Goal: Task Accomplishment & Management: Use online tool/utility

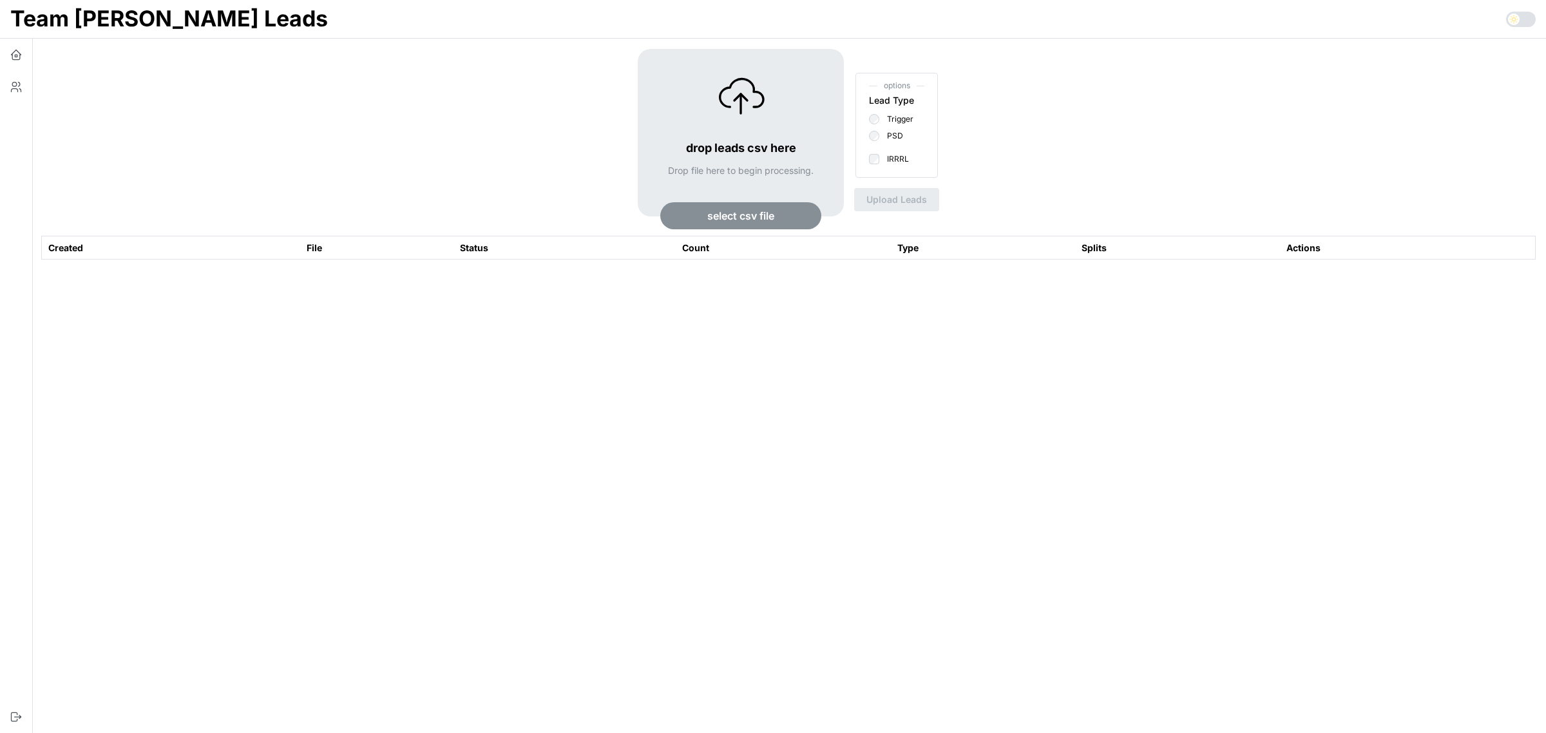
click at [710, 210] on span "select csv file" at bounding box center [740, 216] width 67 height 26
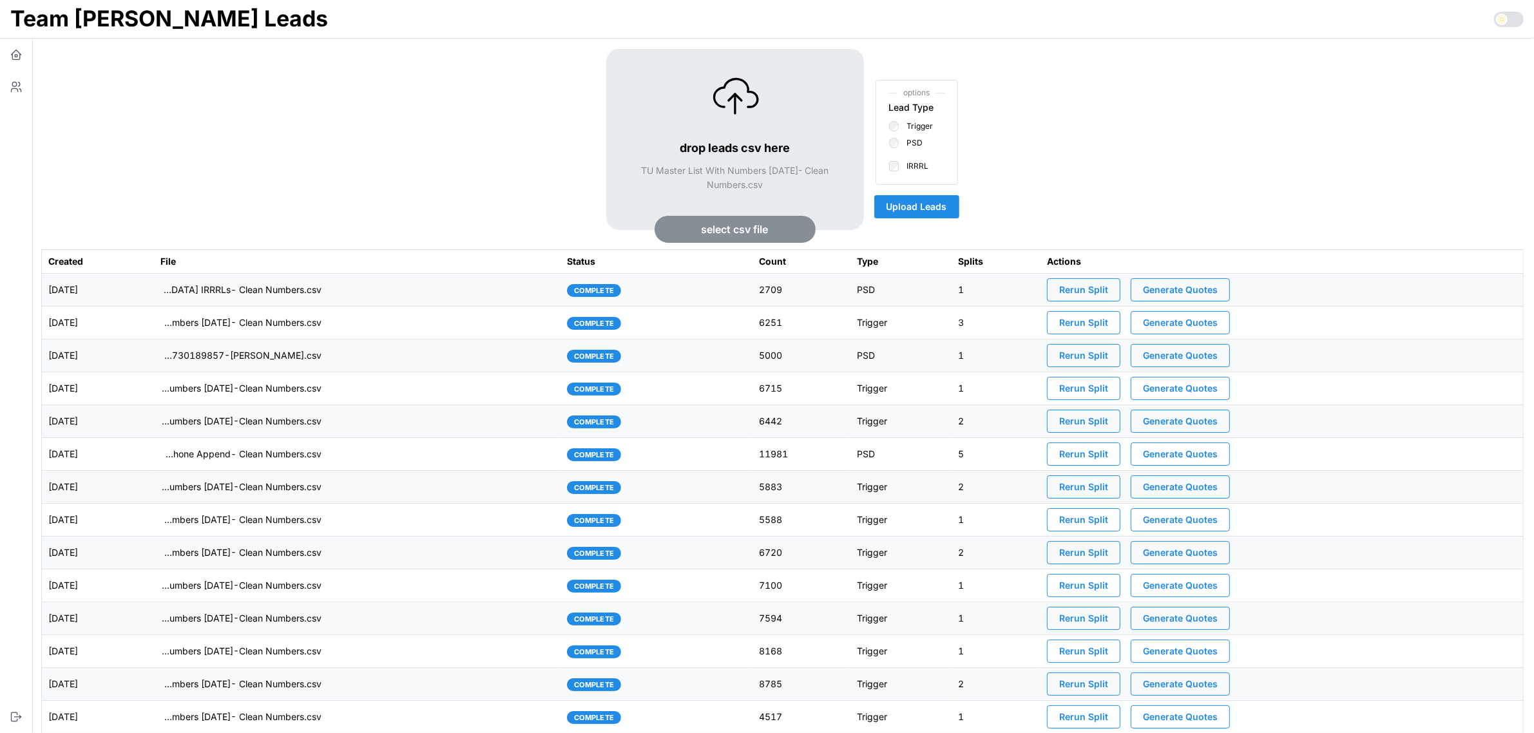
click at [947, 202] on button "Upload Leads" at bounding box center [916, 206] width 85 height 23
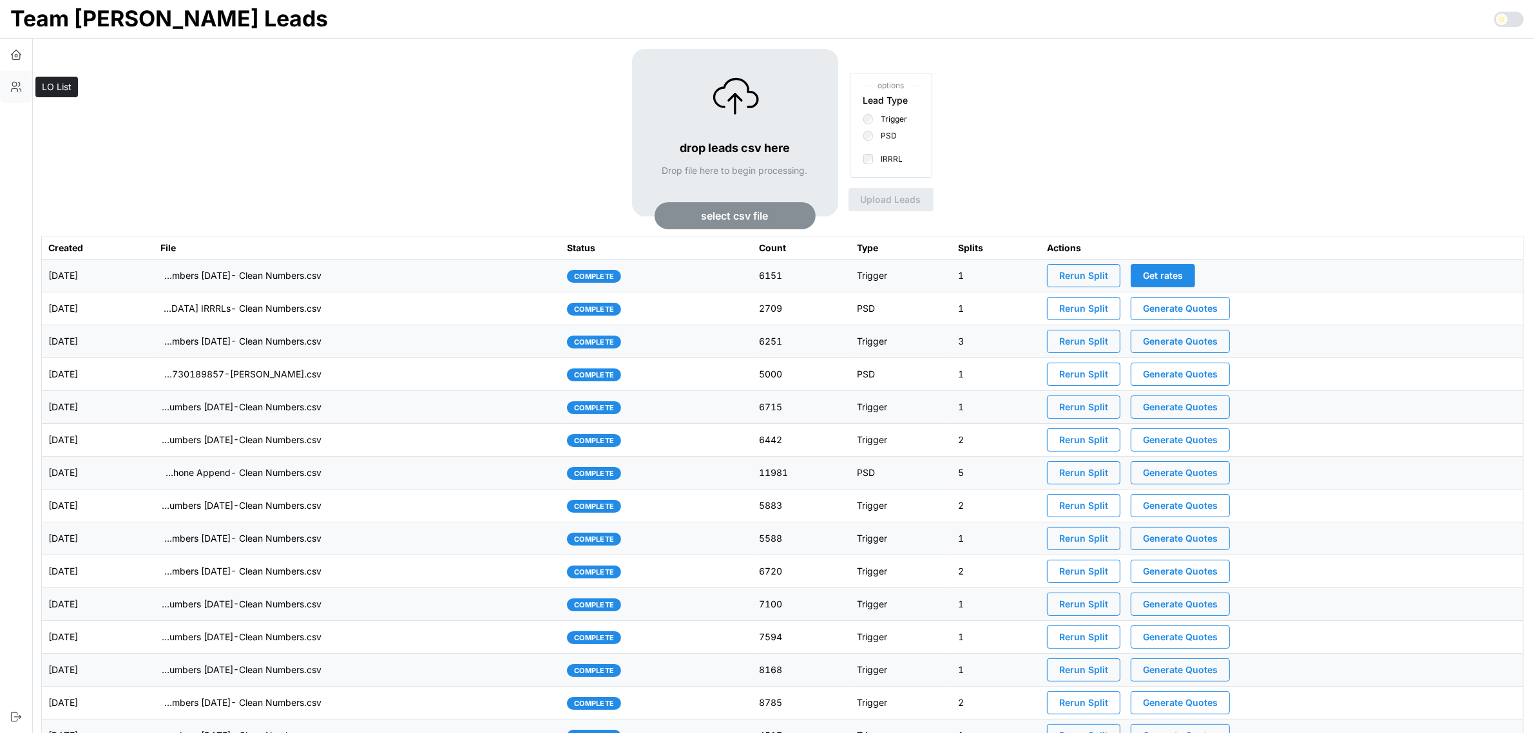
click at [17, 89] on icon "button" at bounding box center [15, 90] width 6 height 3
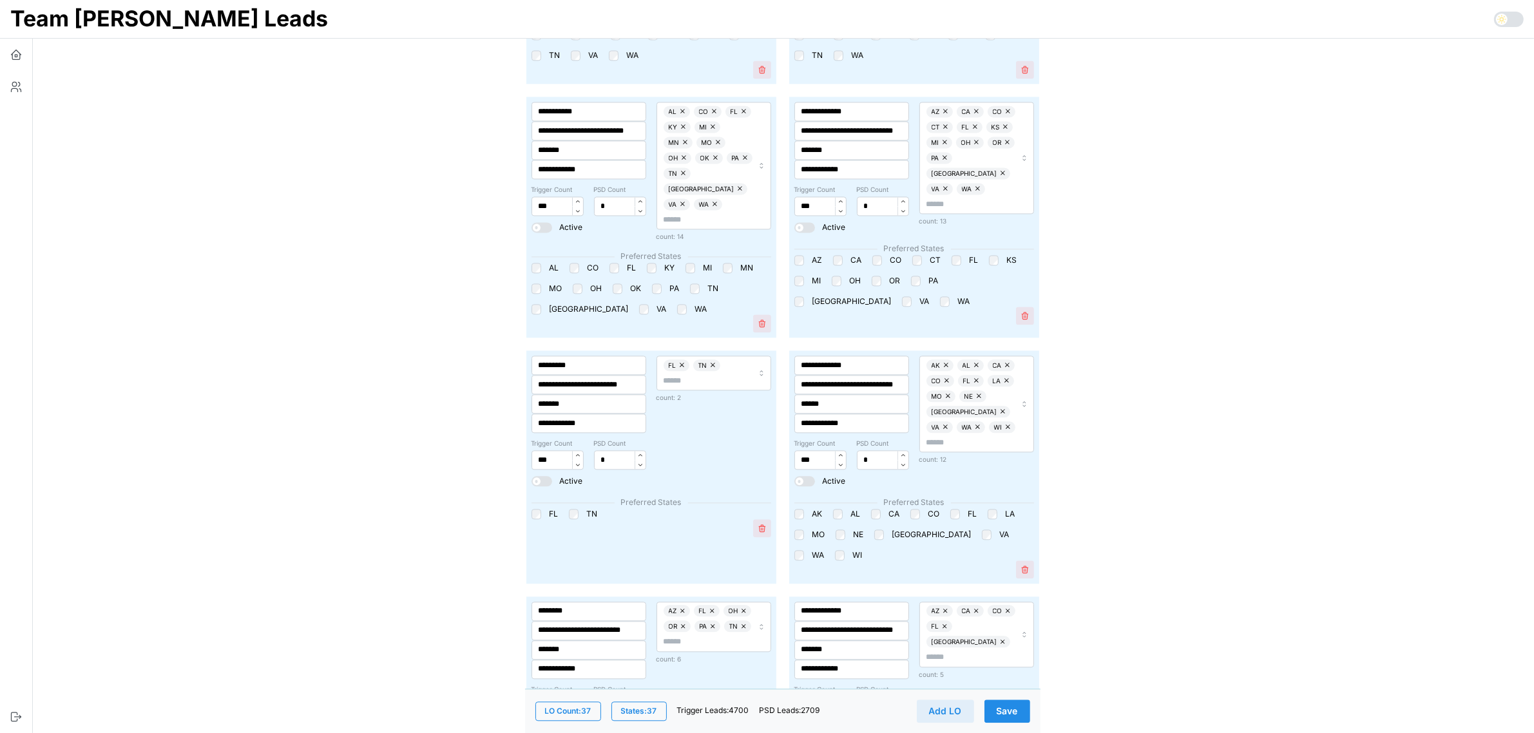
scroll to position [3717, 0]
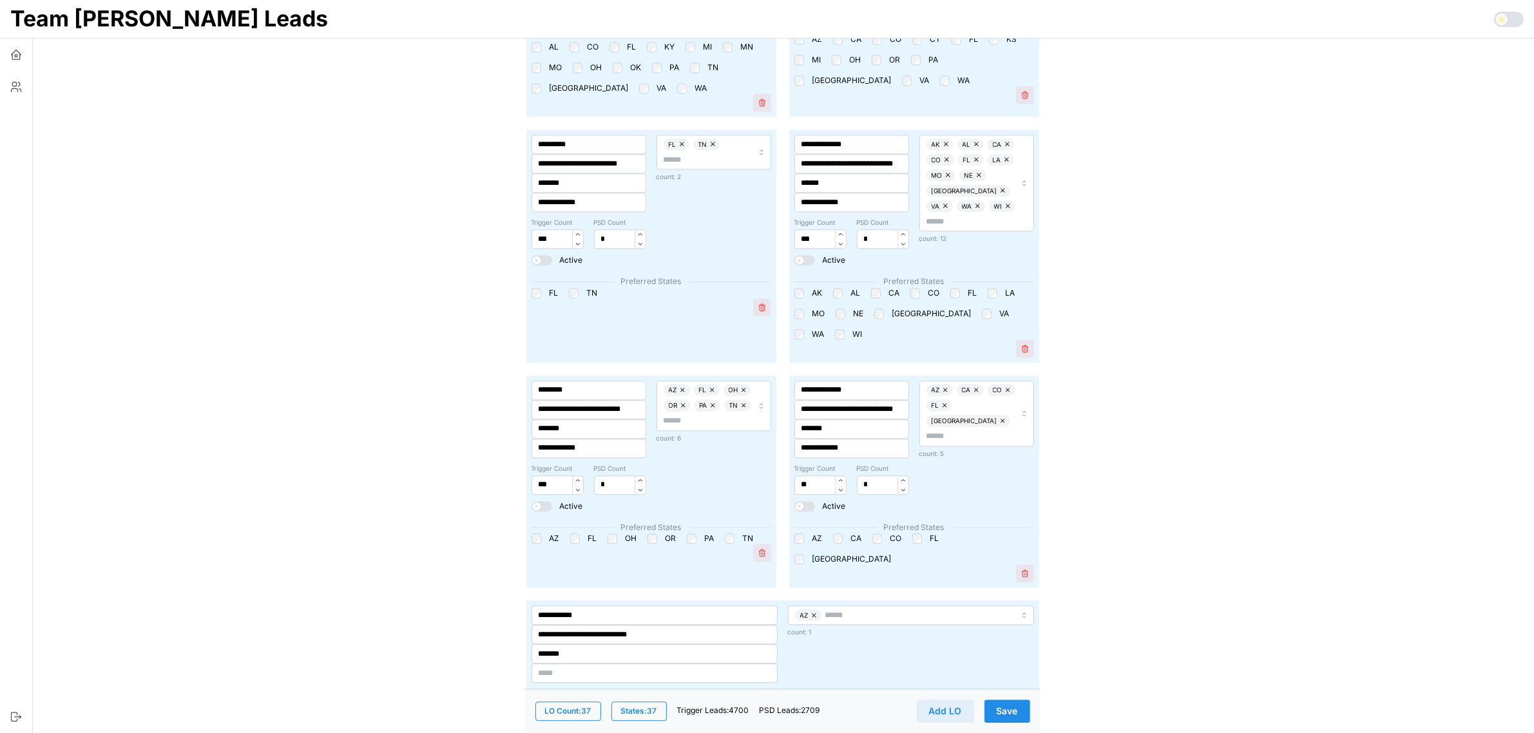
click at [570, 533] on div at bounding box center [575, 538] width 10 height 10
click at [1003, 700] on span "Save" at bounding box center [1006, 711] width 21 height 22
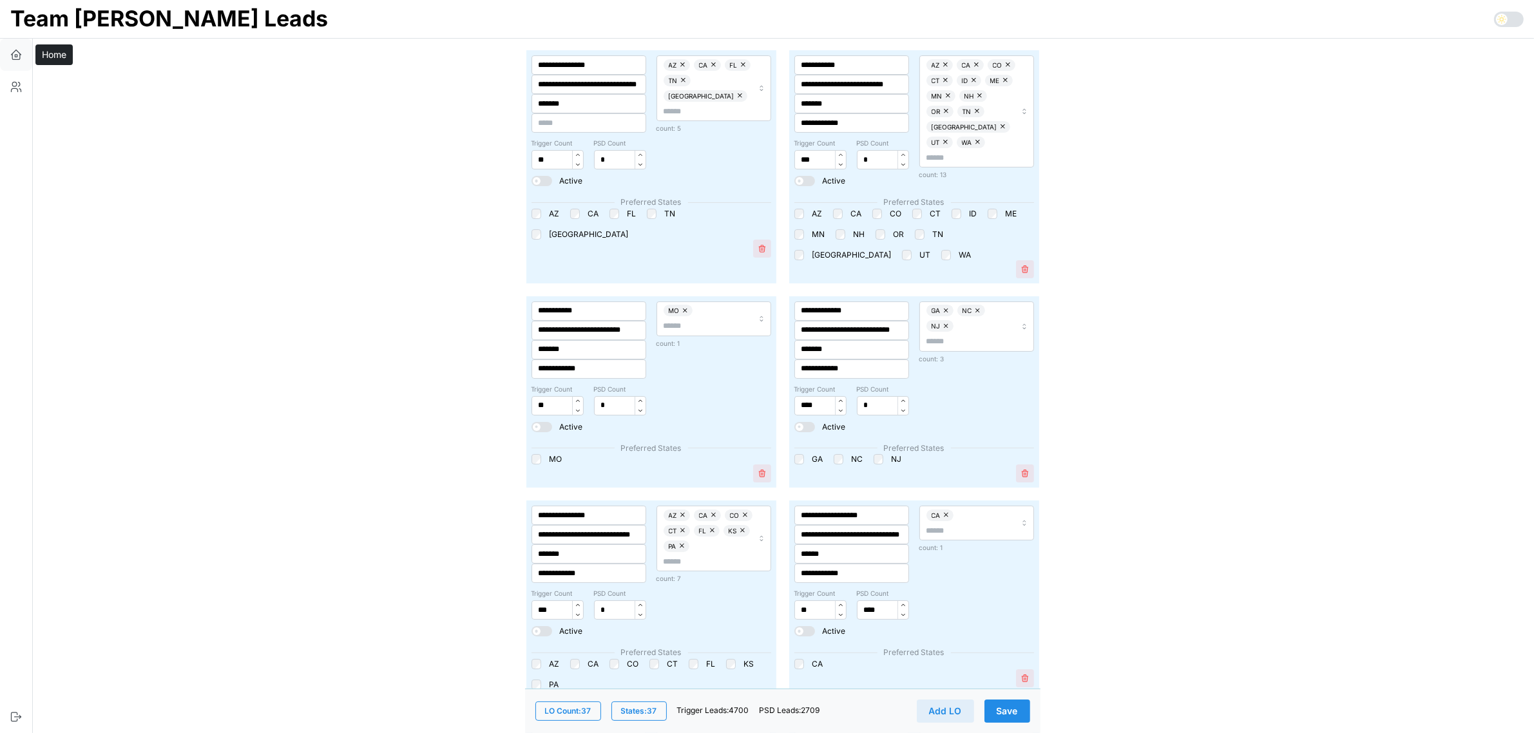
click at [17, 56] on icon "button" at bounding box center [16, 54] width 13 height 13
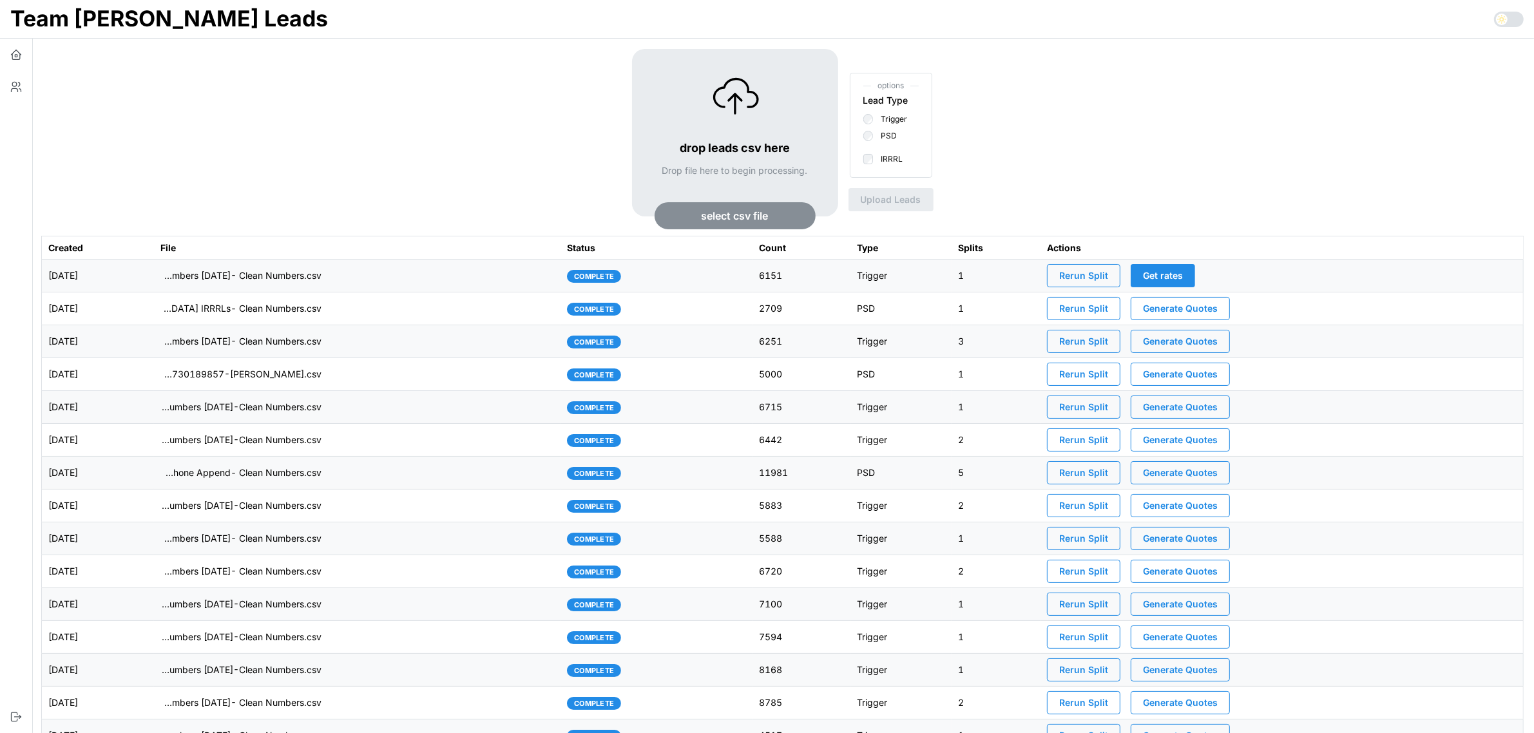
click at [1105, 278] on span "Rerun Split" at bounding box center [1083, 276] width 49 height 22
click at [16, 53] on icon "button" at bounding box center [16, 54] width 13 height 13
click at [14, 87] on icon "button" at bounding box center [16, 87] width 13 height 13
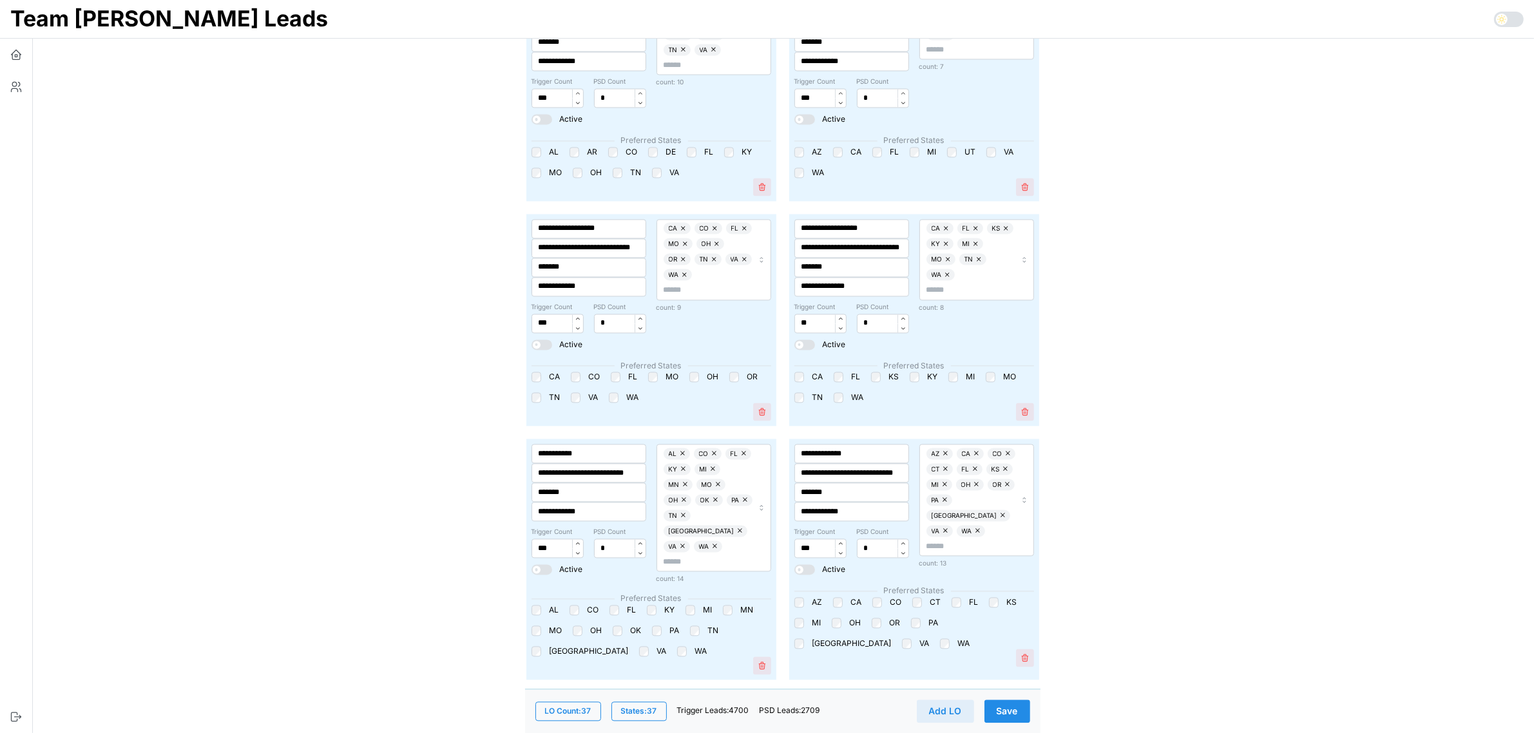
scroll to position [3140, 0]
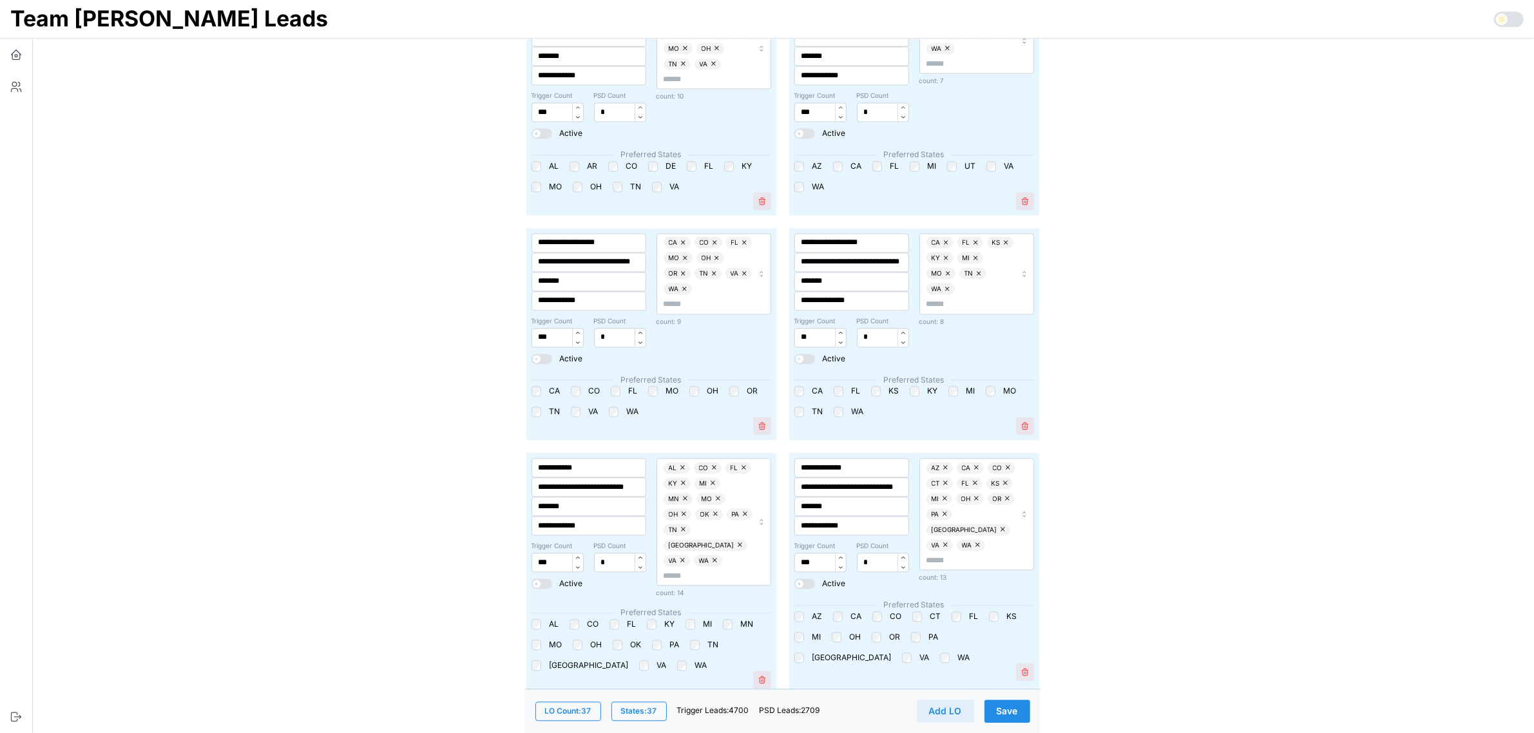
click at [1012, 710] on span "Save" at bounding box center [1006, 711] width 21 height 22
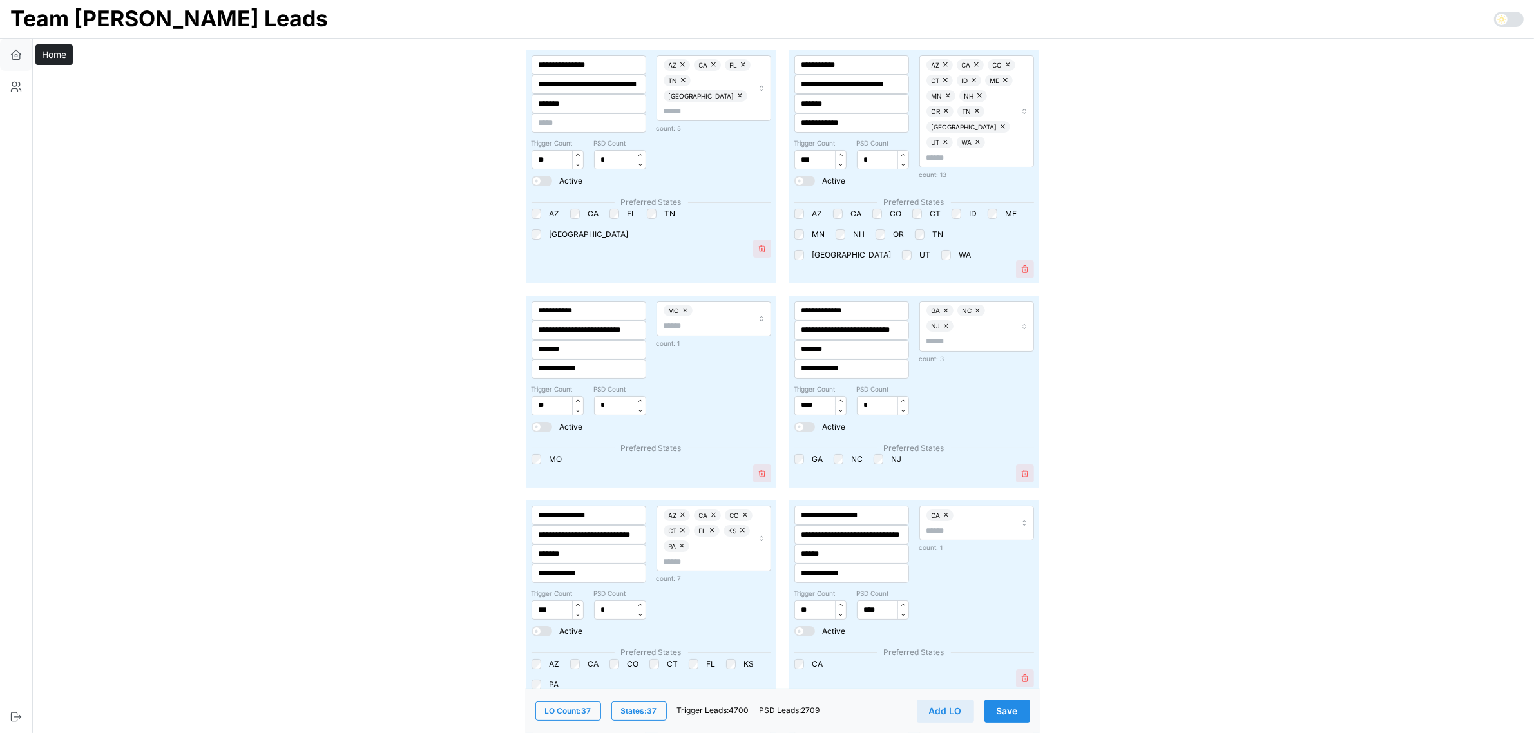
click at [18, 60] on button "button" at bounding box center [16, 55] width 32 height 32
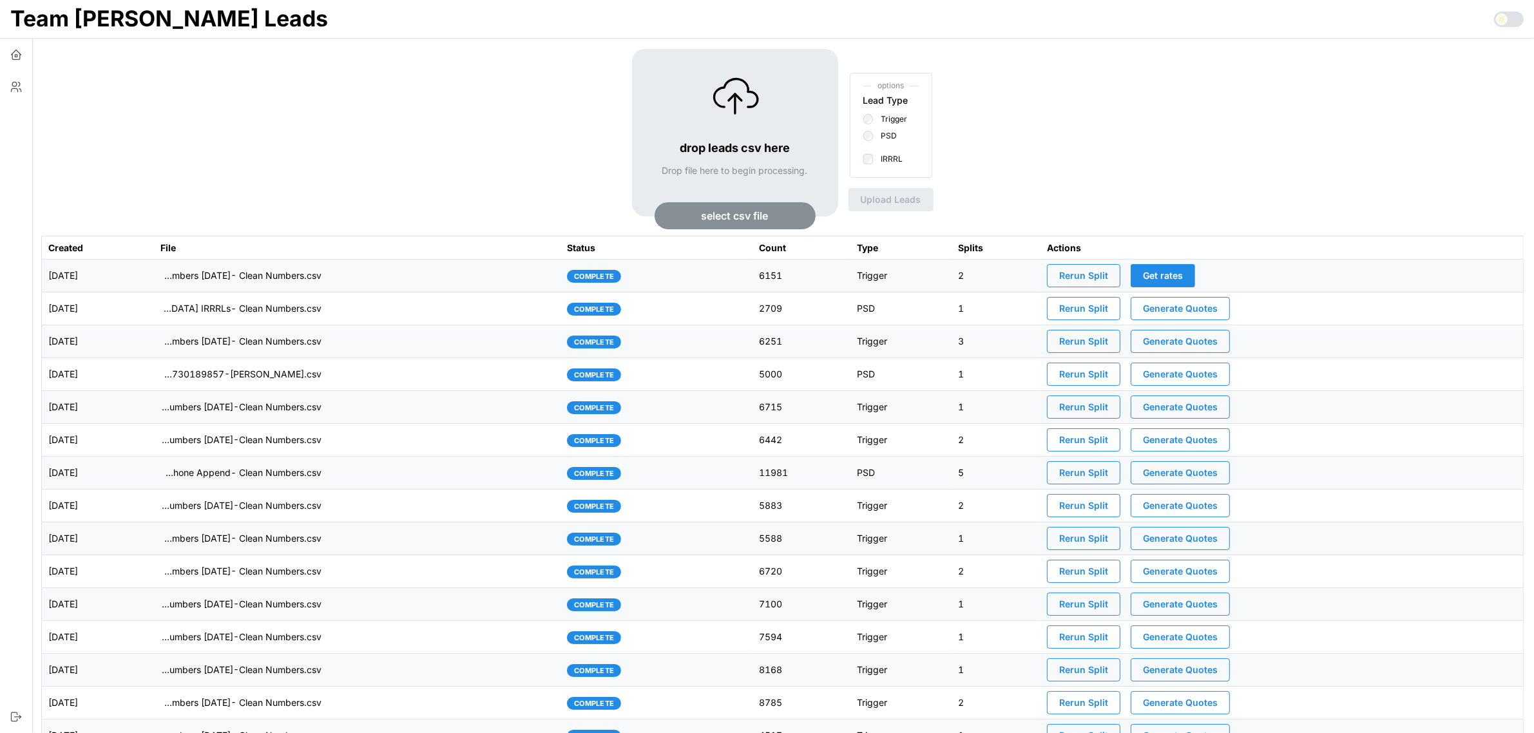
click at [1102, 280] on span "Rerun Split" at bounding box center [1083, 276] width 49 height 22
click at [1233, 121] on div "drop leads csv here Drop file here to begin processing. select csv file options…" at bounding box center [782, 142] width 1482 height 187
click at [484, 274] on td "imports/[PERSON_NAME]/1755875705540-TU Master List With Numbers [DATE]- Clean N…" at bounding box center [357, 276] width 407 height 33
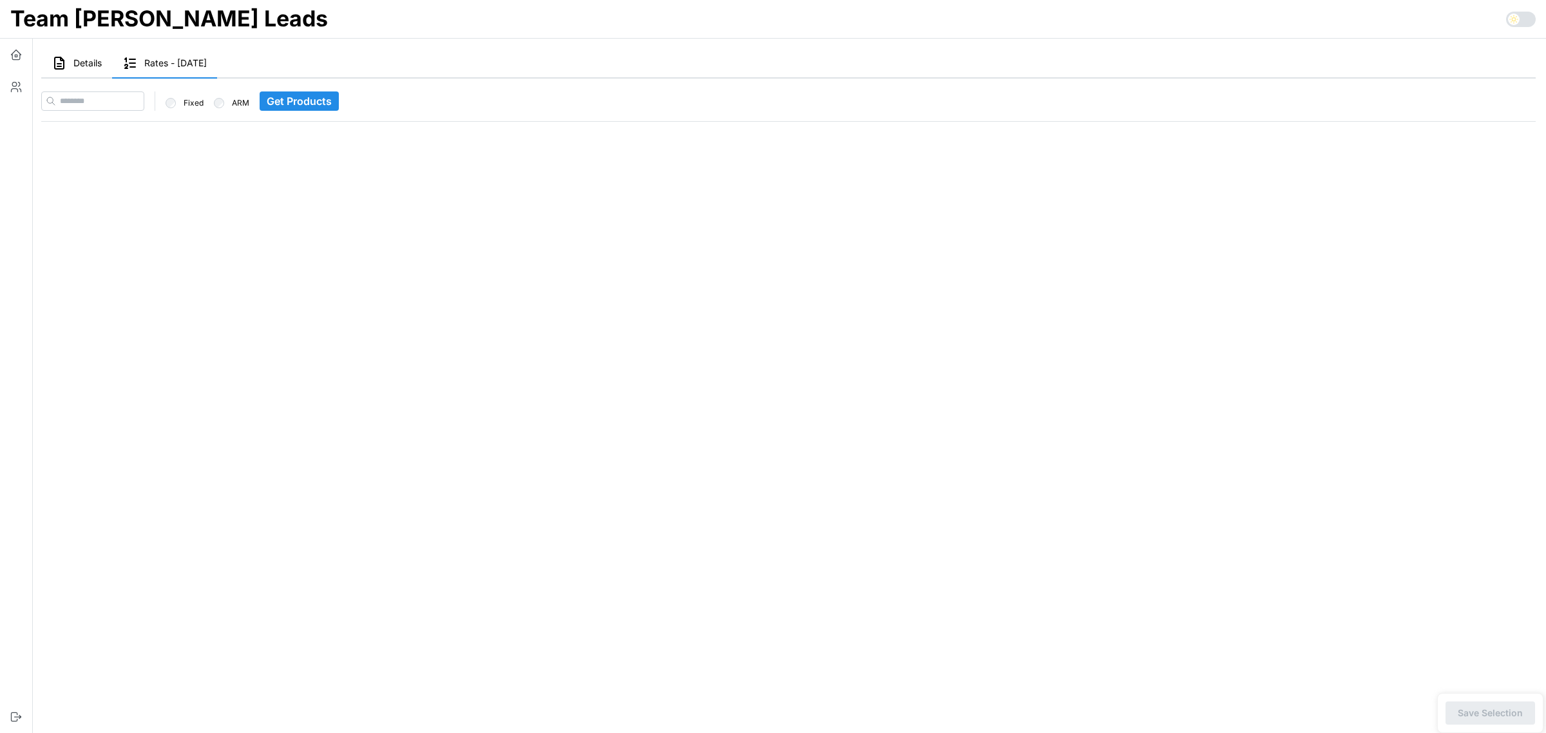
click at [249, 104] on label "ARM" at bounding box center [236, 103] width 25 height 10
click at [130, 102] on input at bounding box center [92, 100] width 103 height 19
paste input "**********"
type input "**********"
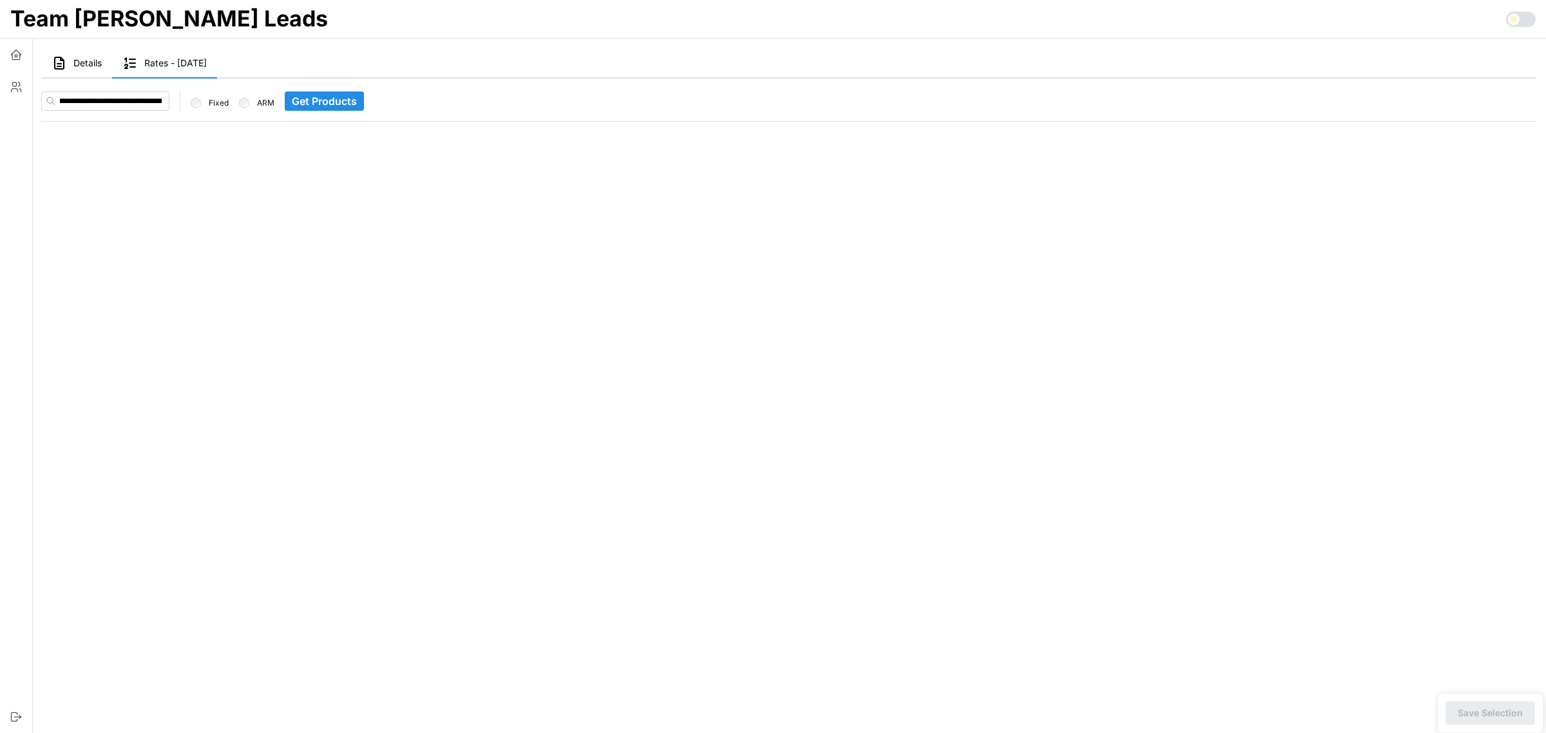
click at [338, 100] on span "Get Products" at bounding box center [324, 101] width 65 height 18
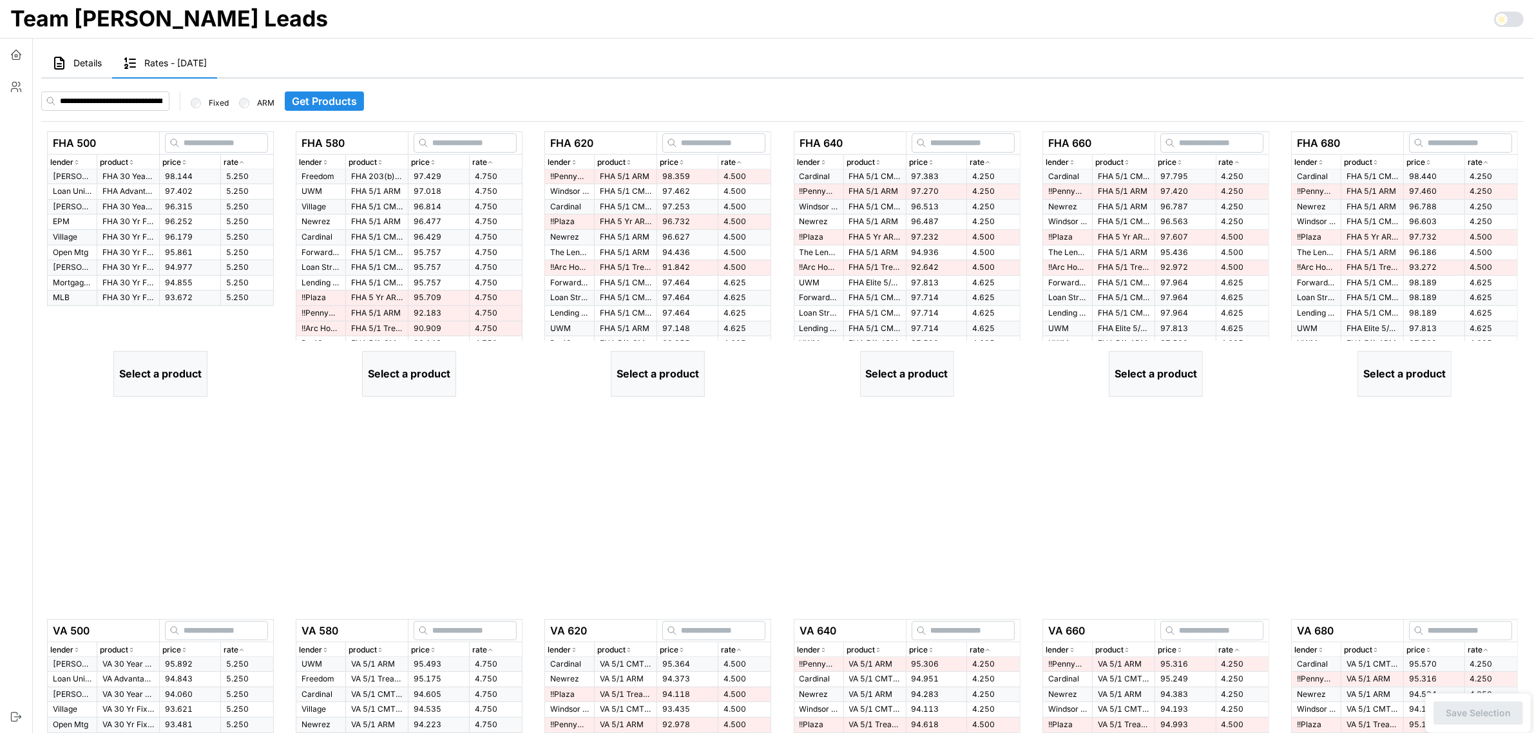
click at [243, 157] on div "rate" at bounding box center [246, 163] width 47 height 12
click at [124, 190] on p "FHA Advantage 30 Yr Fixed" at bounding box center [128, 191] width 52 height 11
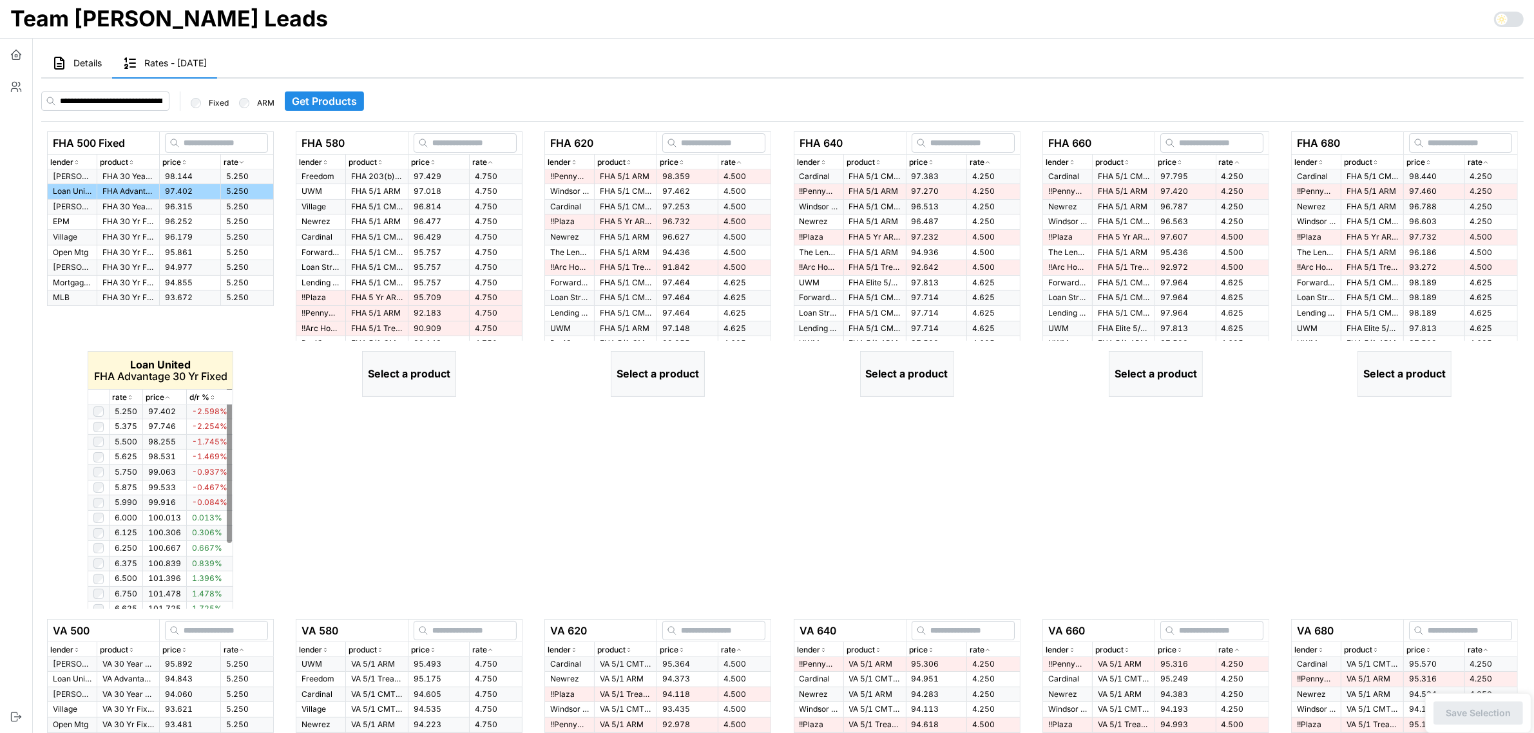
click at [131, 397] on icon "button" at bounding box center [130, 398] width 6 height 8
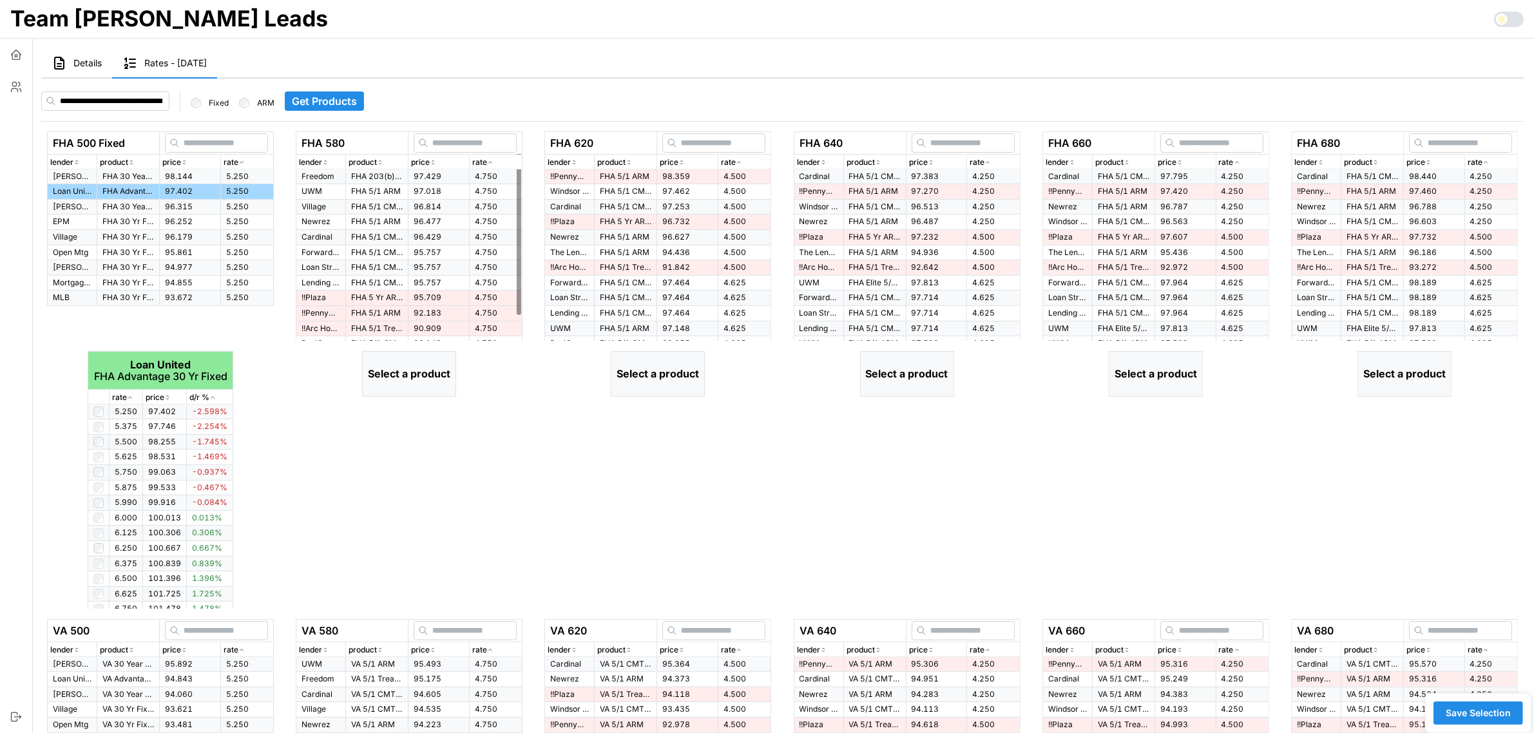
click at [491, 160] on icon "button" at bounding box center [490, 162] width 6 height 8
click at [358, 177] on p "FHA 203(b) 5/1 Treasury ARM" at bounding box center [377, 176] width 52 height 11
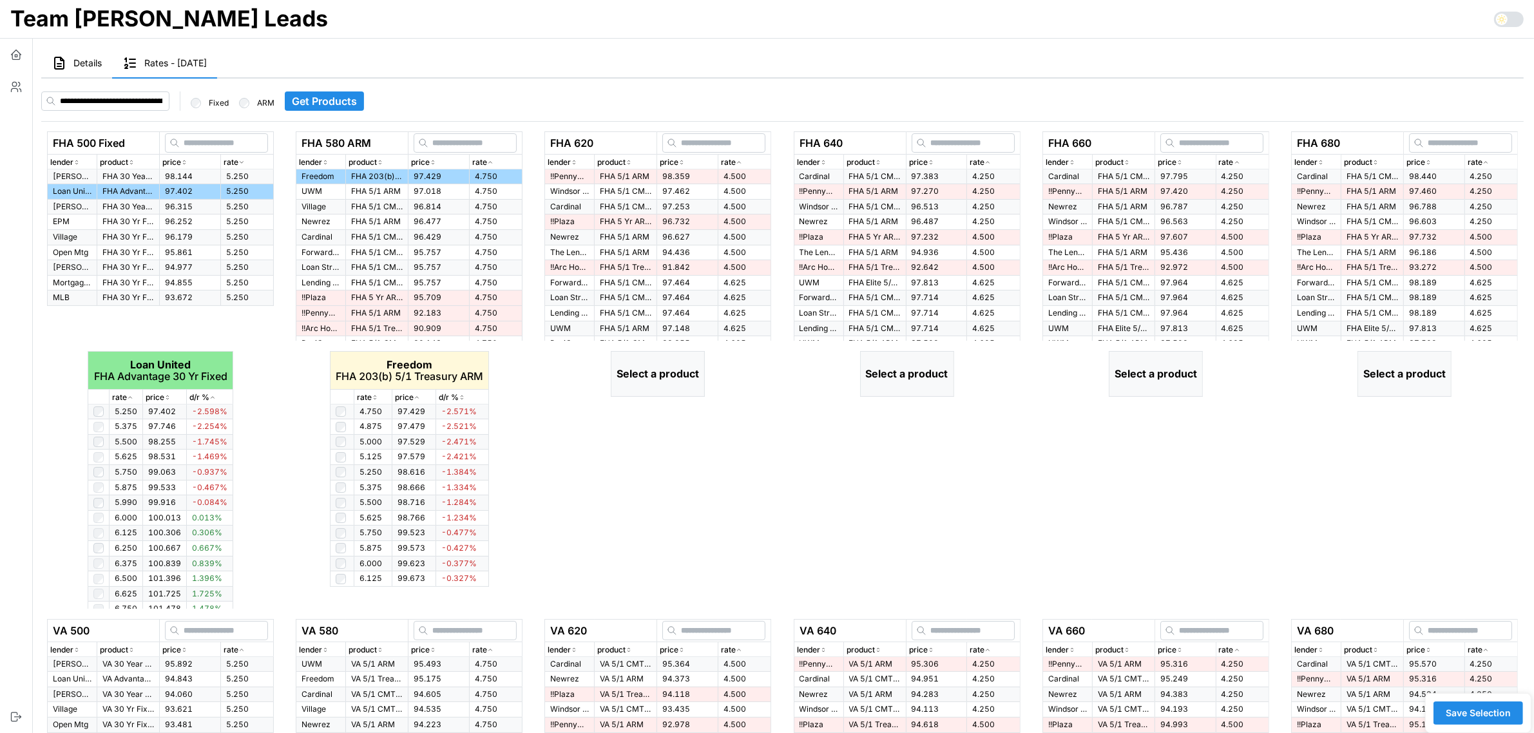
click at [372, 398] on icon "button" at bounding box center [375, 398] width 6 height 8
click at [739, 160] on icon "button" at bounding box center [739, 162] width 6 height 8
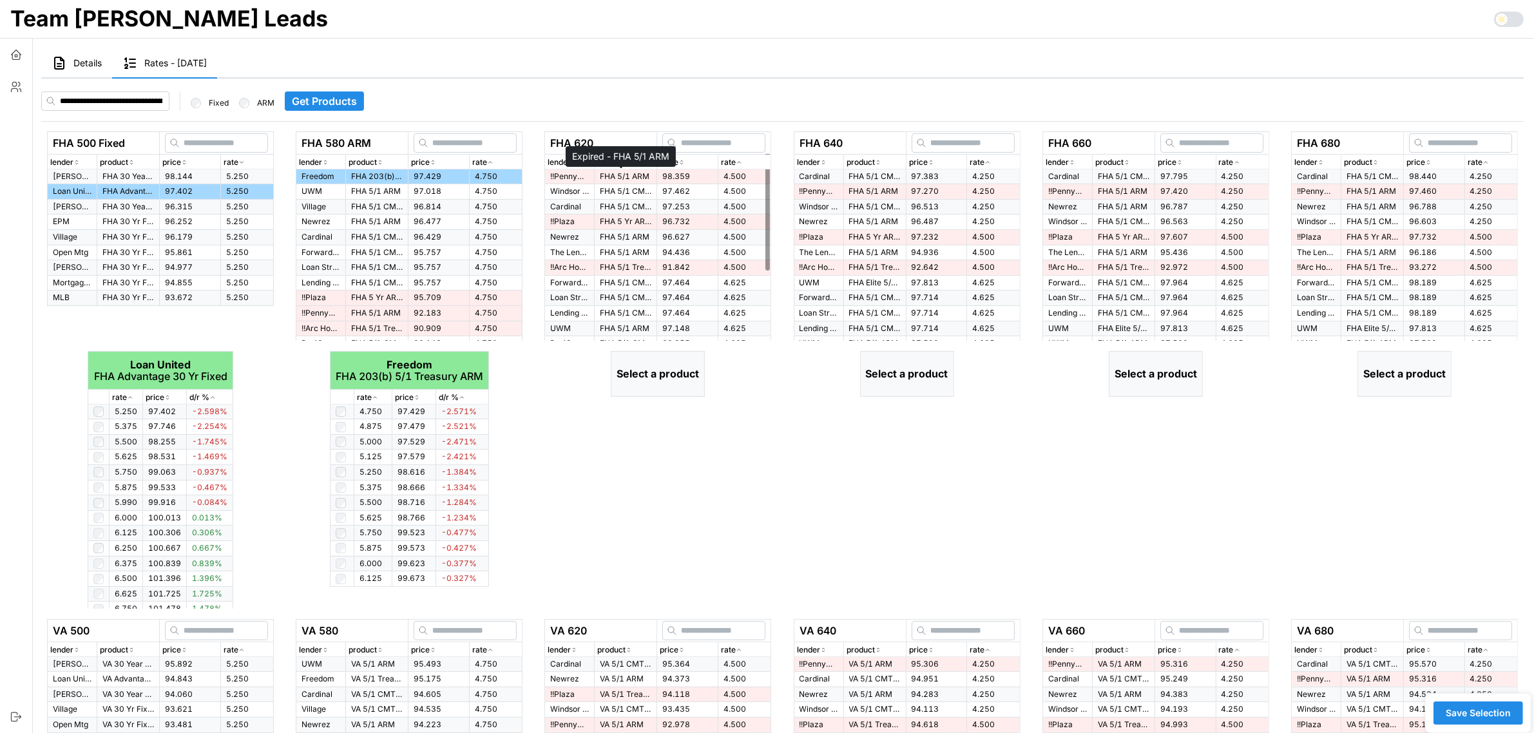
click at [607, 175] on p "FHA 5/1 ARM" at bounding box center [626, 176] width 52 height 11
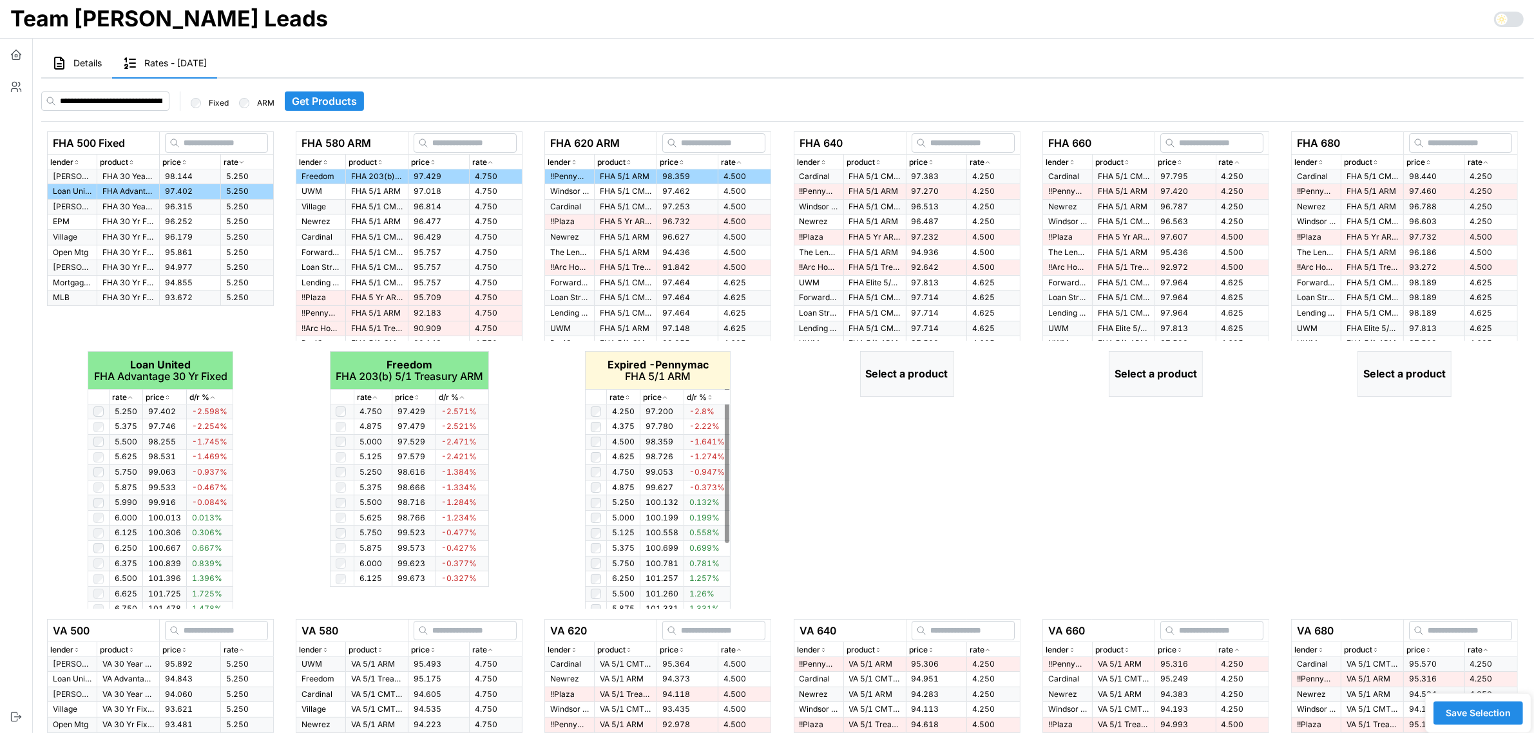
click at [628, 398] on icon "button" at bounding box center [627, 398] width 6 height 8
click at [628, 397] on icon "button" at bounding box center [627, 398] width 6 height 8
click at [628, 397] on icon "button" at bounding box center [627, 398] width 3 height 2
click at [989, 162] on icon "button" at bounding box center [987, 162] width 6 height 8
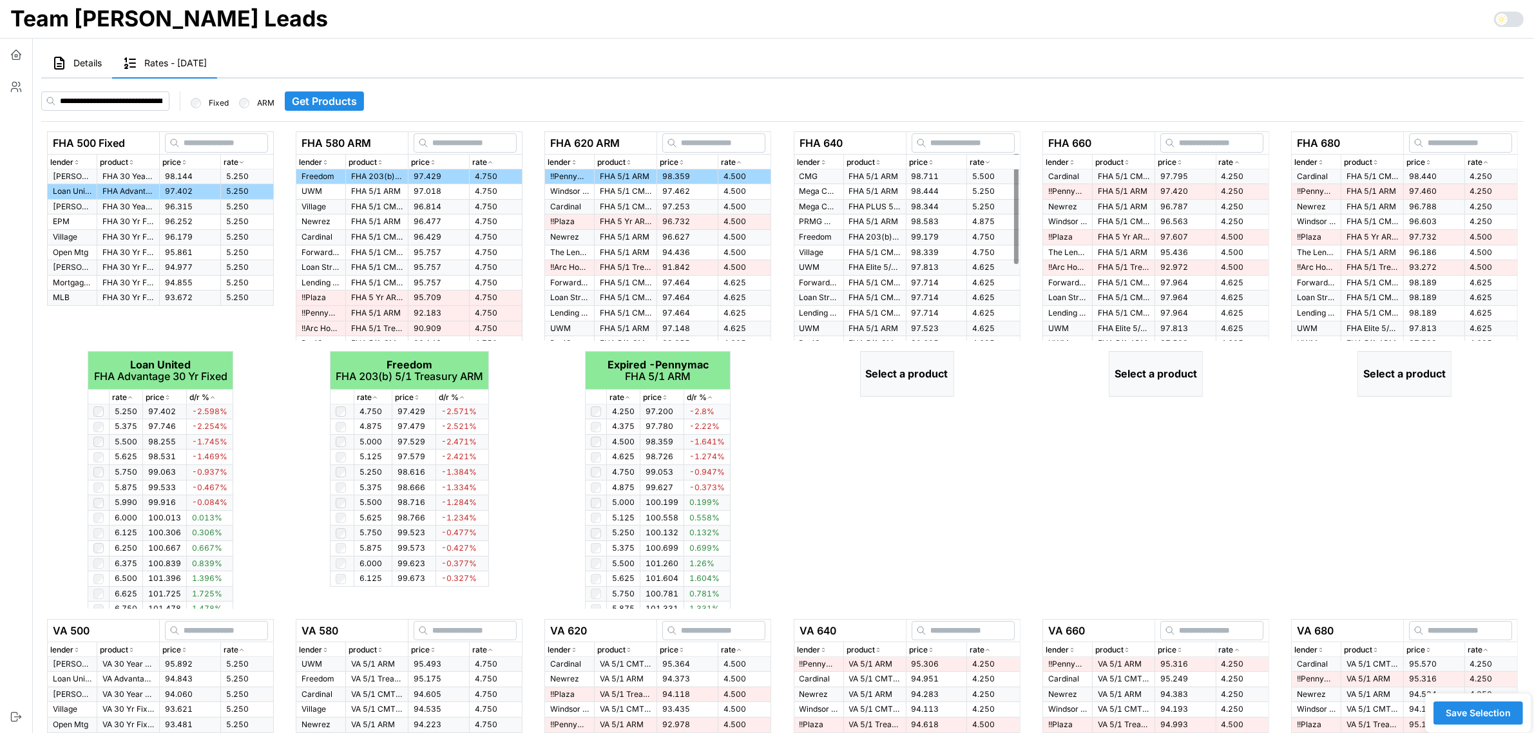
click at [990, 163] on icon "button" at bounding box center [987, 162] width 6 height 8
click at [857, 176] on p "FHA 5/1 CMT ARM" at bounding box center [875, 176] width 52 height 11
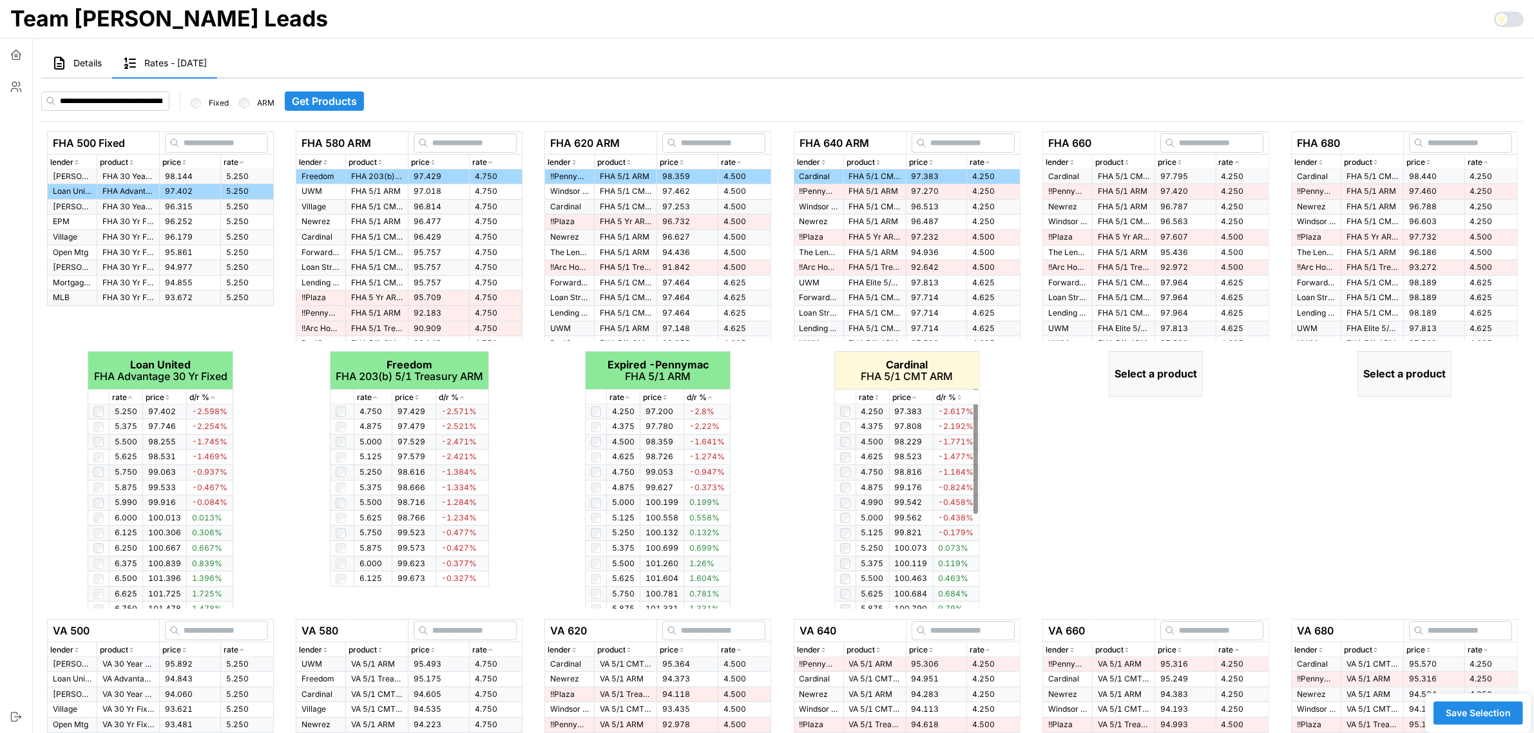
click at [878, 397] on icon "button" at bounding box center [876, 398] width 6 height 8
click at [1237, 161] on icon "button" at bounding box center [1236, 162] width 6 height 8
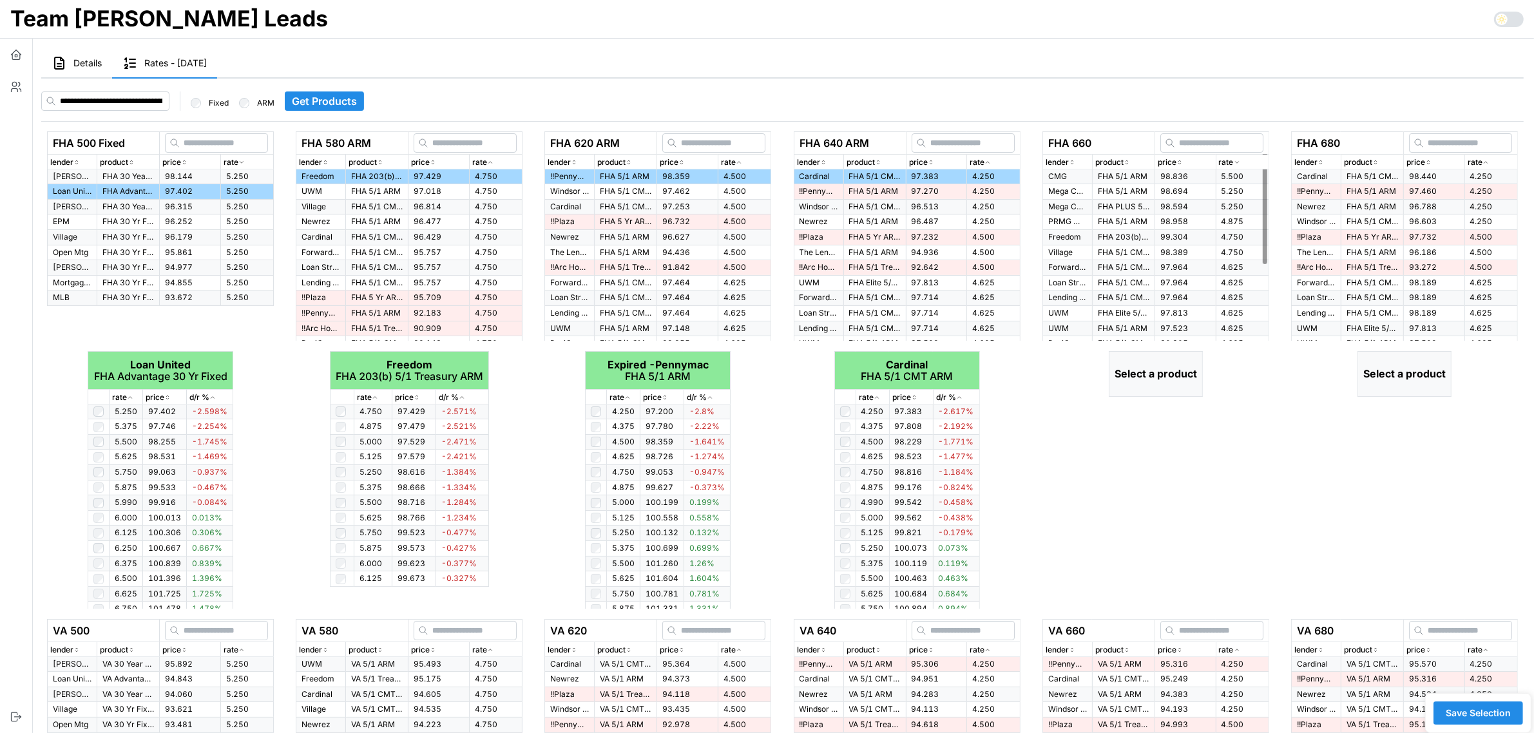
click at [1237, 161] on icon "button" at bounding box center [1236, 162] width 6 height 8
click at [1128, 175] on p "FHA 5/1 CMT ARM" at bounding box center [1124, 176] width 52 height 11
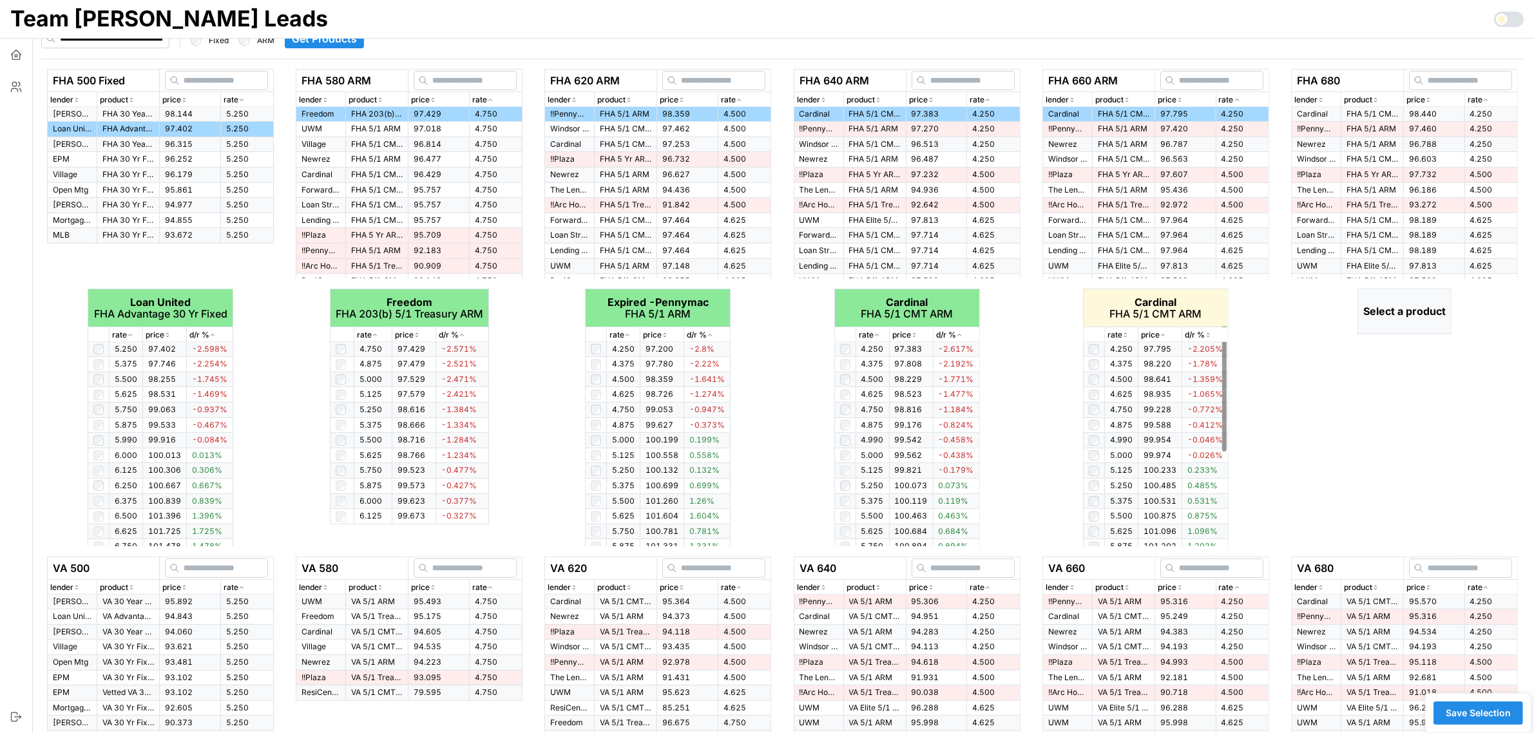
scroll to position [81, 0]
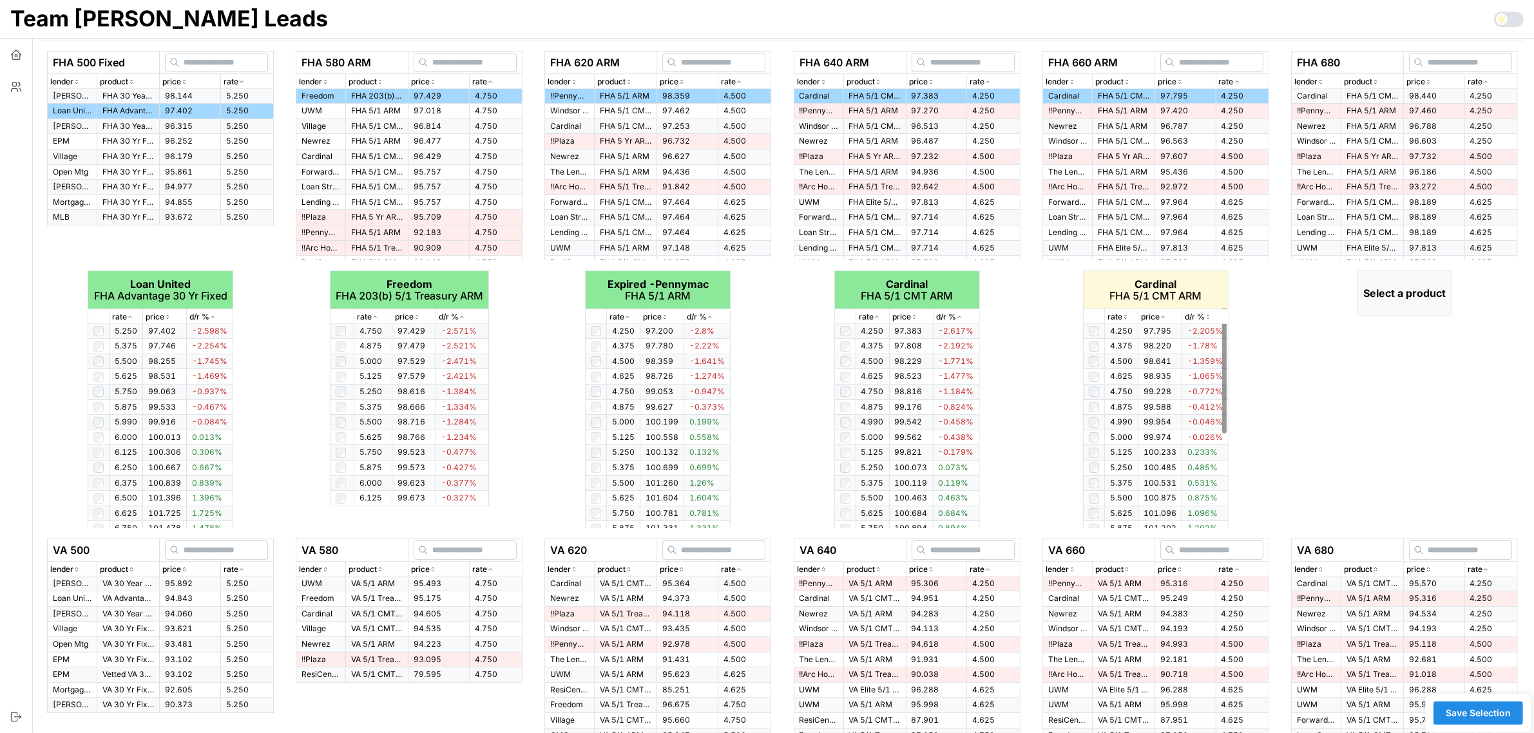
click at [1121, 314] on p "rate" at bounding box center [1114, 317] width 15 height 12
click at [1483, 85] on icon "button" at bounding box center [1485, 82] width 6 height 8
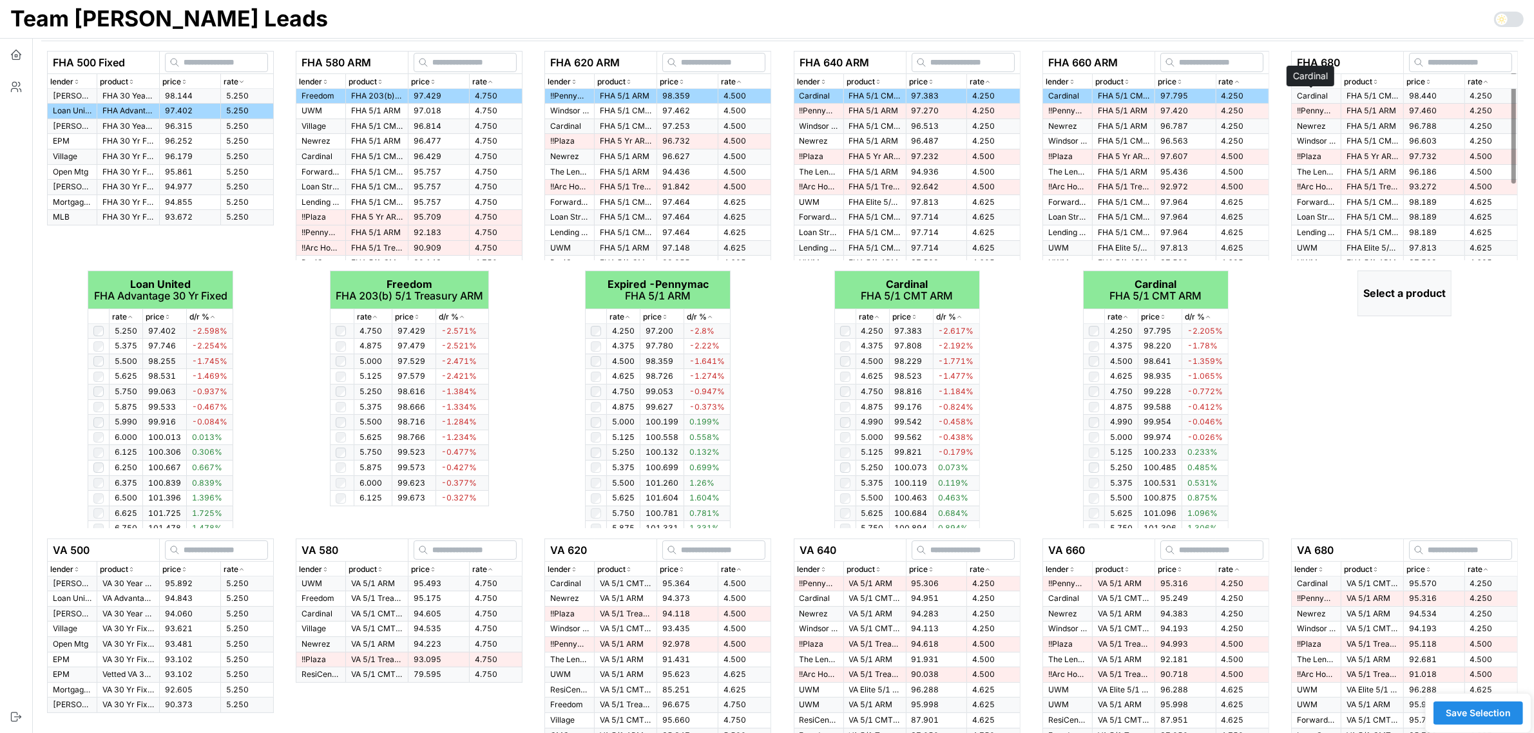
click at [1312, 92] on p "Cardinal" at bounding box center [1316, 96] width 39 height 11
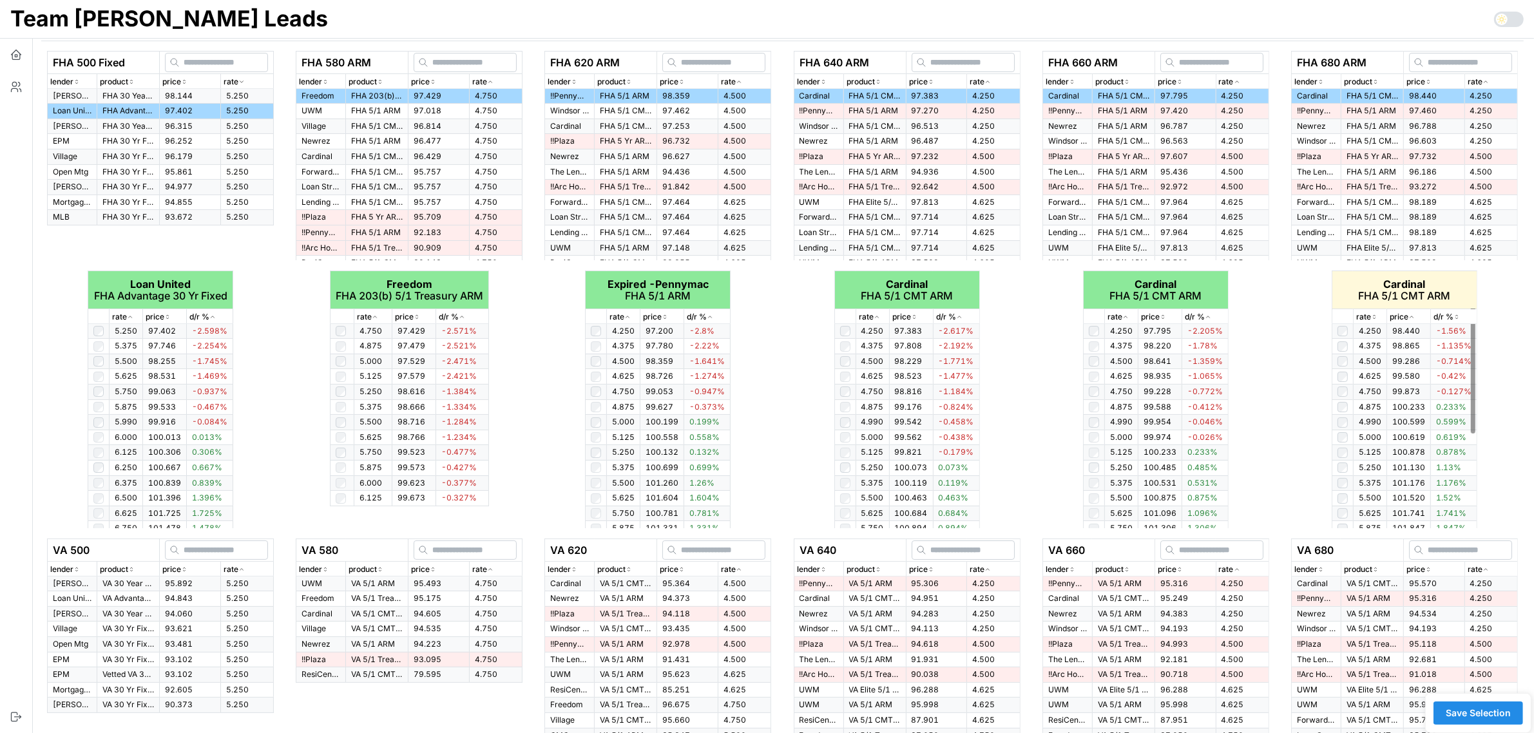
click at [1376, 316] on icon "button" at bounding box center [1374, 317] width 6 height 8
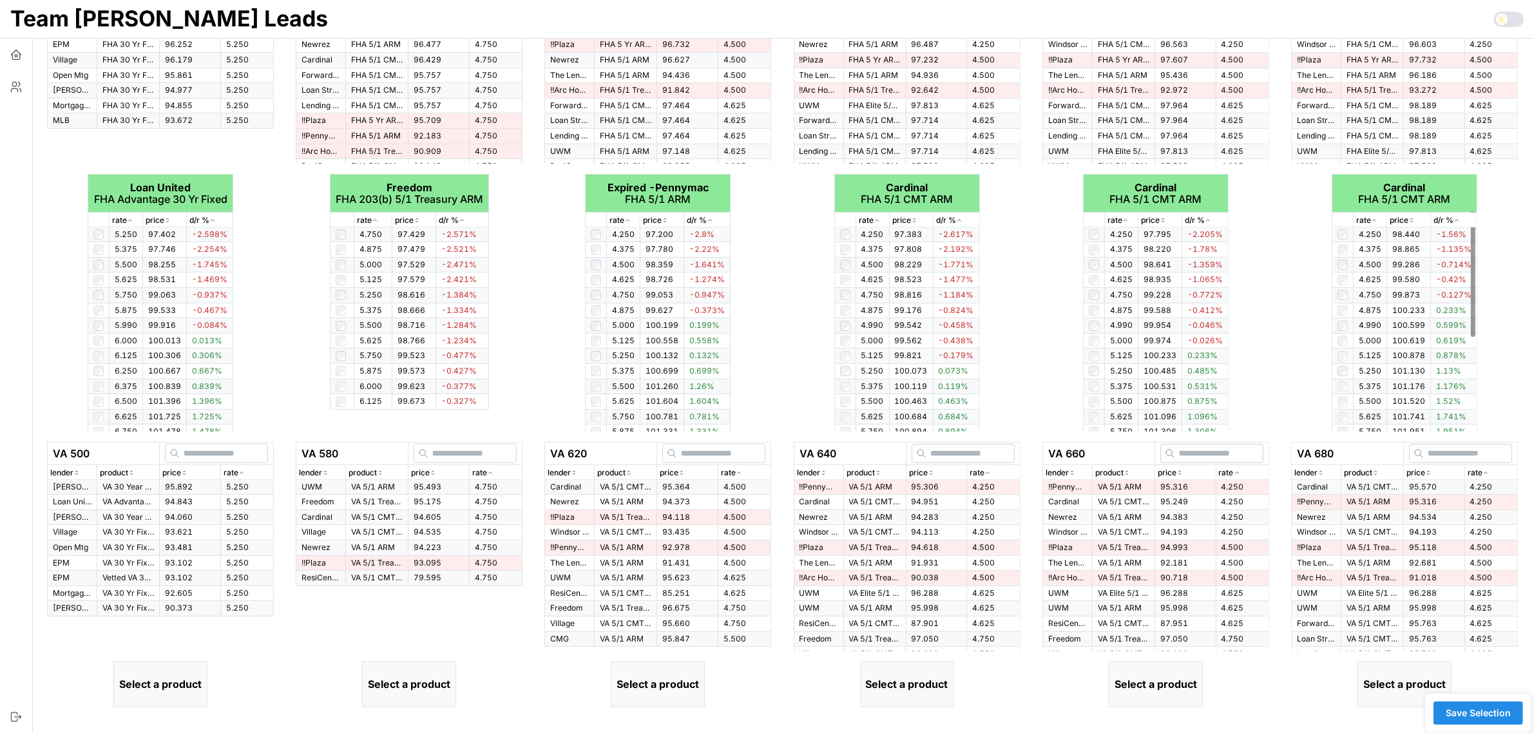
scroll to position [383, 0]
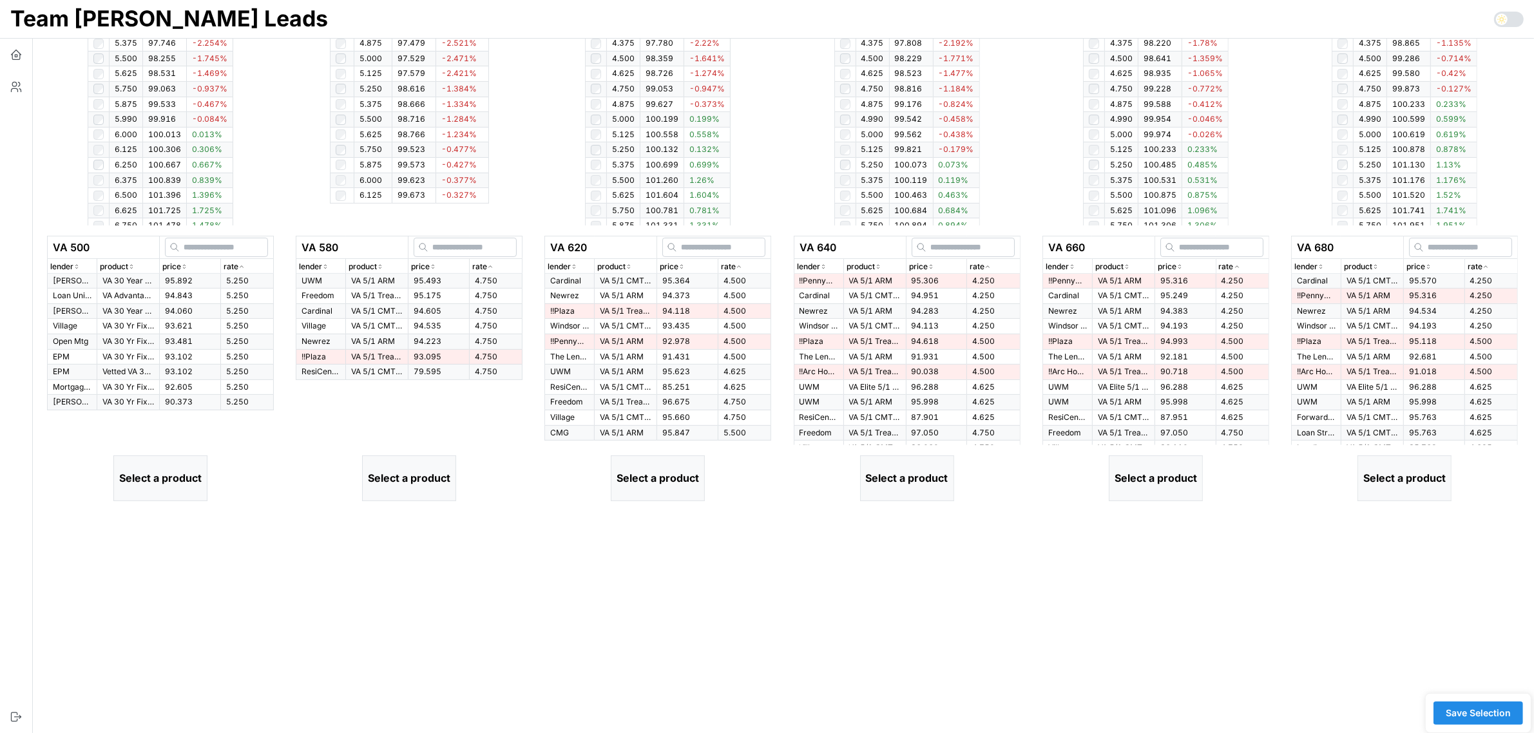
click at [242, 265] on icon "button" at bounding box center [241, 267] width 6 height 8
click at [117, 292] on p "VA Advantage 30 Yr Fixed" at bounding box center [128, 295] width 52 height 11
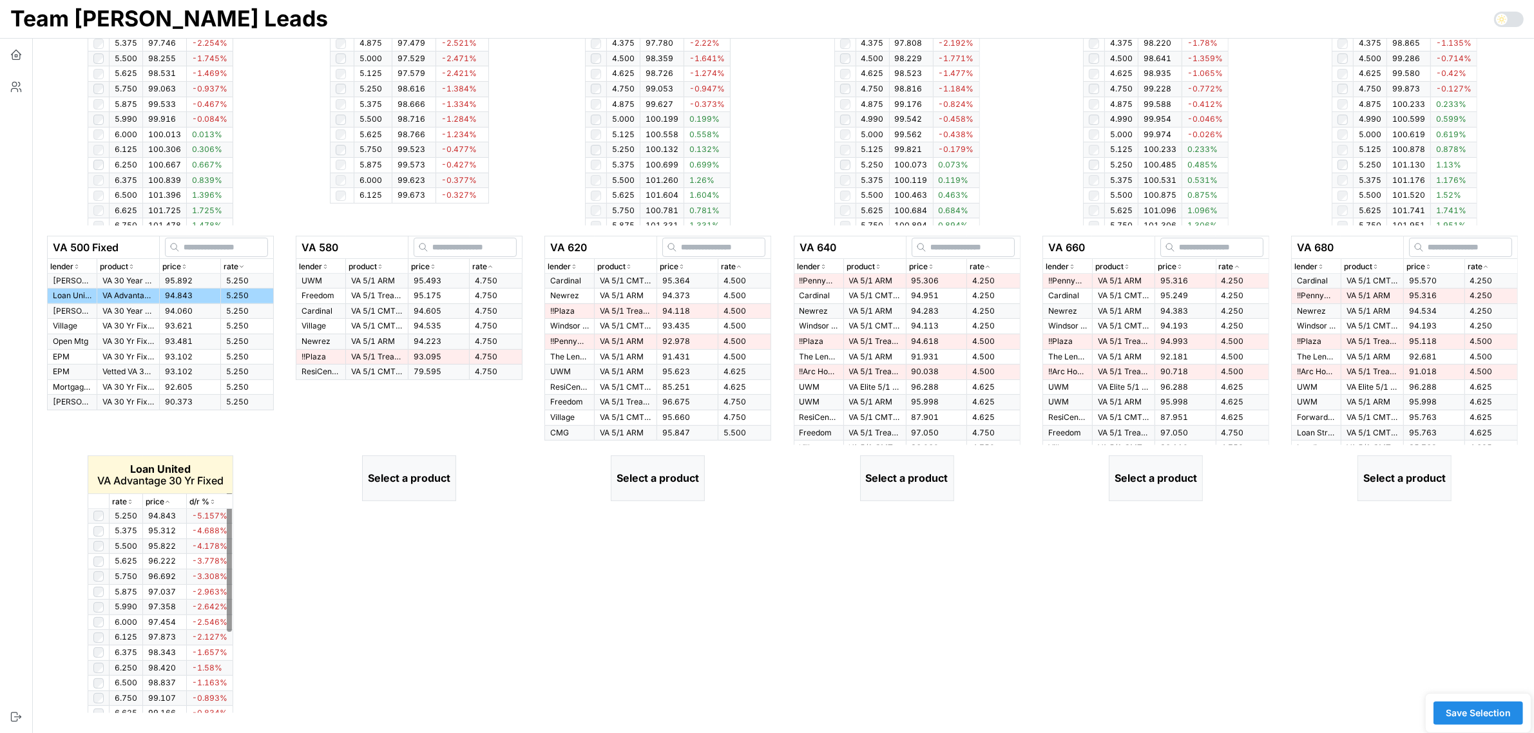
click at [128, 503] on icon "button" at bounding box center [130, 502] width 6 height 8
click at [495, 265] on div "rate" at bounding box center [495, 267] width 47 height 12
click at [491, 264] on icon "button" at bounding box center [490, 267] width 6 height 8
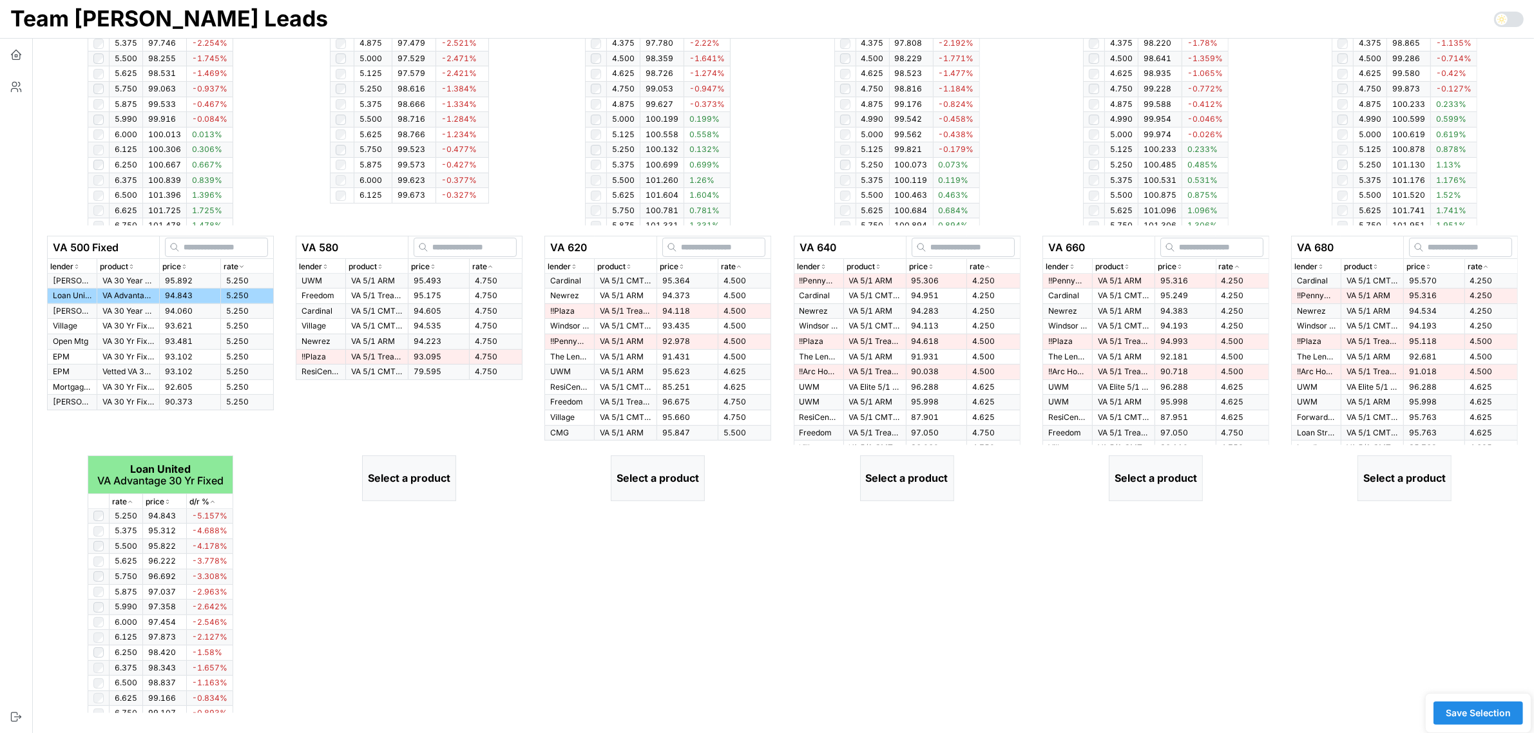
click at [491, 264] on icon "button" at bounding box center [490, 267] width 6 height 8
click at [346, 276] on td "VA 5/1 ARM" at bounding box center [377, 281] width 62 height 15
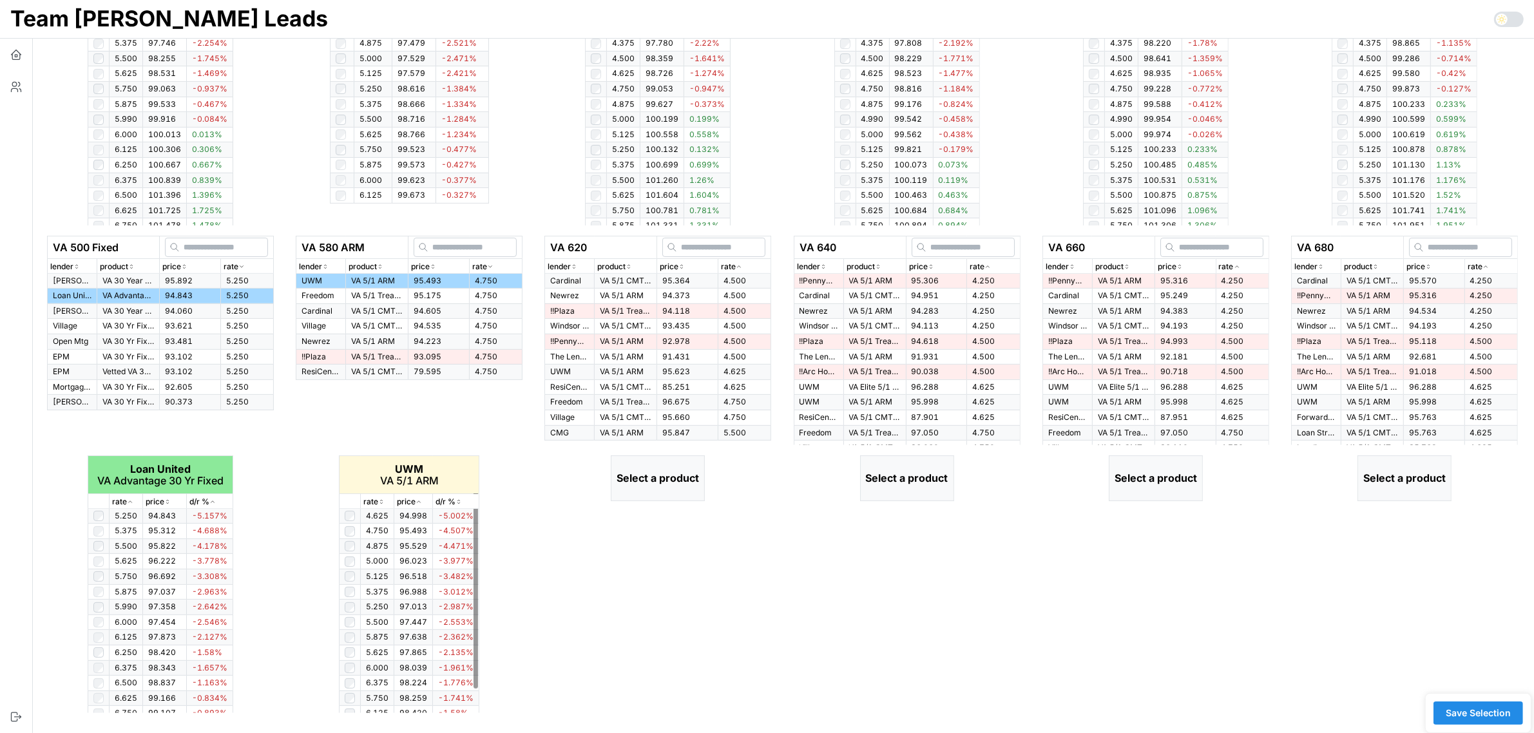
click at [379, 502] on icon "button" at bounding box center [381, 502] width 6 height 8
click at [736, 269] on icon "button" at bounding box center [739, 267] width 6 height 8
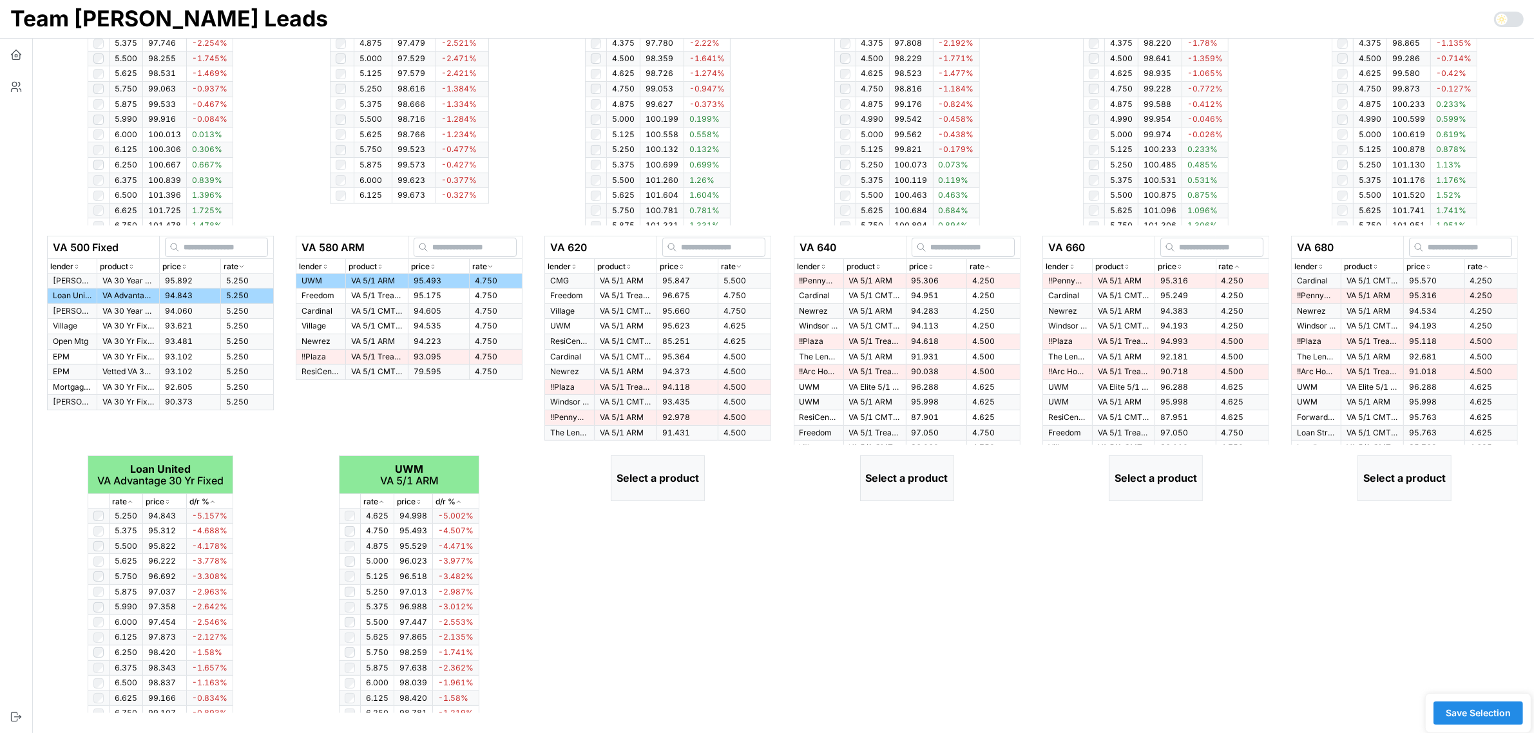
click at [741, 267] on icon "button" at bounding box center [739, 267] width 6 height 8
click at [625, 278] on p "VA 5/1 CMT ARM" at bounding box center [626, 281] width 52 height 11
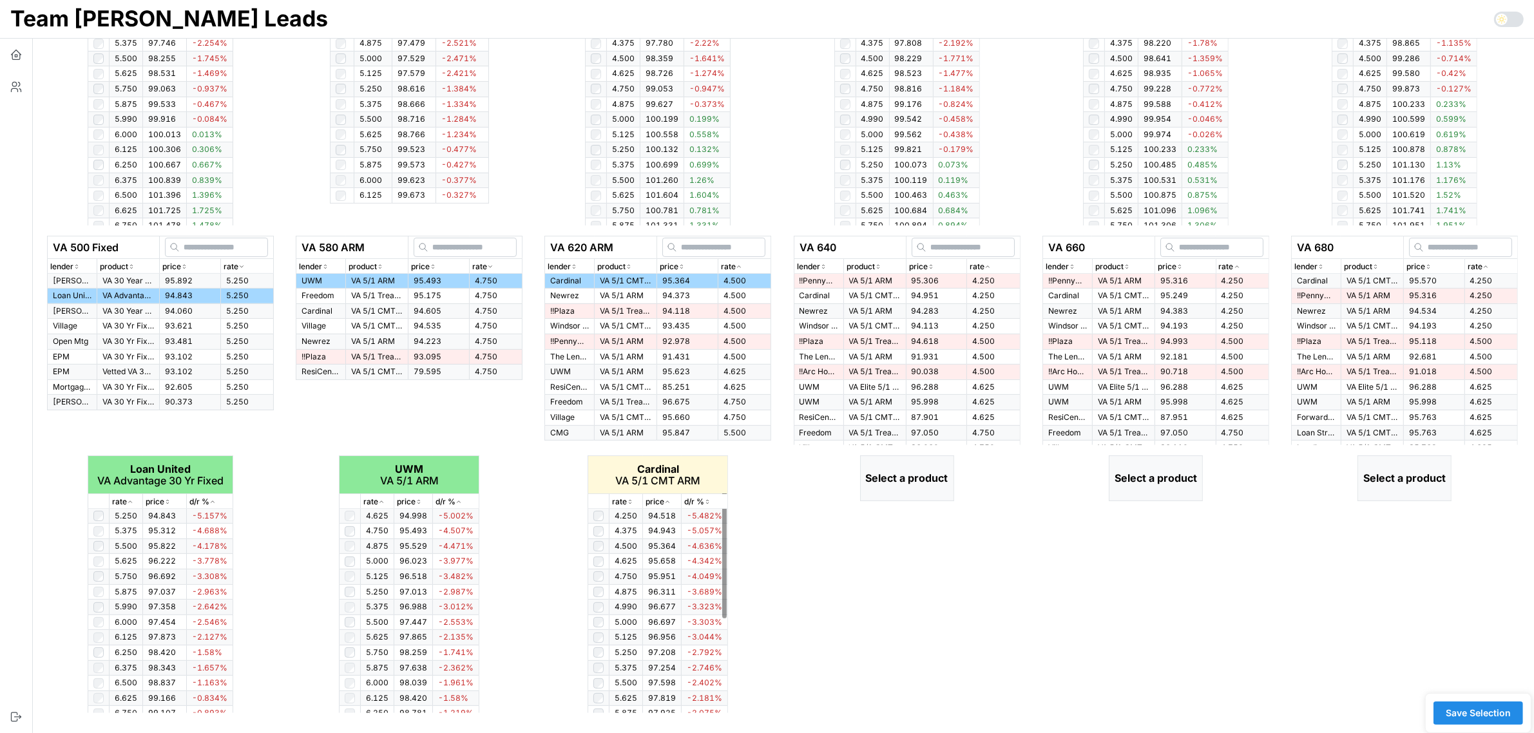
click at [630, 502] on icon "button" at bounding box center [630, 502] width 6 height 8
click at [630, 502] on icon "button" at bounding box center [630, 502] width 3 height 2
click at [987, 265] on icon "button" at bounding box center [987, 267] width 6 height 8
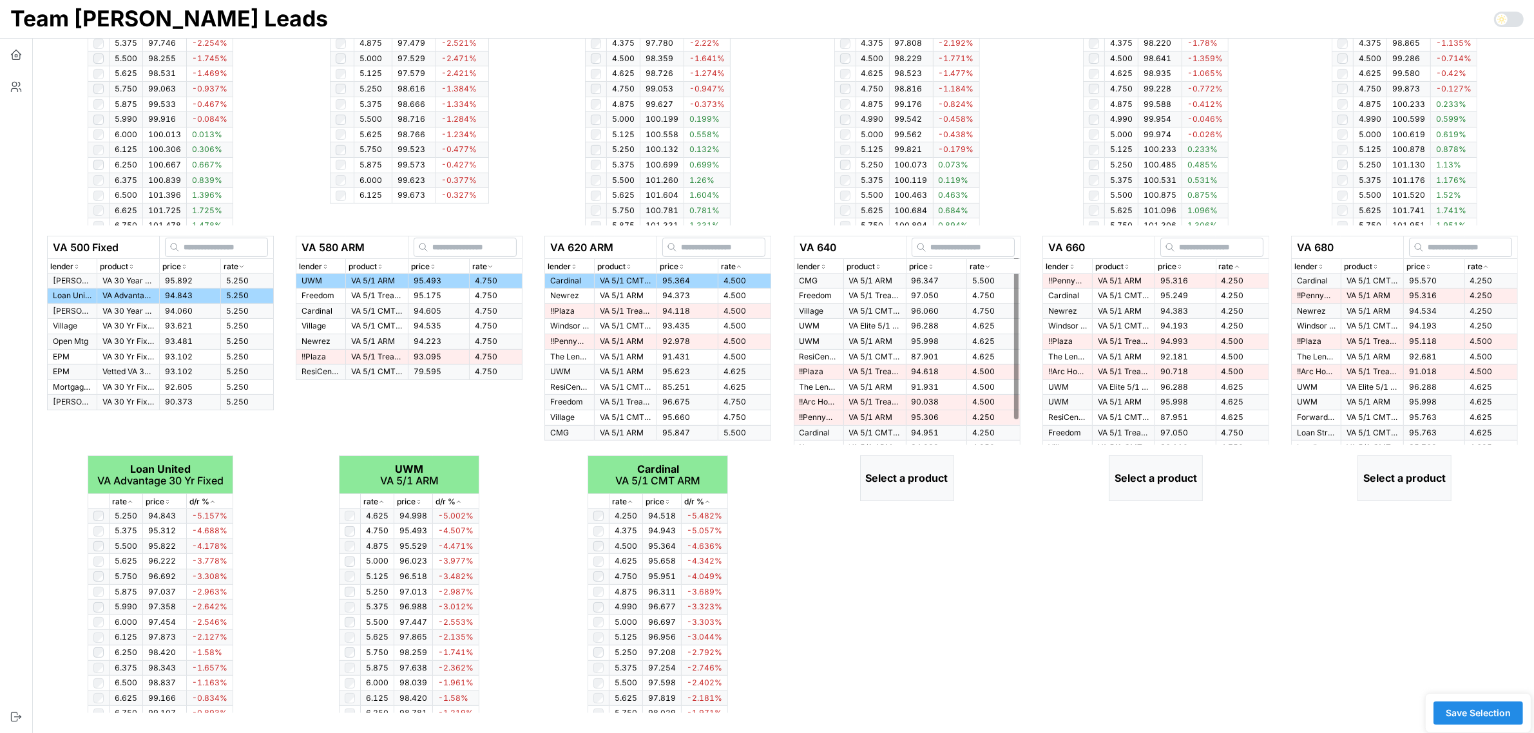
click at [987, 265] on icon "button" at bounding box center [987, 267] width 6 height 8
click at [855, 280] on p "VA 5/1 ARM" at bounding box center [875, 281] width 52 height 11
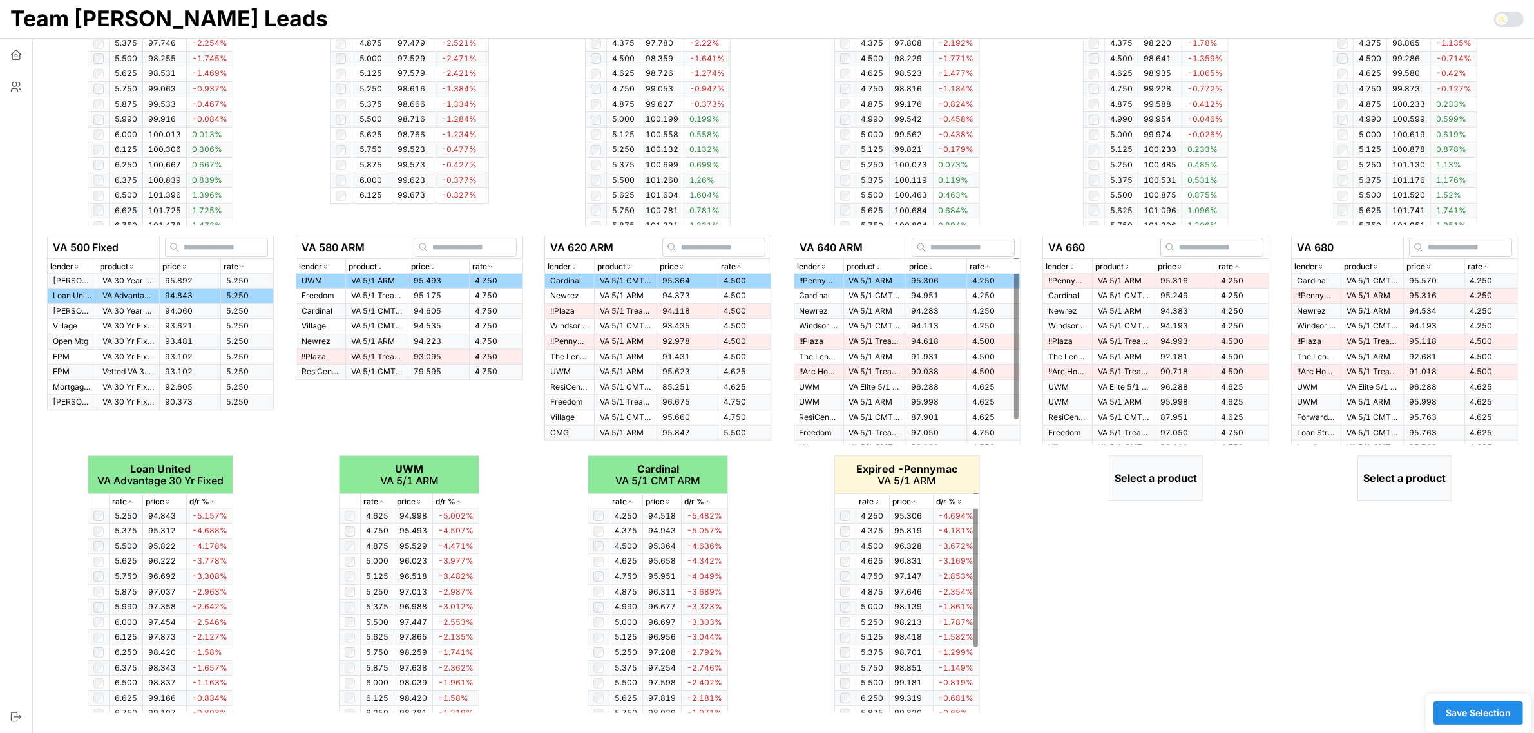
click at [880, 499] on icon "button" at bounding box center [876, 502] width 6 height 8
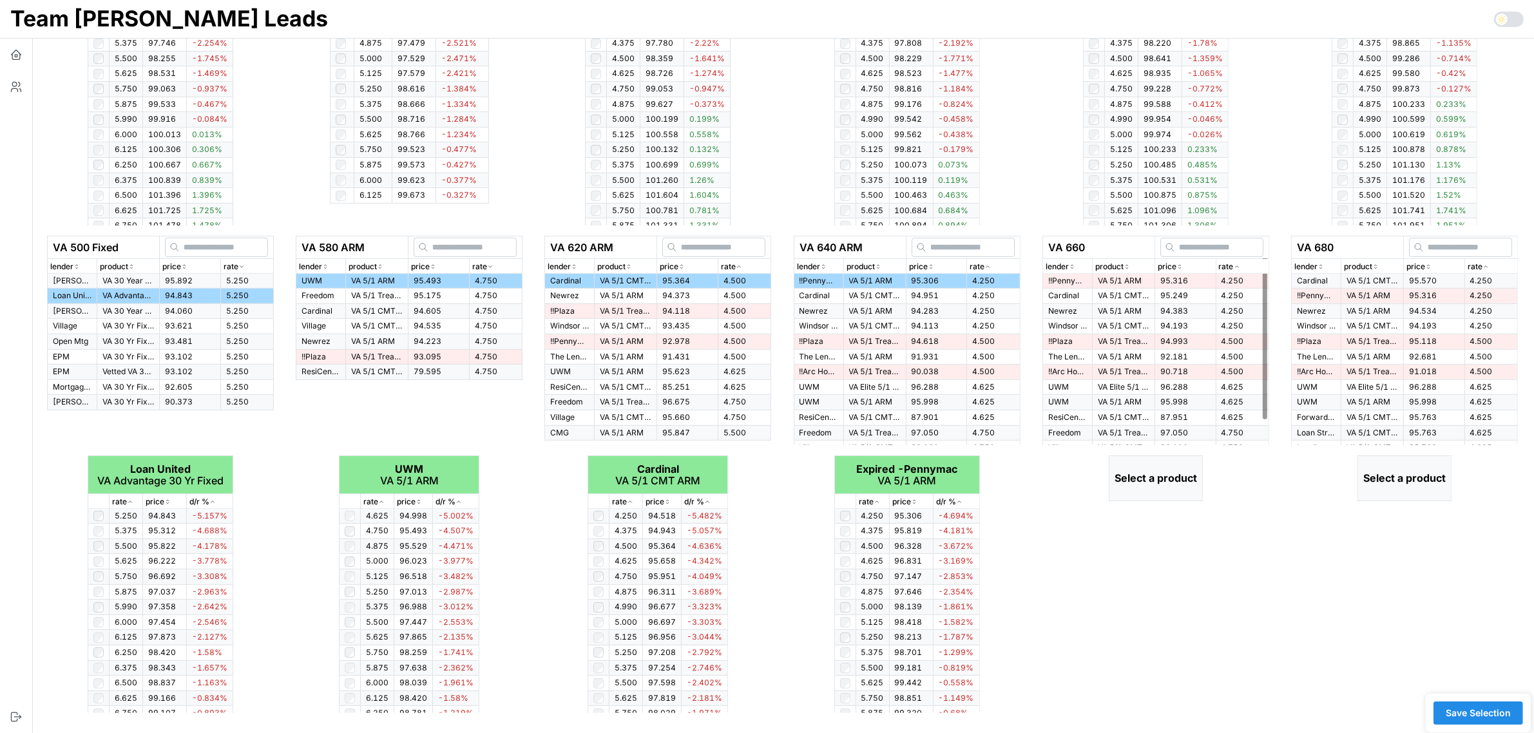
click at [1237, 261] on div "rate" at bounding box center [1242, 267] width 47 height 12
click at [1122, 283] on p "VA 5/1 ARM" at bounding box center [1124, 281] width 52 height 11
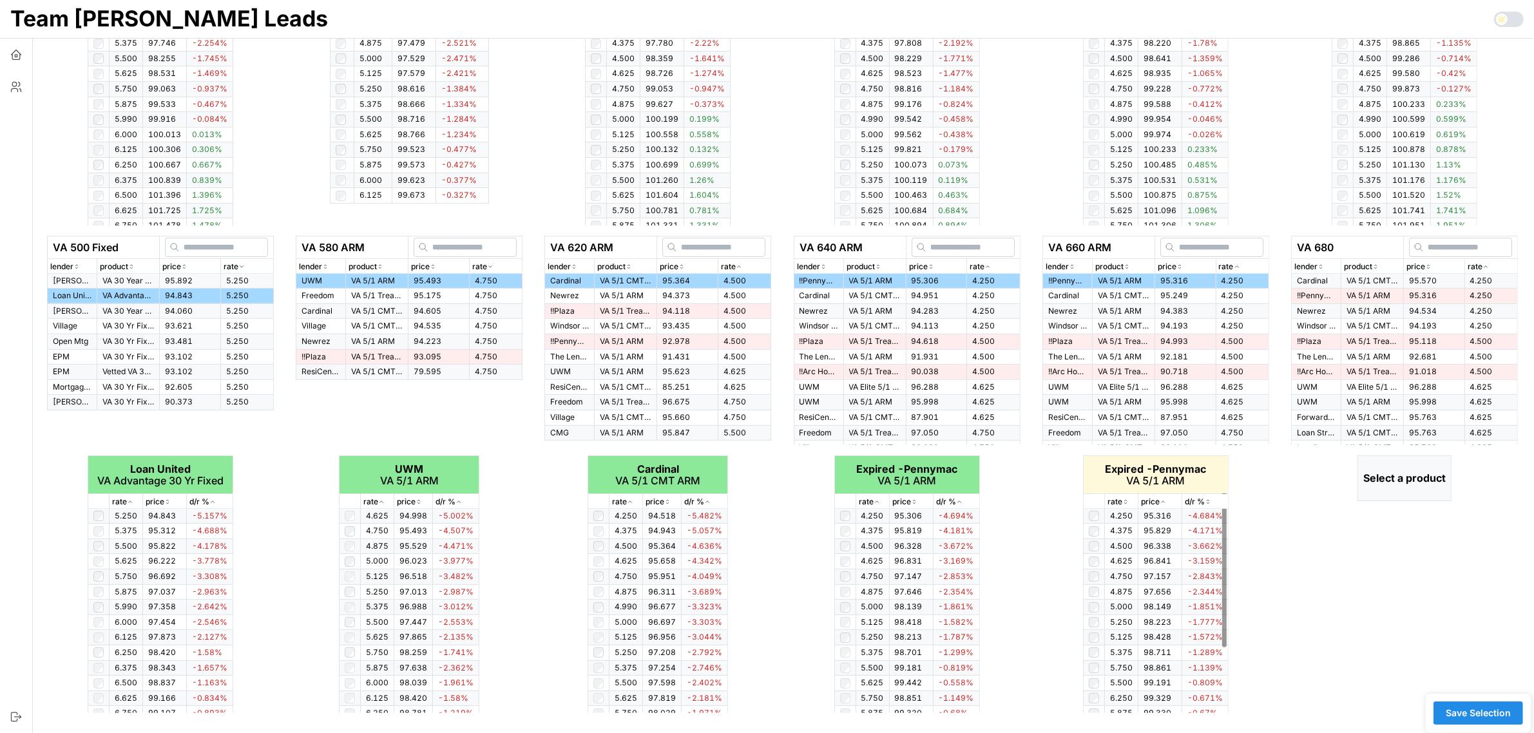
click at [1126, 501] on icon "button" at bounding box center [1125, 502] width 6 height 8
click at [1126, 501] on icon "button" at bounding box center [1124, 502] width 3 height 2
click at [1485, 261] on div "rate" at bounding box center [1490, 267] width 47 height 12
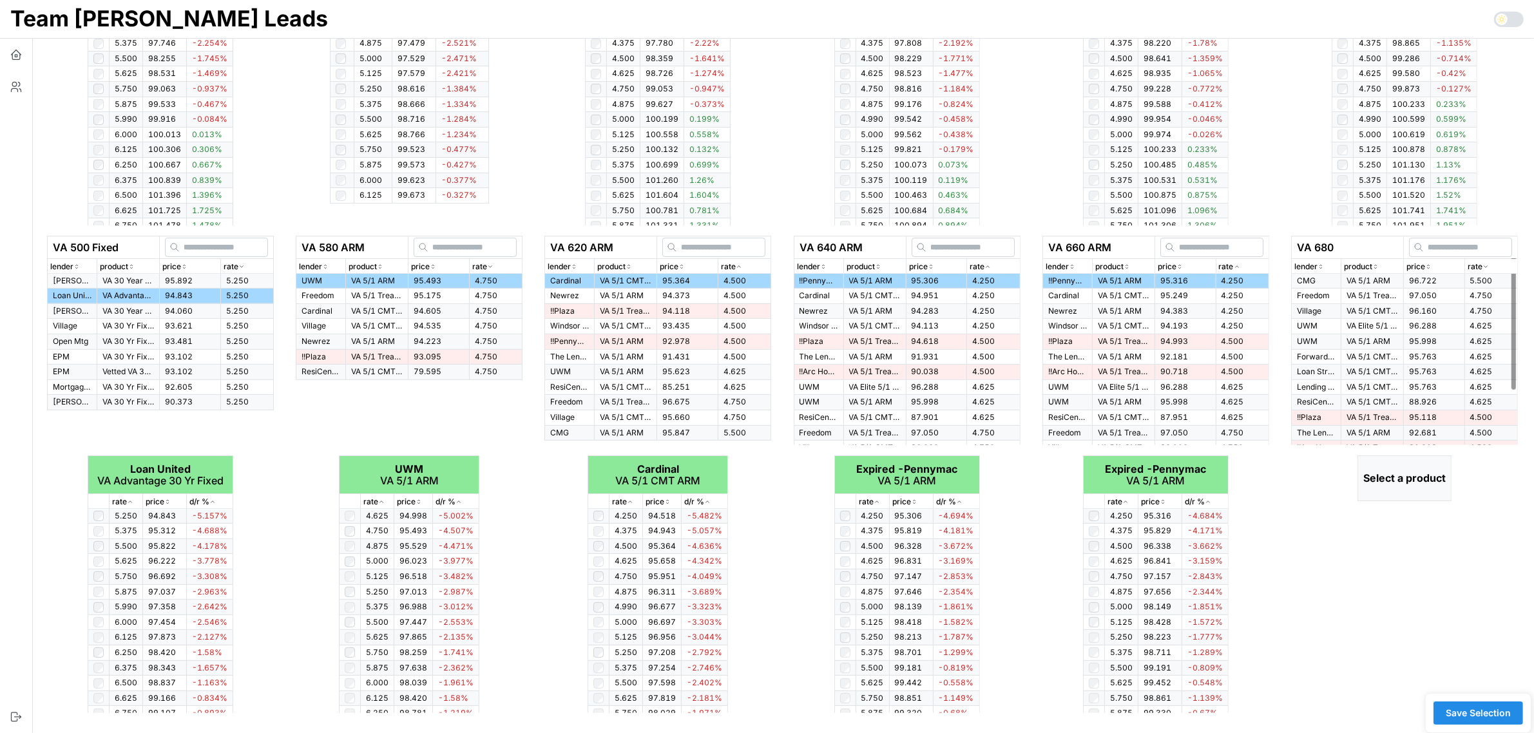
click at [1485, 261] on div "rate" at bounding box center [1490, 267] width 47 height 12
click at [1362, 282] on p "VA 5/1 CMT ARM" at bounding box center [1372, 281] width 52 height 11
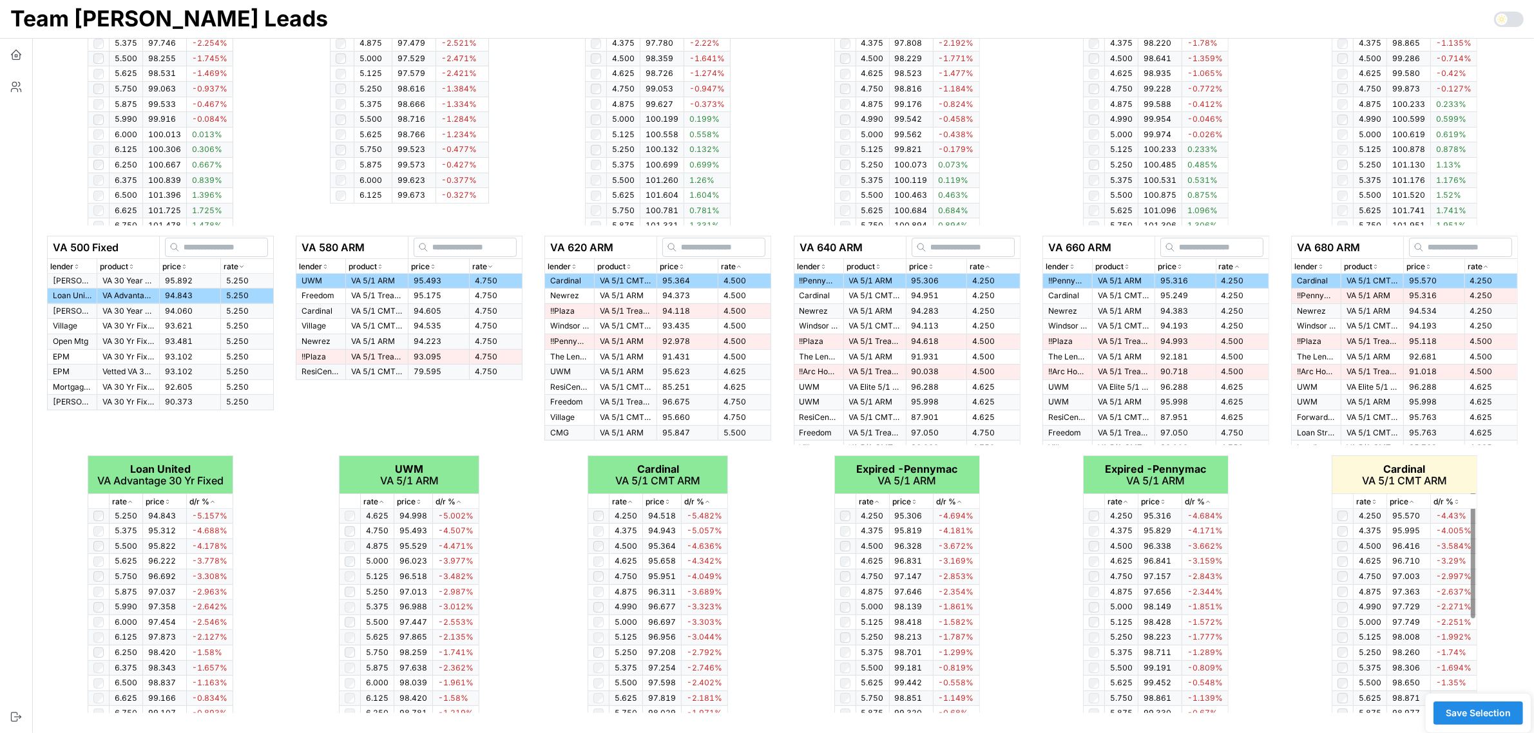
click at [1369, 497] on p "rate" at bounding box center [1363, 502] width 15 height 12
click at [1373, 498] on icon "button" at bounding box center [1374, 502] width 6 height 8
click at [1479, 712] on span "Save Selection" at bounding box center [1477, 713] width 65 height 22
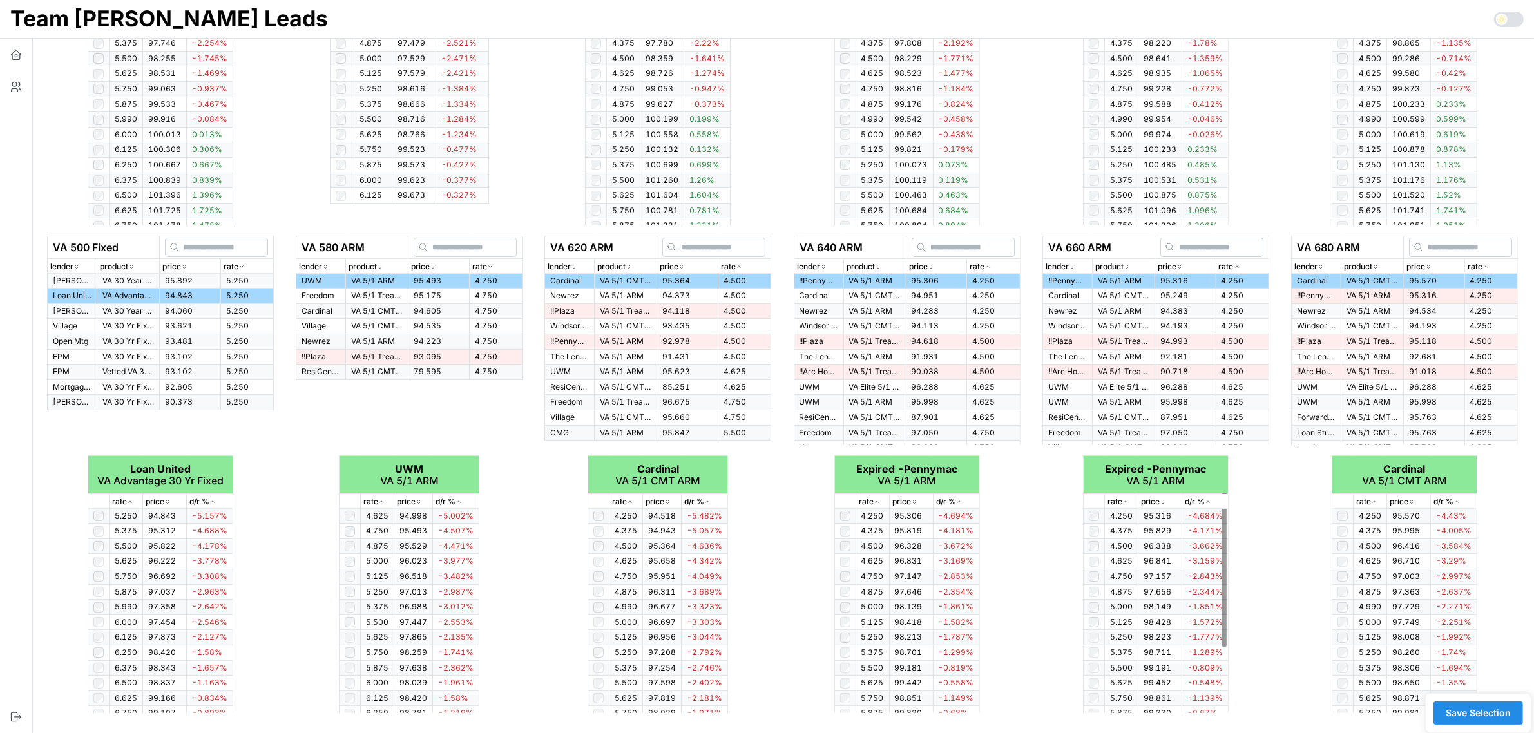
click at [1486, 710] on span "Save Selection" at bounding box center [1477, 713] width 65 height 22
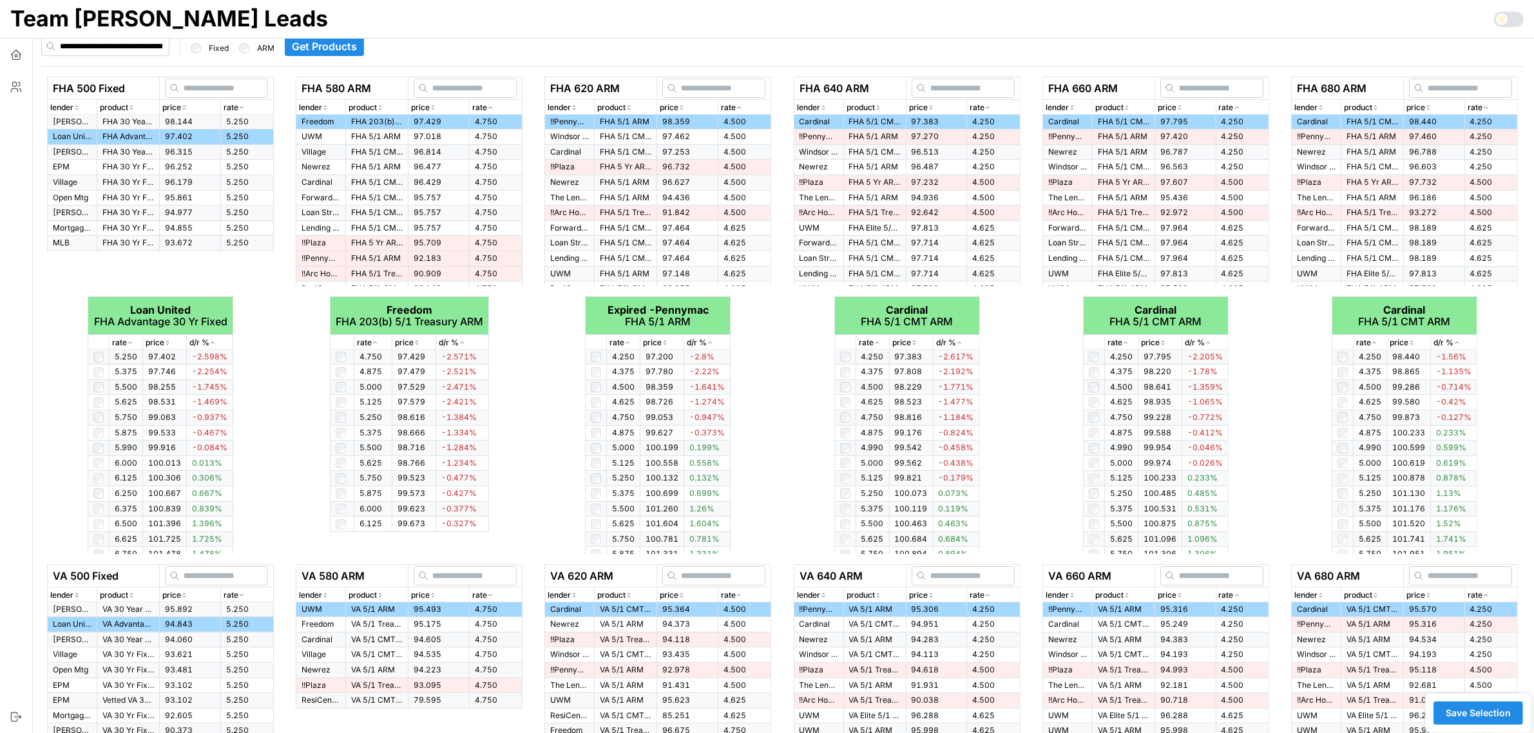
scroll to position [0, 0]
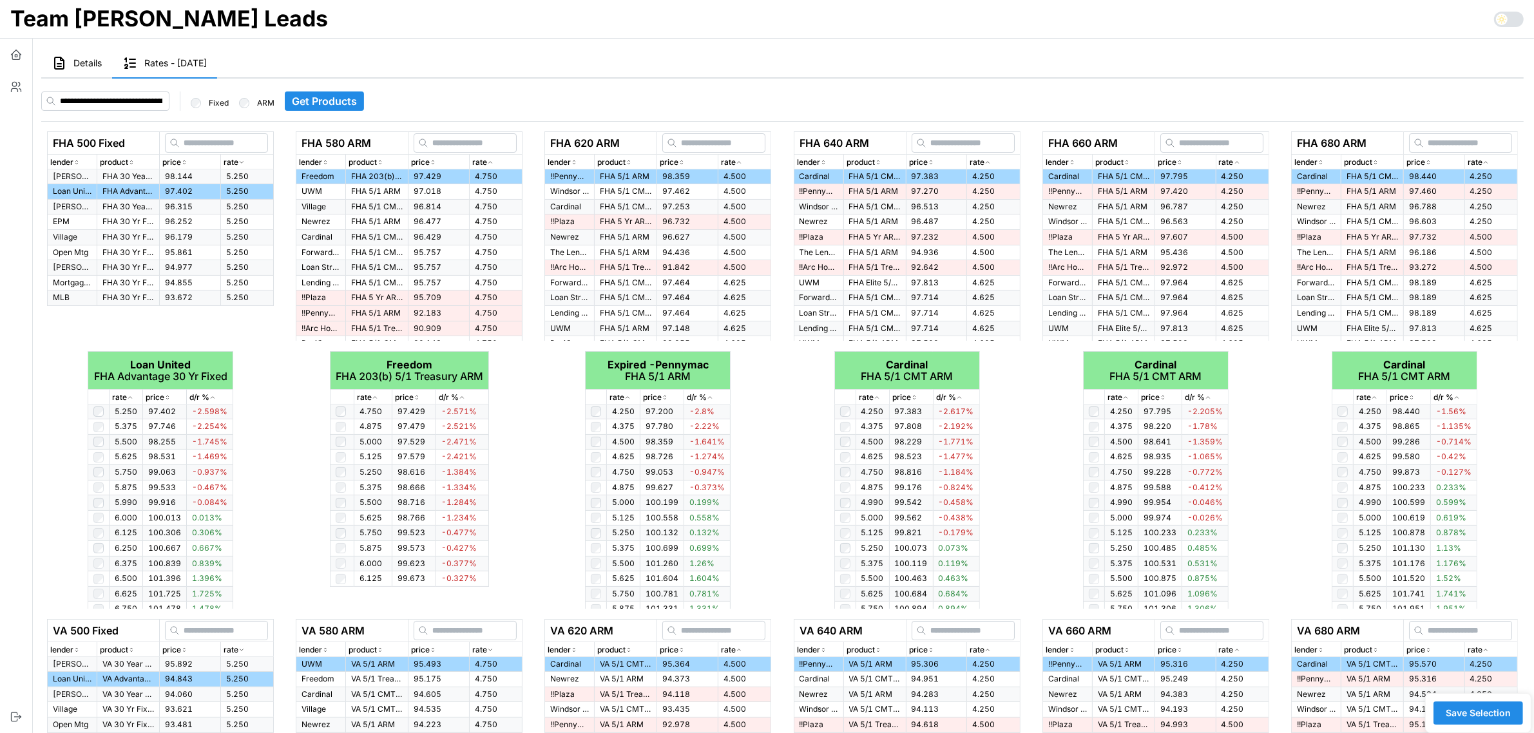
click at [81, 65] on span "Details" at bounding box center [87, 63] width 28 height 9
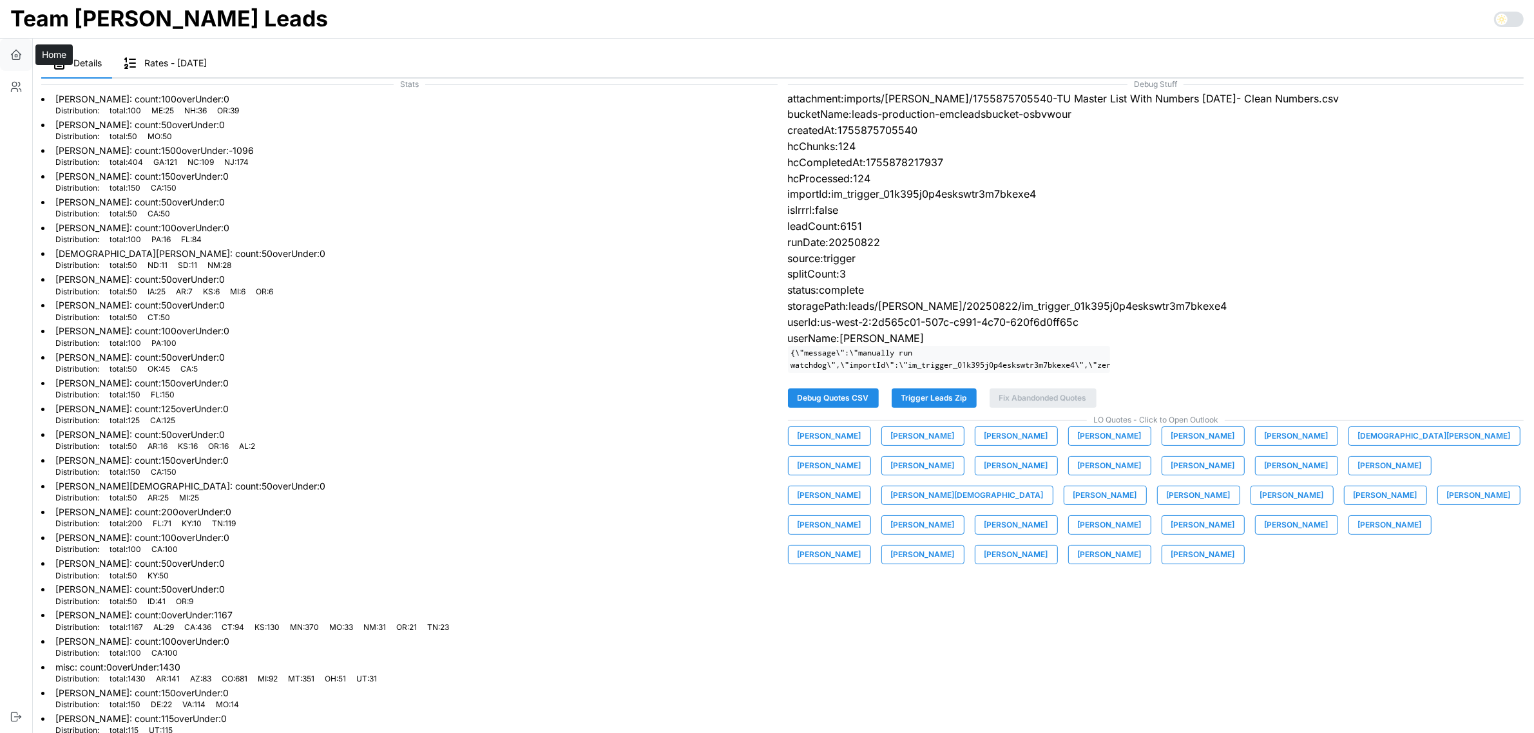
click at [17, 55] on icon "button" at bounding box center [16, 54] width 13 height 13
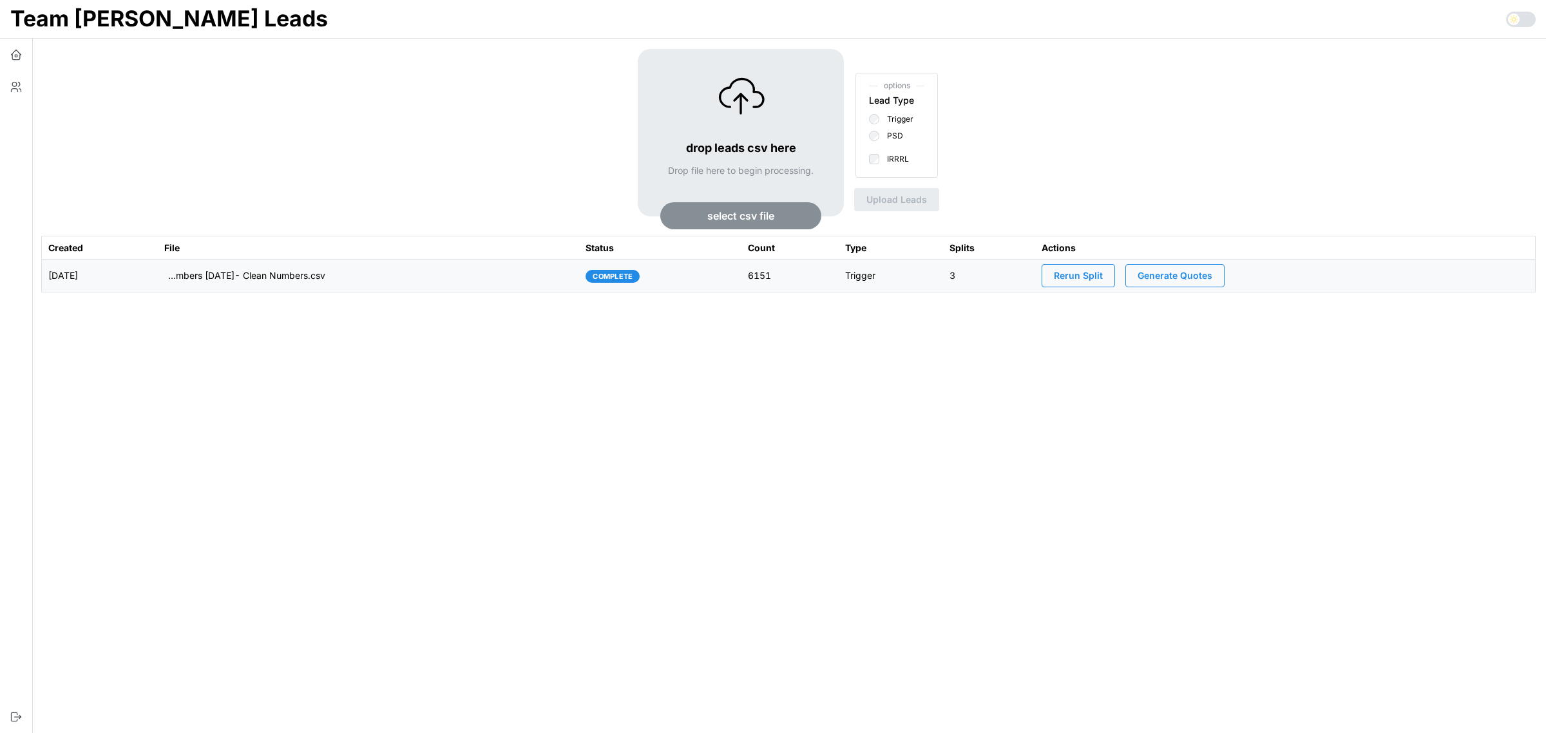
click at [1212, 278] on span "Generate Quotes" at bounding box center [1174, 276] width 75 height 22
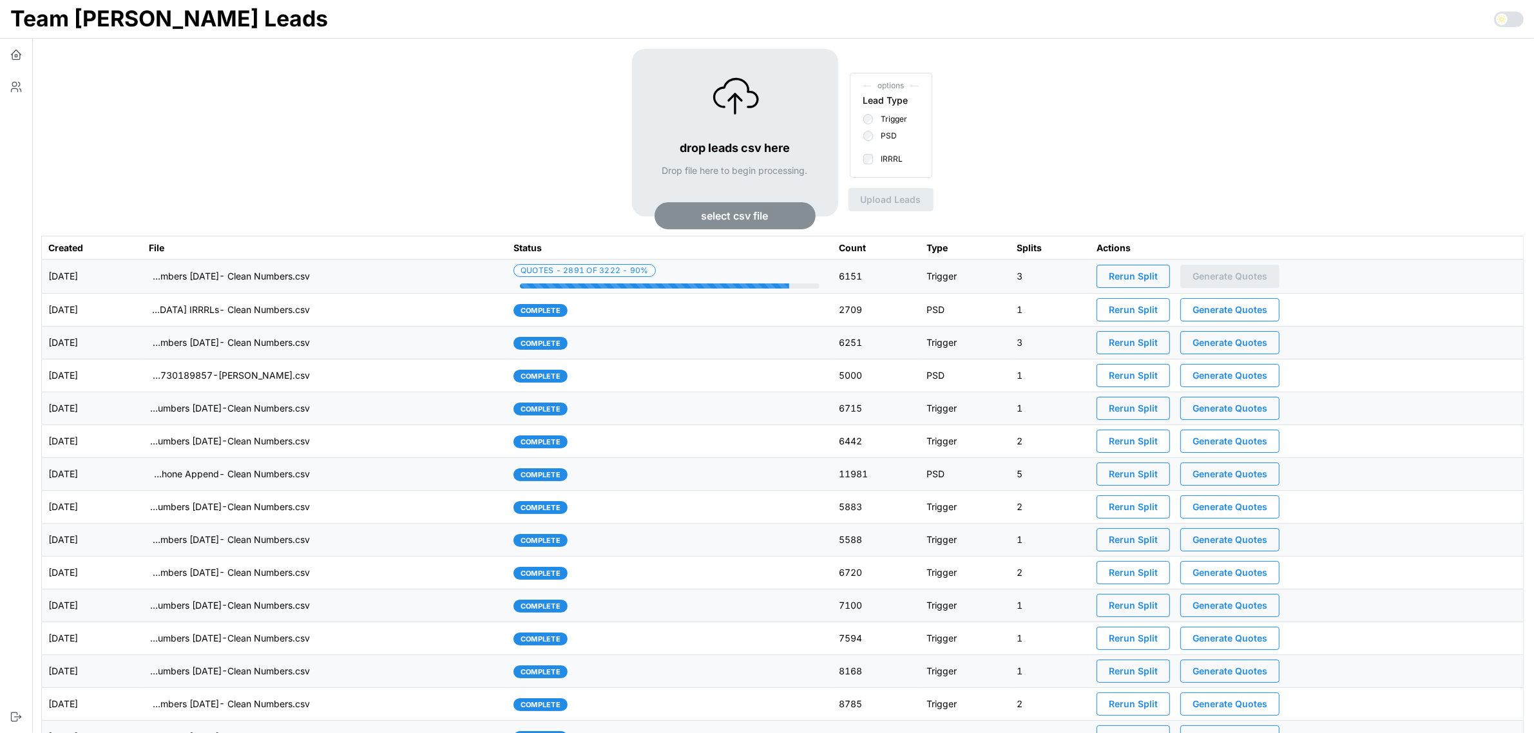
click at [142, 278] on td "[DATE]" at bounding box center [92, 277] width 100 height 34
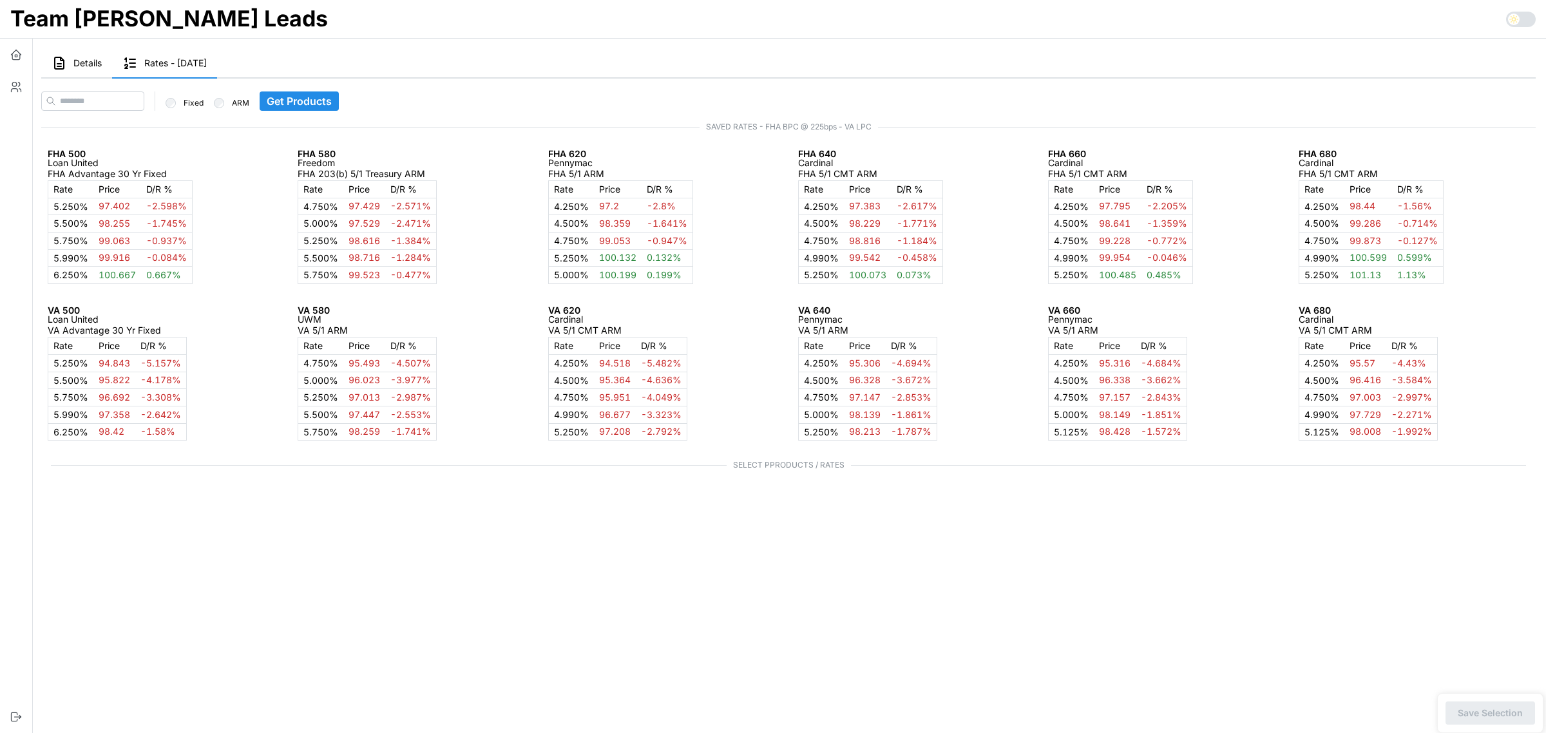
click at [165, 631] on main "Details Rates - 2025-08-22 Stats Ashley Marx : count: 100 overUnder: 0 Distribu…" at bounding box center [783, 366] width 1525 height 733
click at [73, 65] on span "Details" at bounding box center [87, 63] width 28 height 9
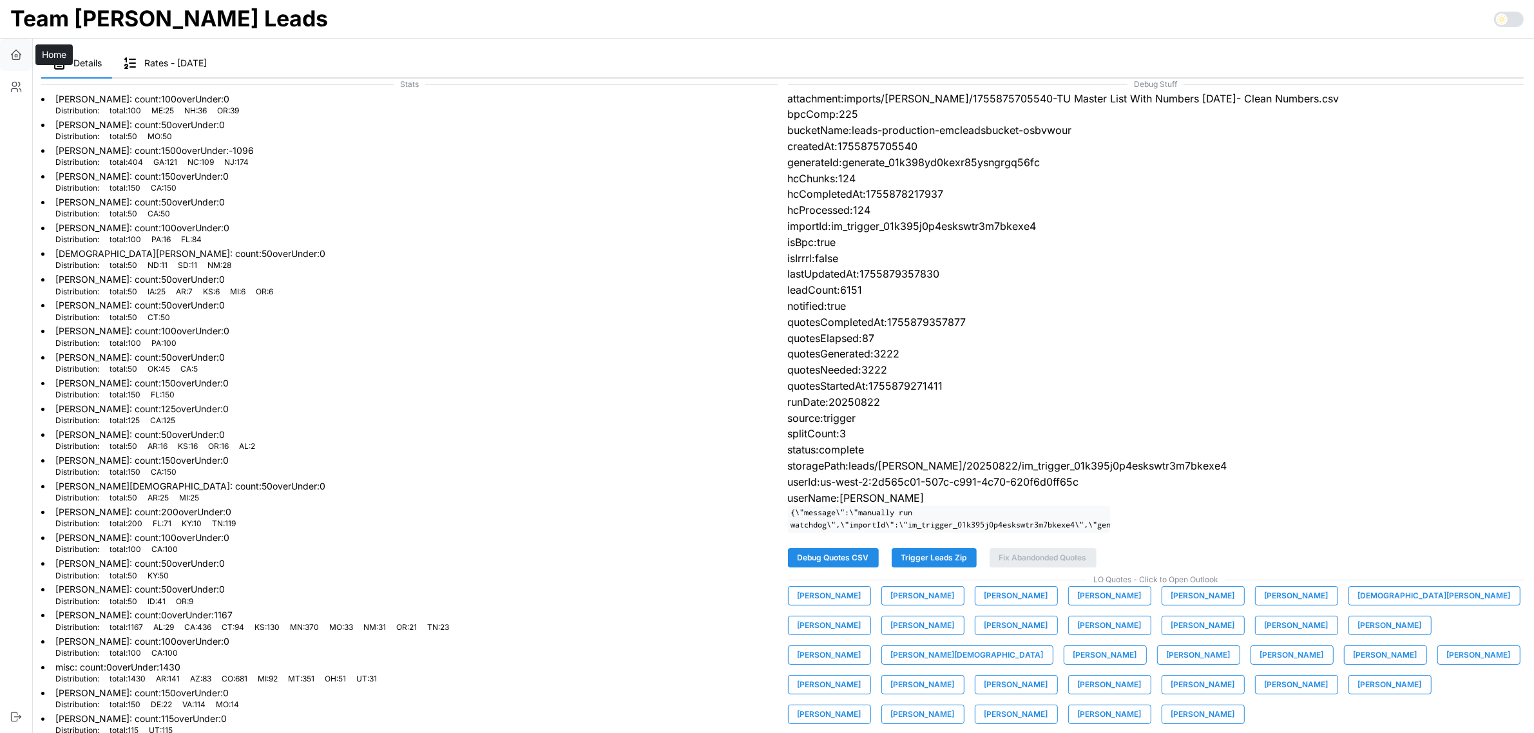
click at [15, 53] on icon "button" at bounding box center [16, 54] width 13 height 13
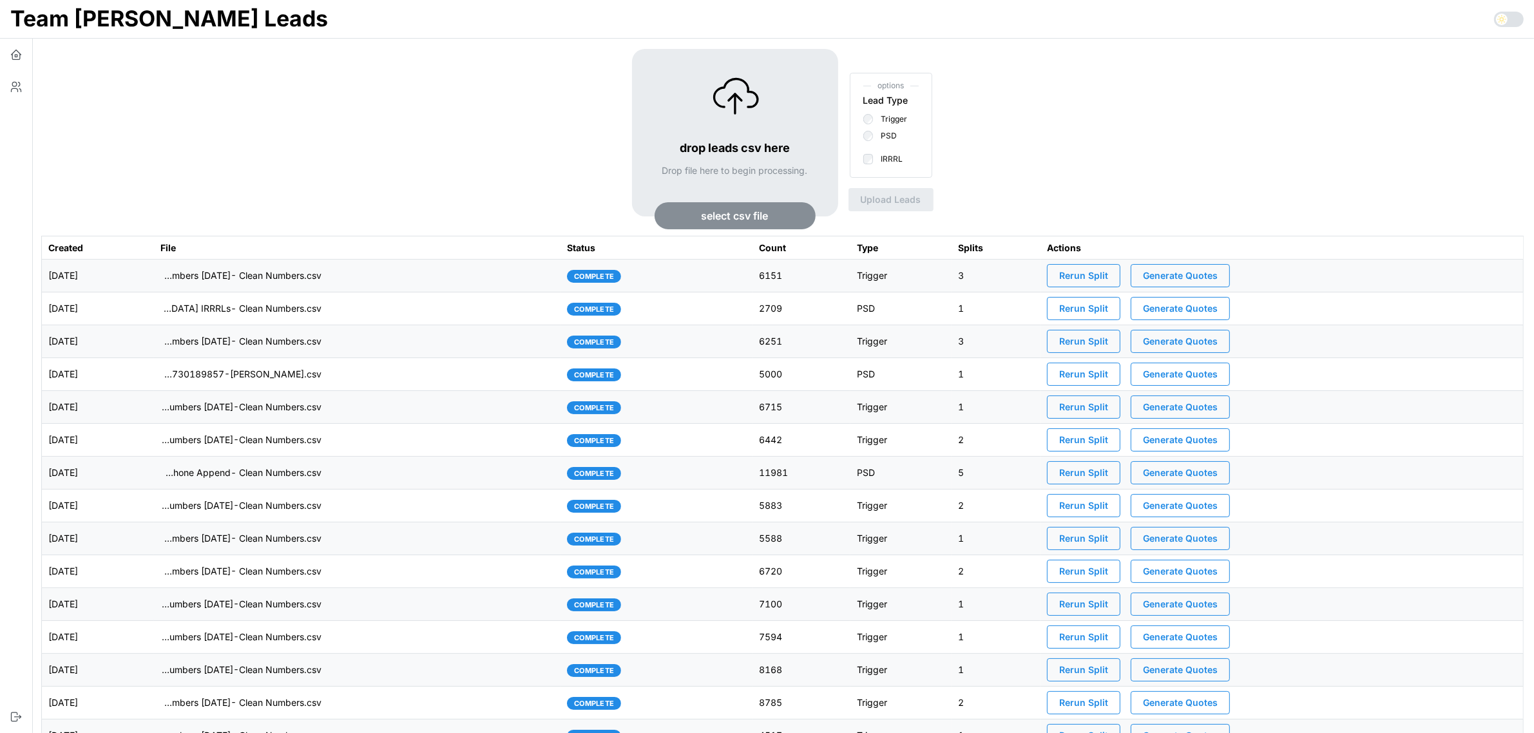
click at [451, 281] on td "imports/[PERSON_NAME]/1755875705540-TU Master List With Numbers [DATE]- Clean N…" at bounding box center [357, 276] width 407 height 33
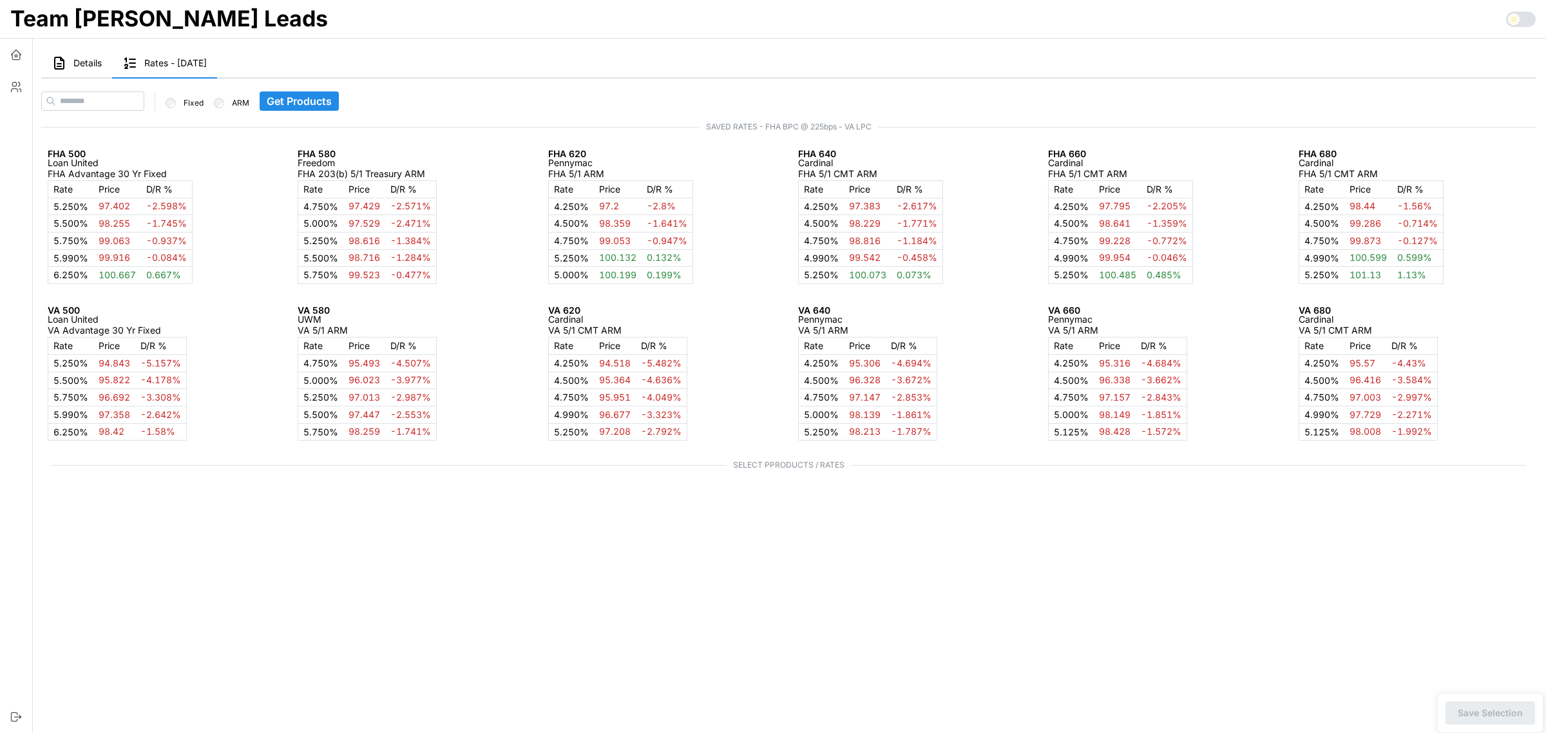
click at [91, 62] on span "Details" at bounding box center [87, 63] width 28 height 9
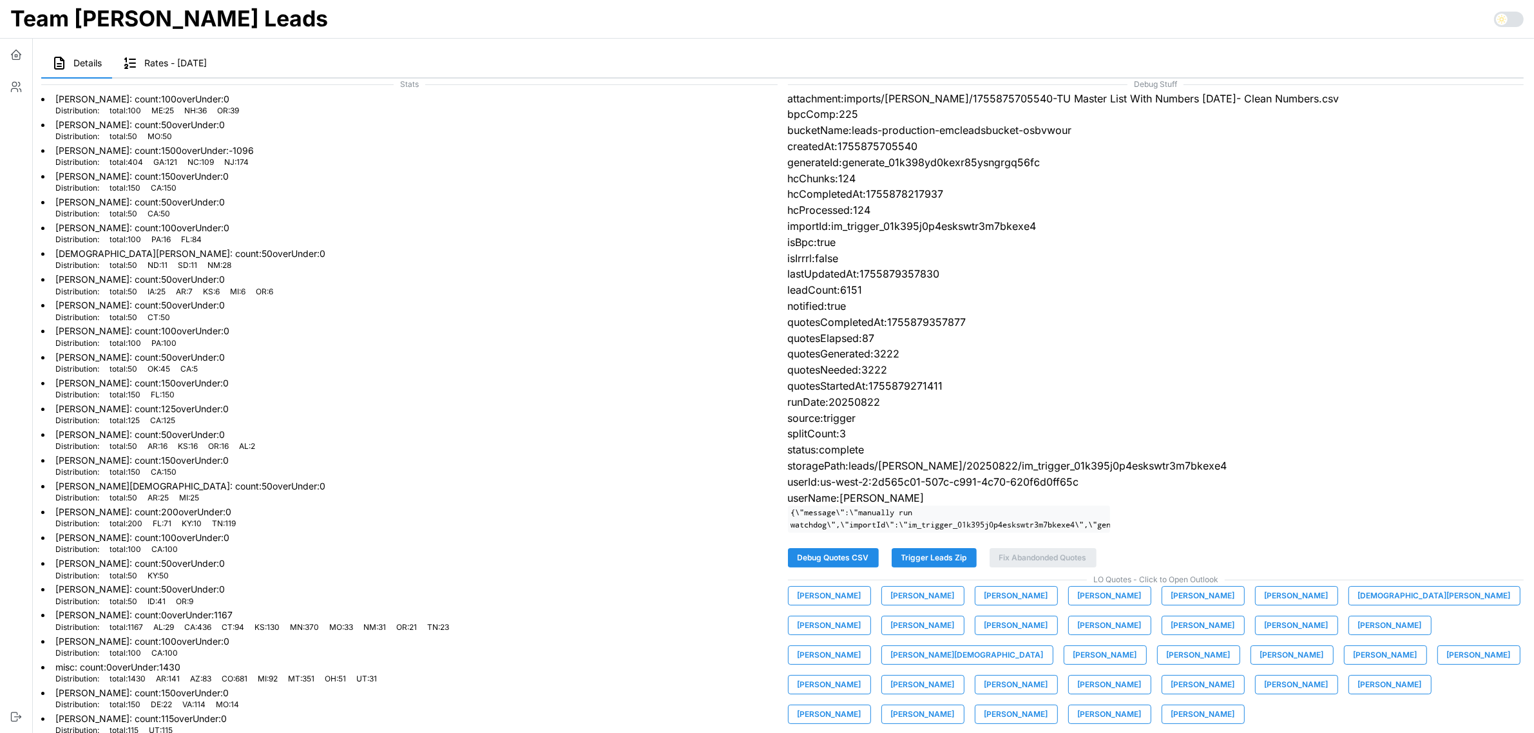
click at [812, 604] on span "[PERSON_NAME]" at bounding box center [829, 596] width 64 height 18
click at [891, 605] on span "[PERSON_NAME]" at bounding box center [923, 596] width 64 height 18
click at [1006, 602] on span "[PERSON_NAME]" at bounding box center [1016, 596] width 64 height 18
click at [1087, 604] on span "[PERSON_NAME]" at bounding box center [1110, 596] width 64 height 18
click at [1171, 600] on span "[PERSON_NAME]" at bounding box center [1203, 596] width 64 height 18
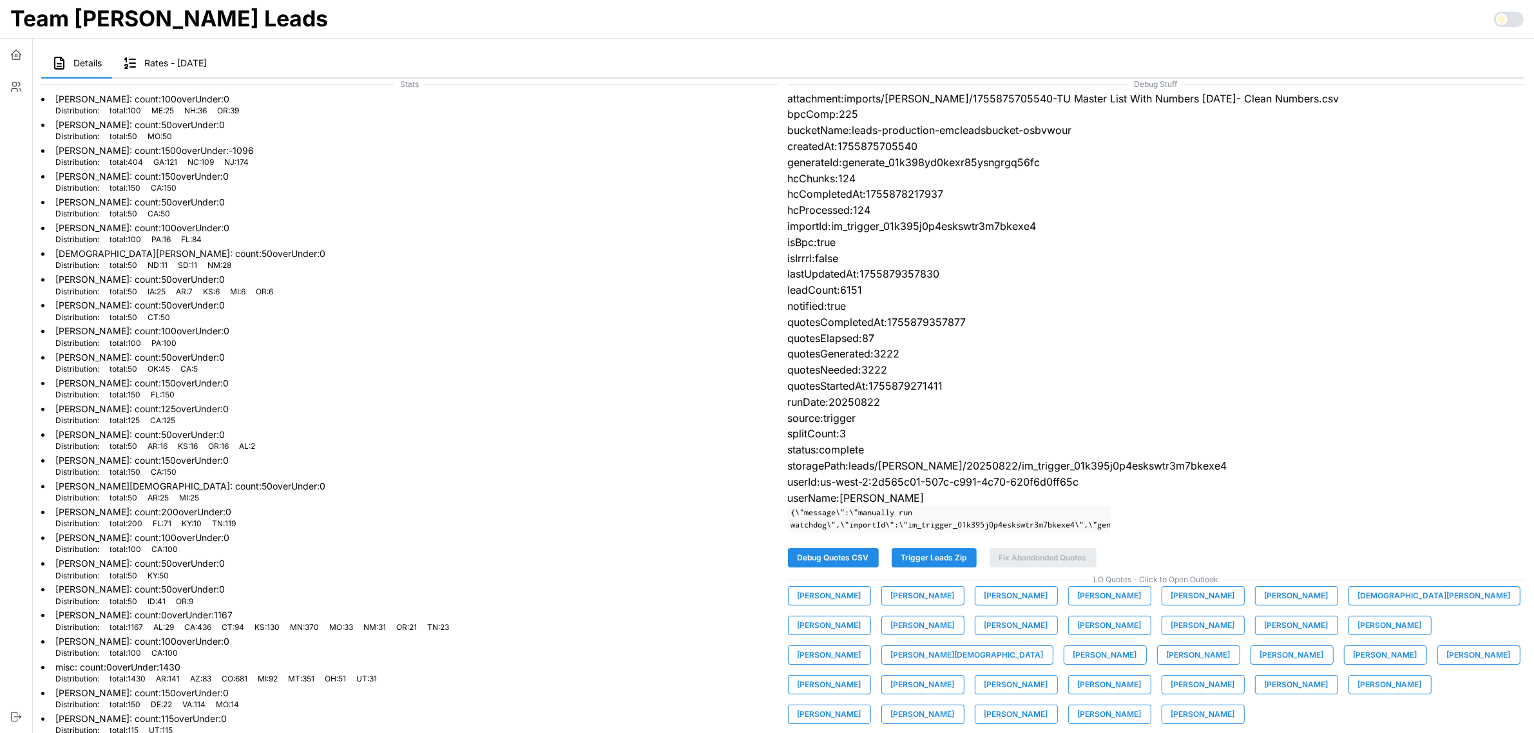
click at [1282, 604] on span "[PERSON_NAME]" at bounding box center [1296, 596] width 64 height 18
click at [1358, 605] on span "[DEMOGRAPHIC_DATA][PERSON_NAME]" at bounding box center [1434, 596] width 153 height 18
click at [861, 616] on span "[PERSON_NAME]" at bounding box center [829, 625] width 64 height 18
click at [891, 634] on span "[PERSON_NAME]" at bounding box center [923, 625] width 64 height 18
click at [984, 634] on span "[PERSON_NAME]" at bounding box center [1016, 625] width 64 height 18
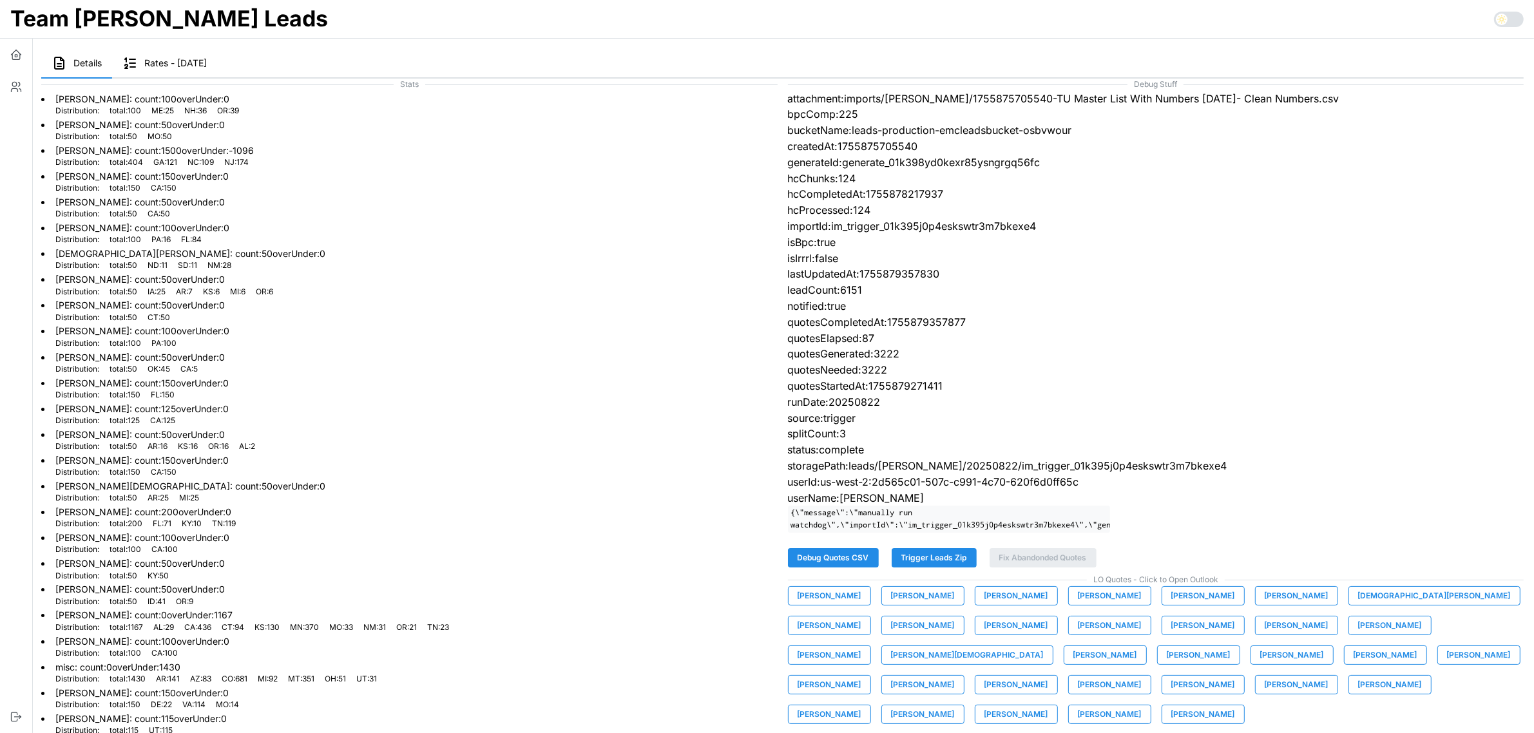
click at [1078, 632] on span "[PERSON_NAME]" at bounding box center [1110, 625] width 64 height 18
click at [1171, 632] on span "[PERSON_NAME]" at bounding box center [1203, 625] width 64 height 18
click at [1264, 634] on span "[PERSON_NAME]" at bounding box center [1296, 625] width 64 height 18
click at [1358, 634] on span "[PERSON_NAME]" at bounding box center [1390, 625] width 64 height 18
click at [861, 646] on span "[PERSON_NAME]" at bounding box center [829, 655] width 64 height 18
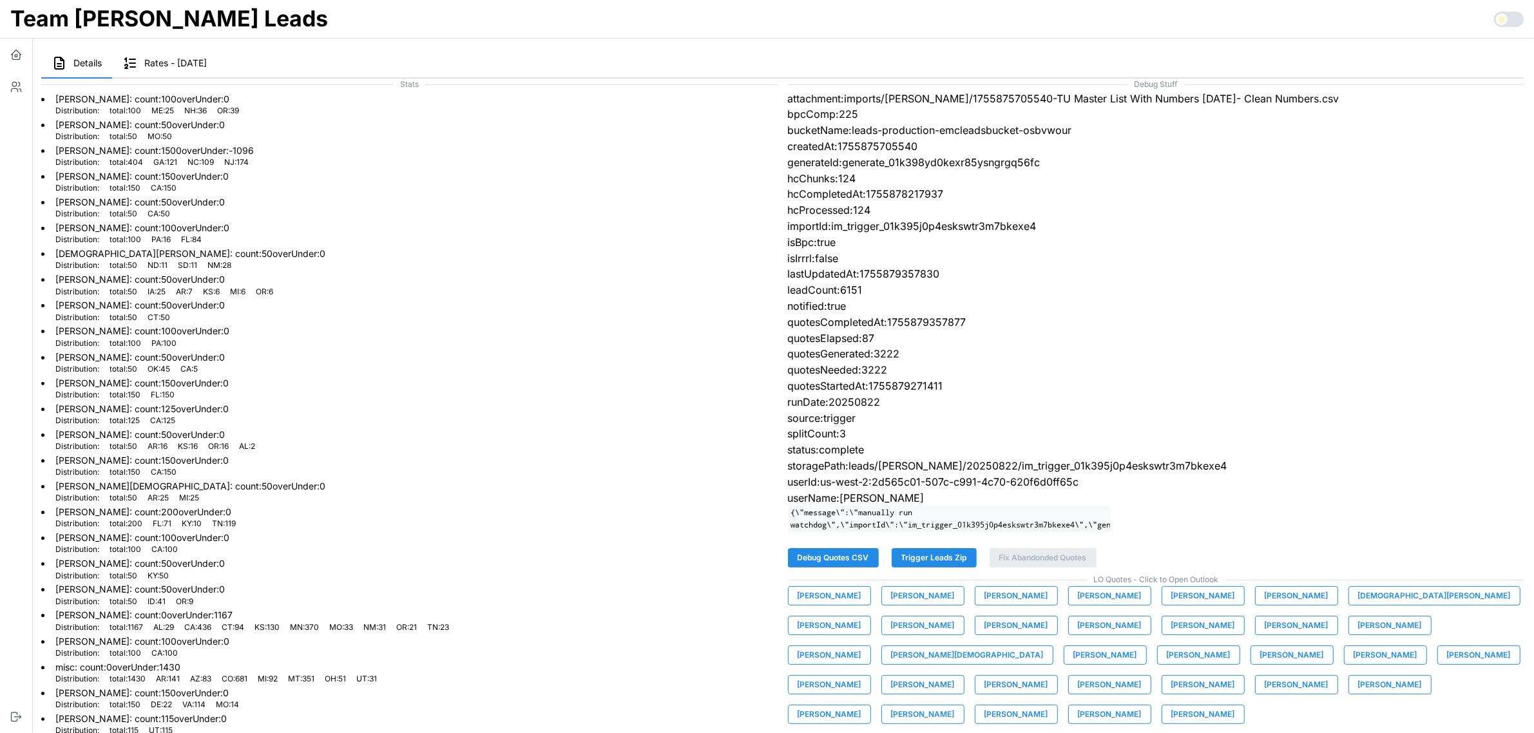
click at [1043, 646] on span "[PERSON_NAME][DEMOGRAPHIC_DATA]" at bounding box center [967, 655] width 153 height 18
click at [1137, 646] on span "[PERSON_NAME]" at bounding box center [1105, 655] width 64 height 18
click at [1166, 664] on span "[PERSON_NAME]" at bounding box center [1198, 655] width 64 height 18
click at [1260, 661] on span "[PERSON_NAME]" at bounding box center [1292, 655] width 64 height 18
click at [1353, 661] on span "[PERSON_NAME]" at bounding box center [1385, 655] width 64 height 18
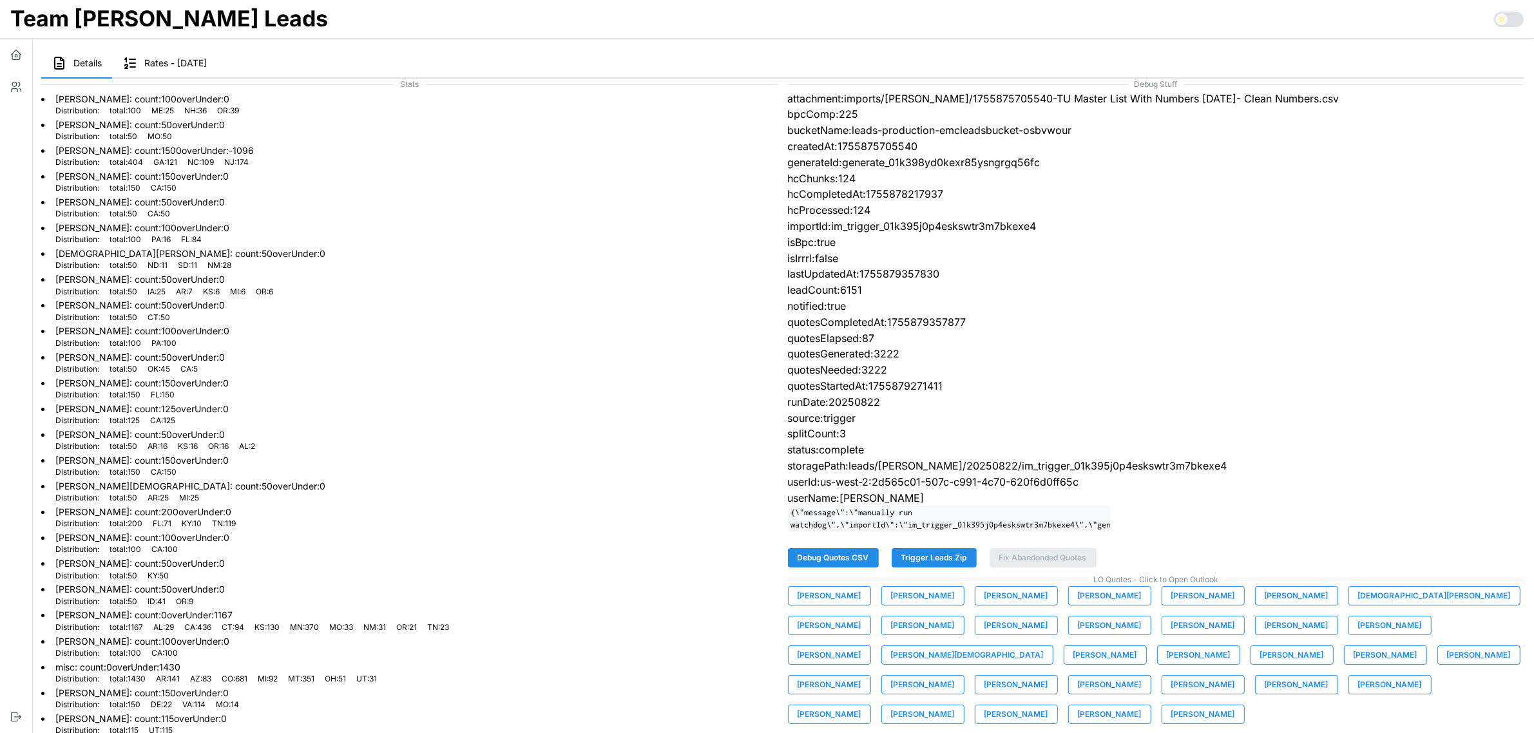
click at [861, 676] on span "[PERSON_NAME]" at bounding box center [829, 685] width 64 height 18
click at [955, 676] on span "[PERSON_NAME]" at bounding box center [923, 685] width 64 height 18
click at [1048, 676] on span "[PERSON_NAME]" at bounding box center [1016, 685] width 64 height 18
click at [1141, 676] on span "[PERSON_NAME]" at bounding box center [1110, 685] width 64 height 18
click at [1171, 694] on span "[PERSON_NAME]" at bounding box center [1203, 685] width 64 height 18
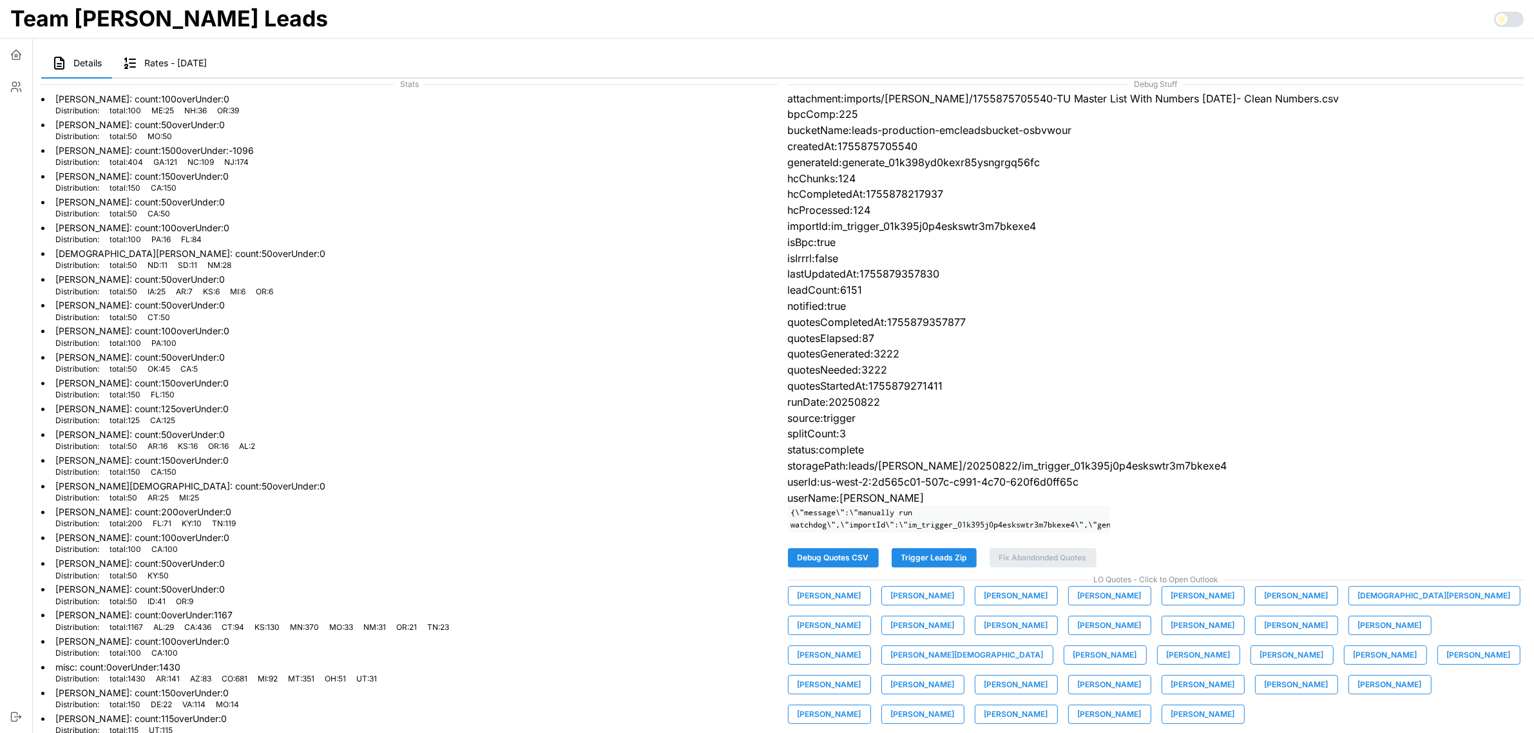
click at [1264, 694] on span "[PERSON_NAME]" at bounding box center [1296, 685] width 64 height 18
click at [1358, 692] on span "[PERSON_NAME]" at bounding box center [1390, 685] width 64 height 18
click at [861, 705] on span "[PERSON_NAME]" at bounding box center [829, 714] width 64 height 18
click at [955, 705] on span "[PERSON_NAME]" at bounding box center [923, 714] width 64 height 18
click at [1048, 705] on span "[PERSON_NAME]" at bounding box center [1016, 714] width 64 height 18
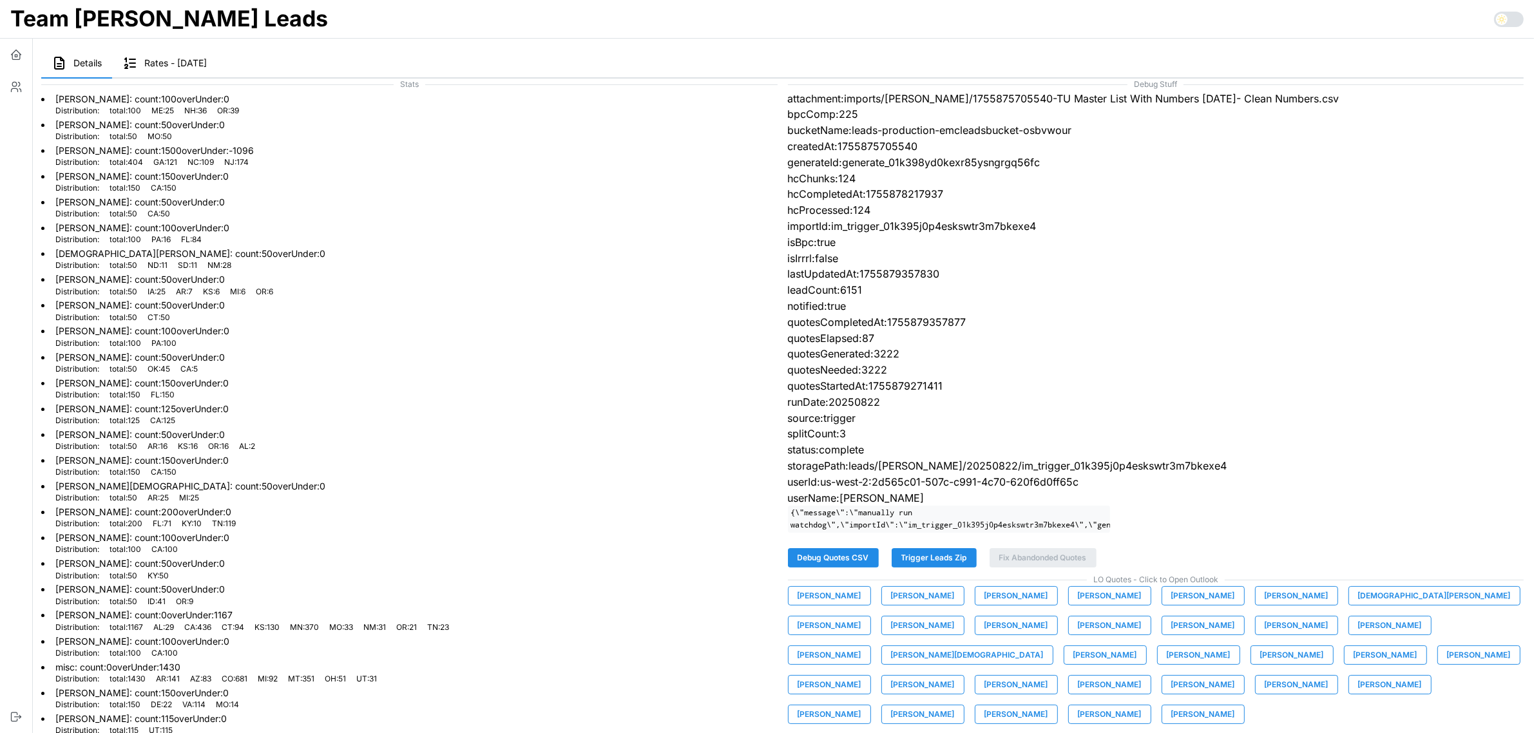
click at [1141, 705] on span "[PERSON_NAME]" at bounding box center [1110, 714] width 64 height 18
click at [1244, 705] on button "[PERSON_NAME]" at bounding box center [1202, 714] width 83 height 19
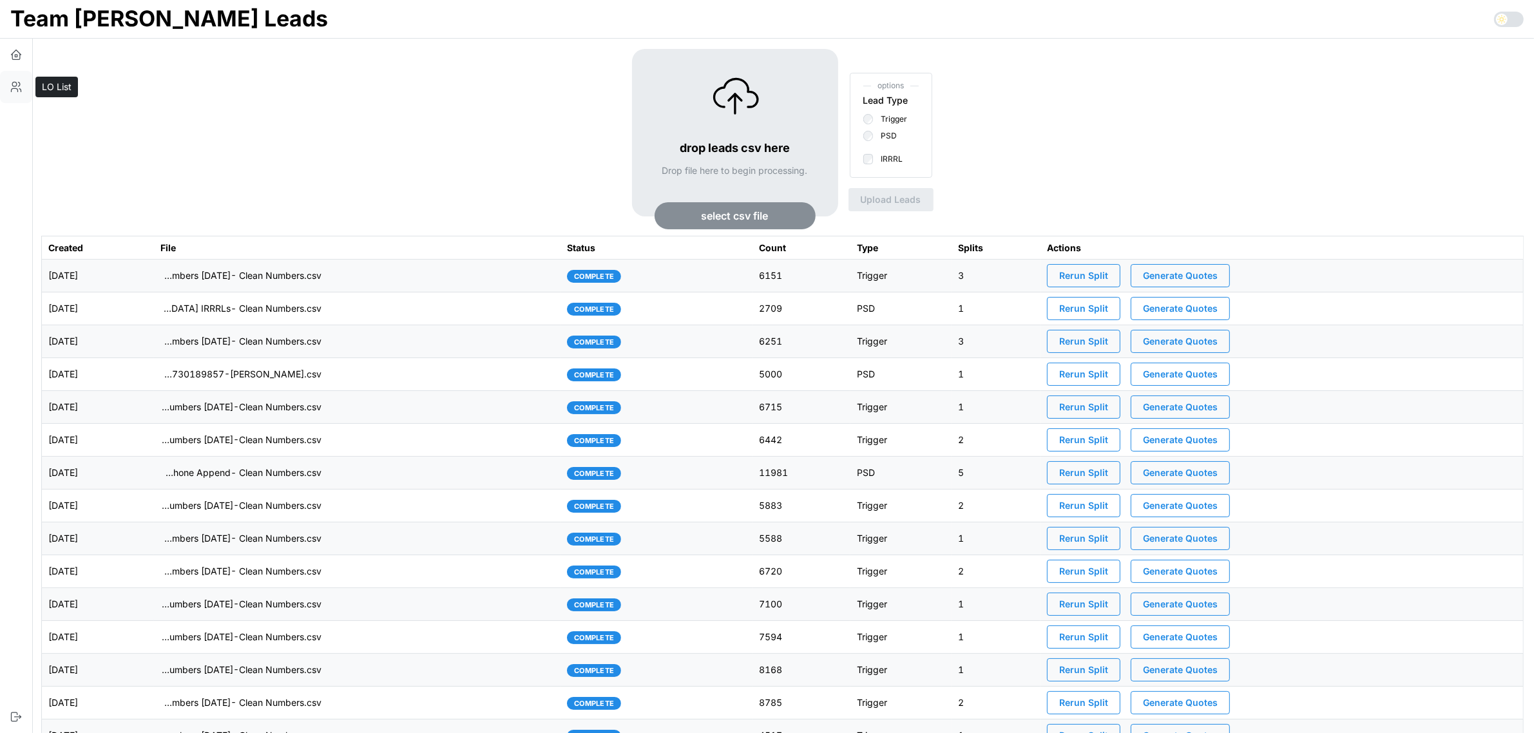
click at [16, 87] on icon "button" at bounding box center [16, 87] width 13 height 13
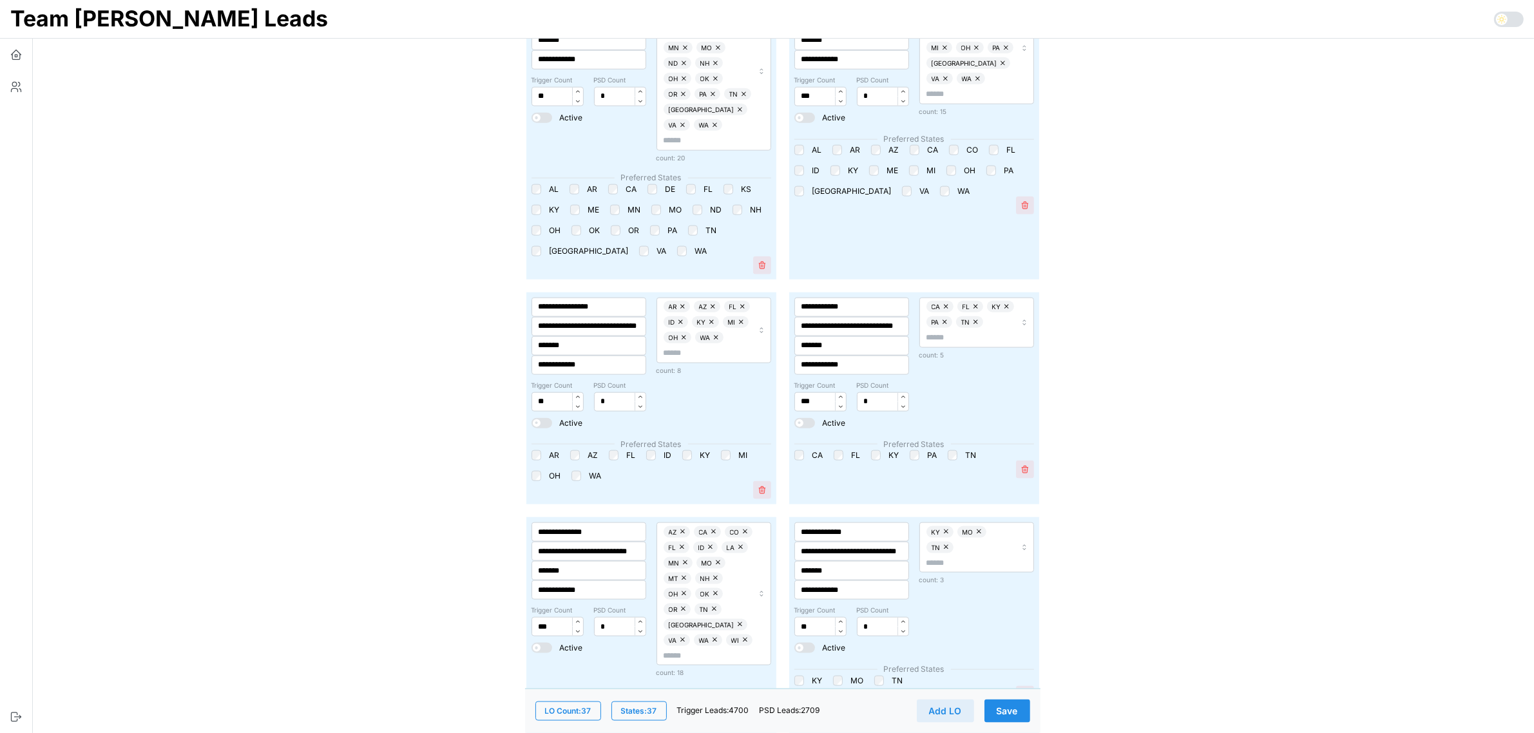
scroll to position [1852, 0]
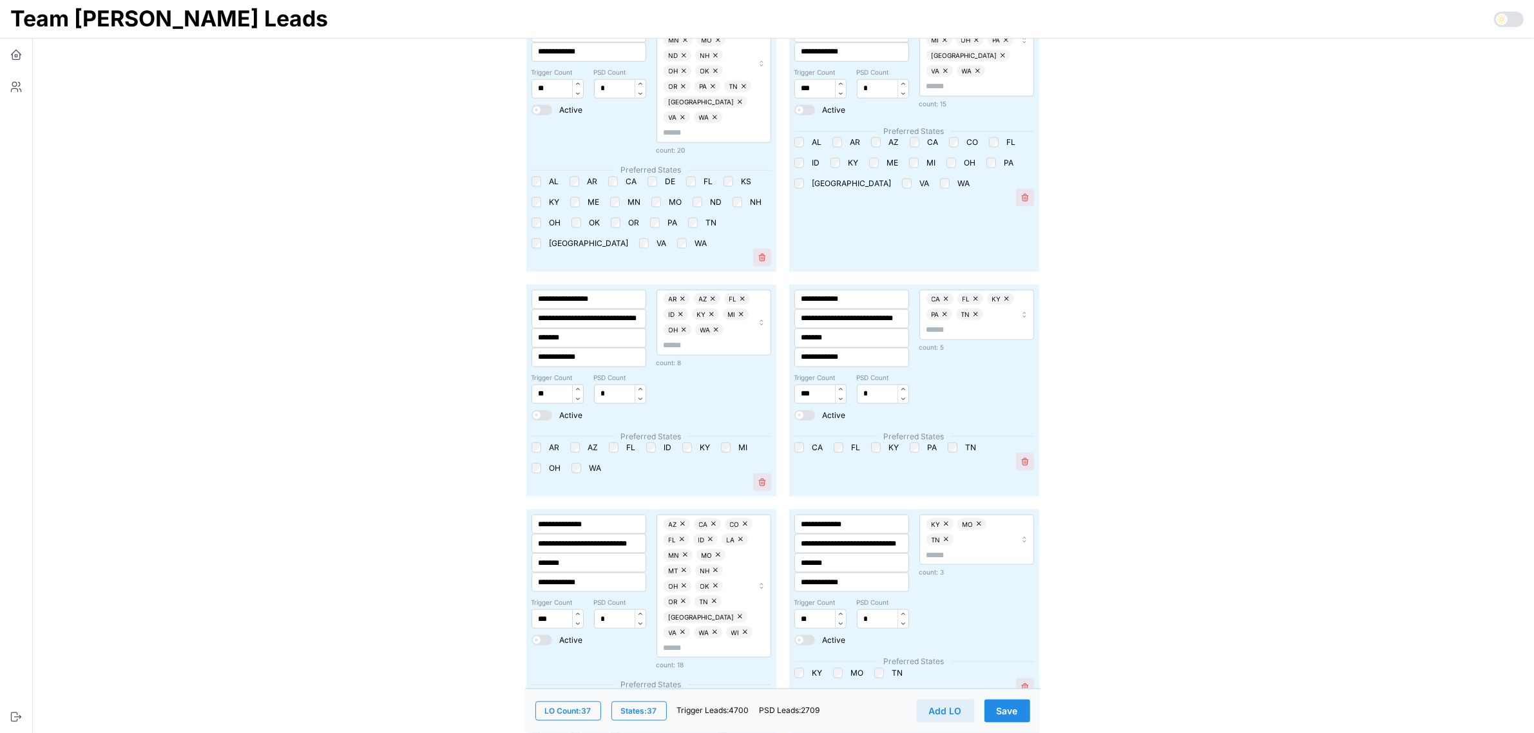
click at [1021, 717] on button "Save" at bounding box center [1007, 710] width 46 height 23
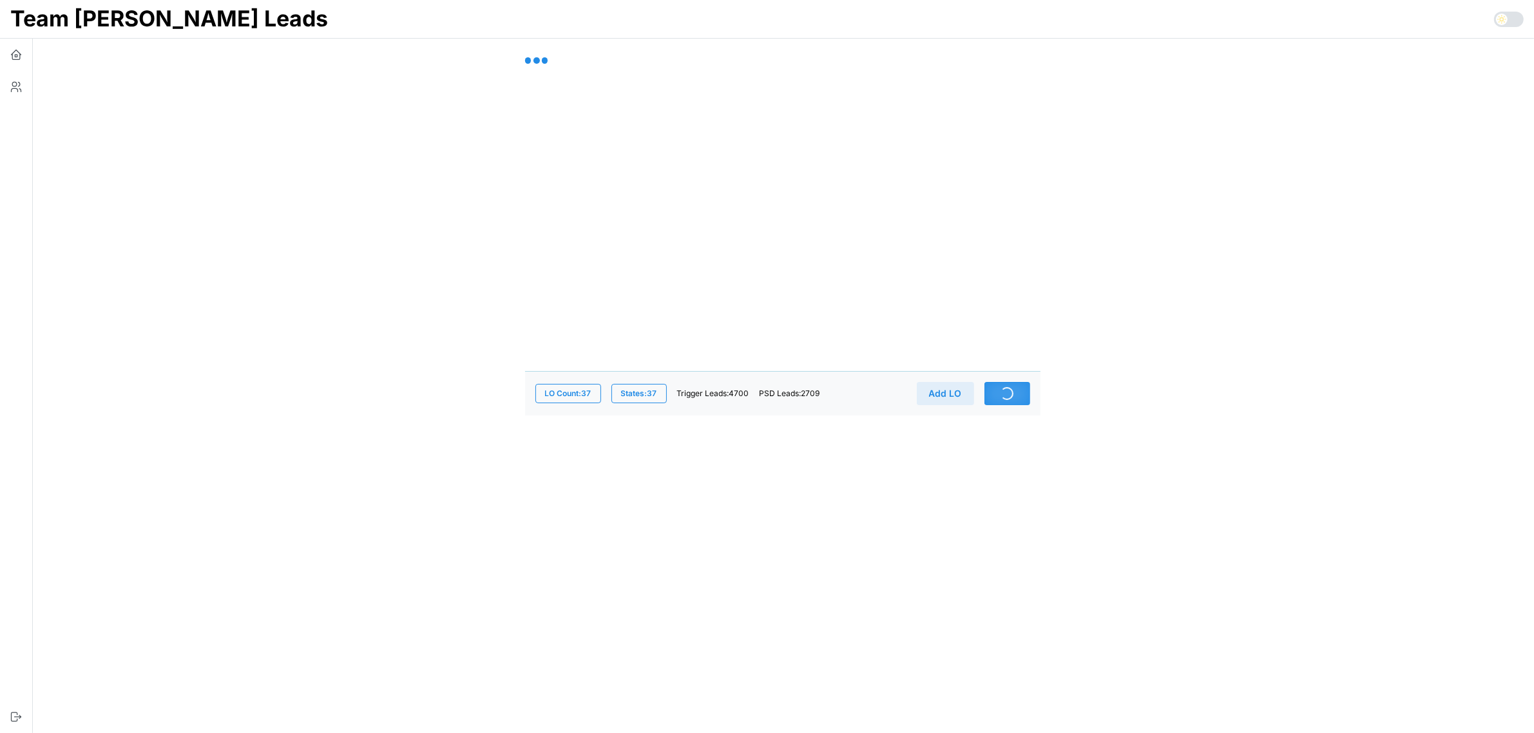
scroll to position [0, 0]
